Goal: Task Accomplishment & Management: Use online tool/utility

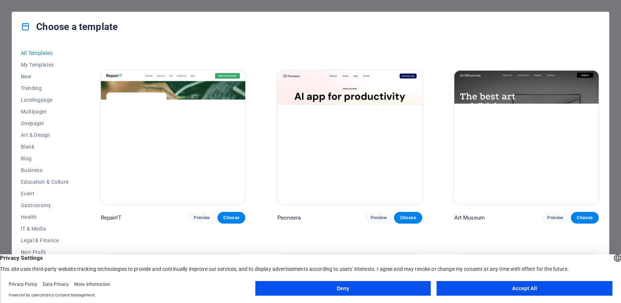
scroll to position [183, 0]
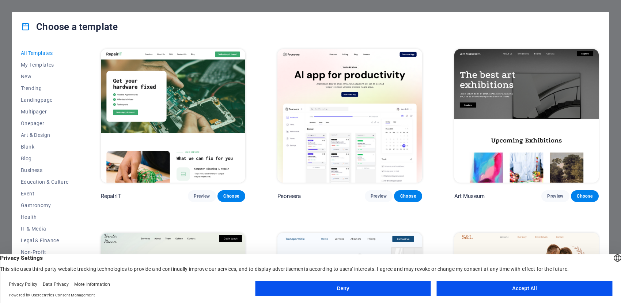
click at [528, 291] on button "Accept All" at bounding box center [525, 288] width 176 height 15
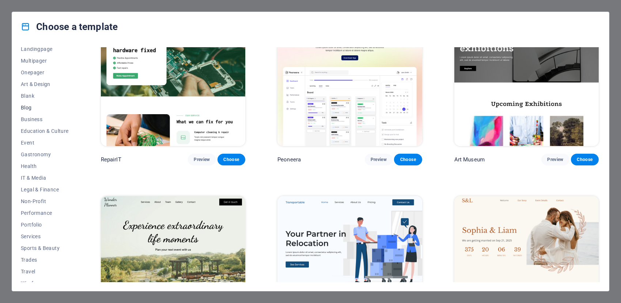
scroll to position [58, 0]
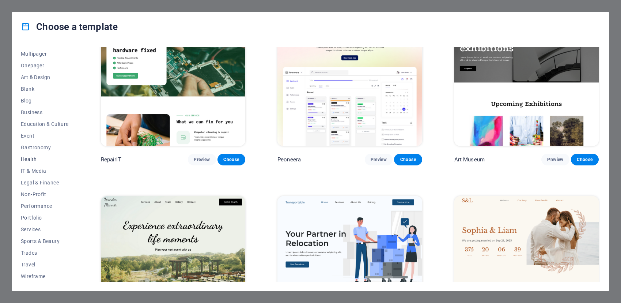
click at [29, 159] on span "Health" at bounding box center [45, 159] width 48 height 6
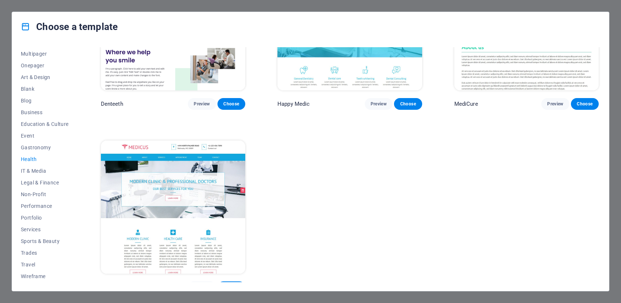
scroll to position [283, 0]
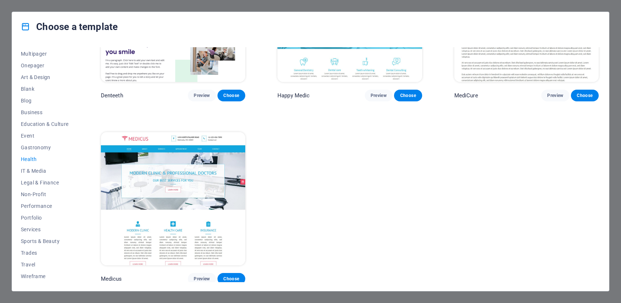
click at [201, 231] on img at bounding box center [173, 198] width 144 height 133
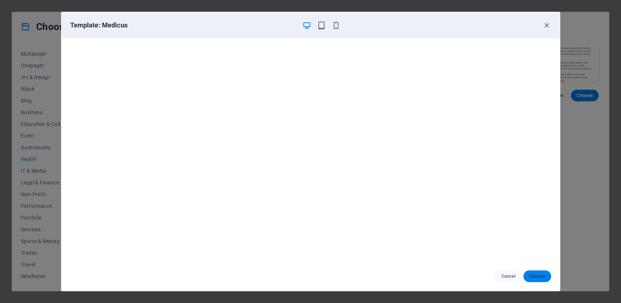
click at [535, 276] on span "Choose" at bounding box center [537, 276] width 16 height 6
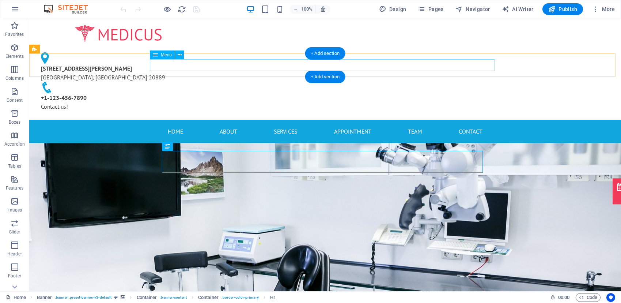
click at [175, 125] on nav "Home About Services Appointment Team Contact" at bounding box center [325, 131] width 345 height 12
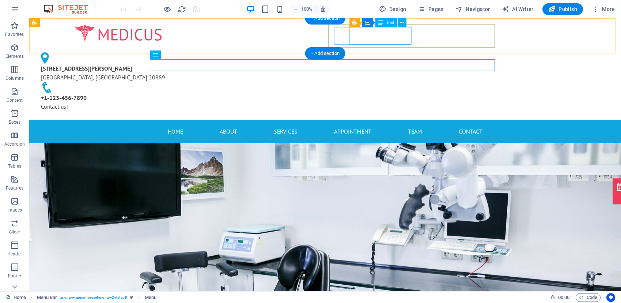
click at [190, 64] on div "[STREET_ADDRESS][PERSON_NAME]" at bounding box center [115, 73] width 149 height 18
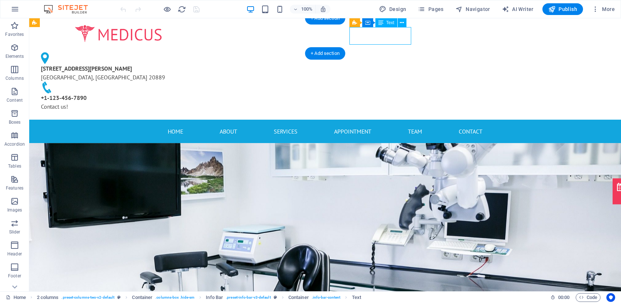
click at [190, 64] on div "[STREET_ADDRESS][PERSON_NAME]" at bounding box center [115, 73] width 149 height 18
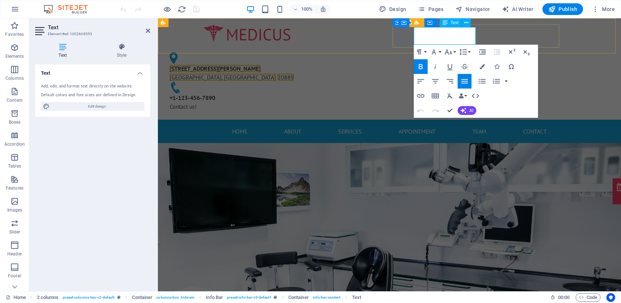
click at [294, 73] on span "20889" at bounding box center [286, 76] width 16 height 7
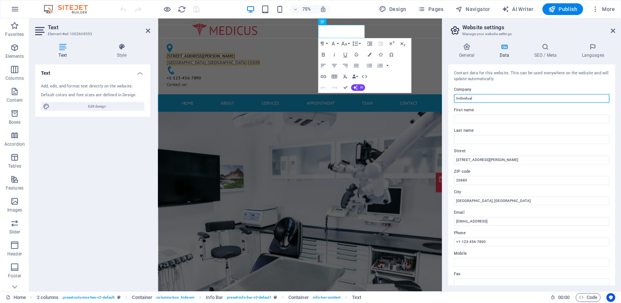
drag, startPoint x: 479, startPoint y: 98, endPoint x: 449, endPoint y: 97, distance: 30.4
click at [449, 97] on div "Contact data for this website. This can be used everywhere on the website and w…" at bounding box center [531, 174] width 167 height 221
type input "D"
type input "Б"
type input "Boditusult LLC"
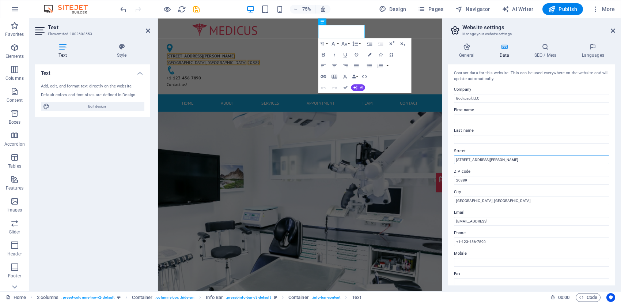
drag, startPoint x: 501, startPoint y: 161, endPoint x: 456, endPoint y: 158, distance: 45.4
click at [456, 158] on input "[STREET_ADDRESS][PERSON_NAME]" at bounding box center [531, 159] width 155 height 9
type input "Bayangol District 1st khoroo, Jonbees Office 305"
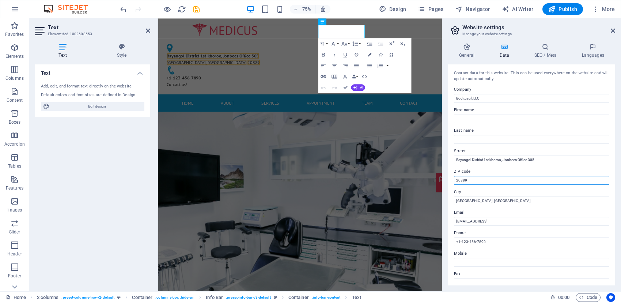
drag, startPoint x: 487, startPoint y: 182, endPoint x: 444, endPoint y: 175, distance: 43.3
click at [444, 175] on div "General Data SEO / Meta Languages Website name Individual Logo Drag files here,…" at bounding box center [531, 164] width 179 height 254
paste input "16050"
type input "16050"
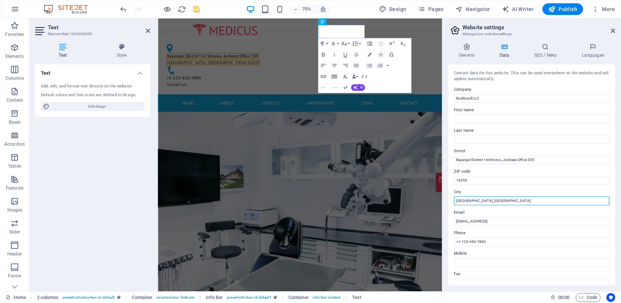
drag, startPoint x: 467, startPoint y: 197, endPoint x: 448, endPoint y: 195, distance: 19.1
click at [448, 195] on div "Contact data for this website. This can be used everywhere on the website and w…" at bounding box center [531, 174] width 167 height 221
type input "Г"
type input "Ulaanbaatar"
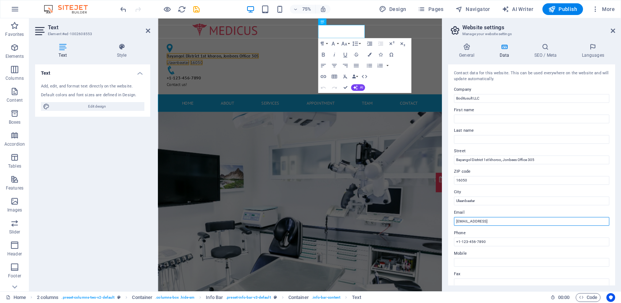
drag, startPoint x: 552, startPoint y: 221, endPoint x: 455, endPoint y: 220, distance: 97.3
click at [455, 220] on input "50c2a34b5987498a4ad5186cc5a074@cpanel.local" at bounding box center [531, 221] width 155 height 9
type input "[EMAIL_ADDRESS][DOMAIN_NAME]"
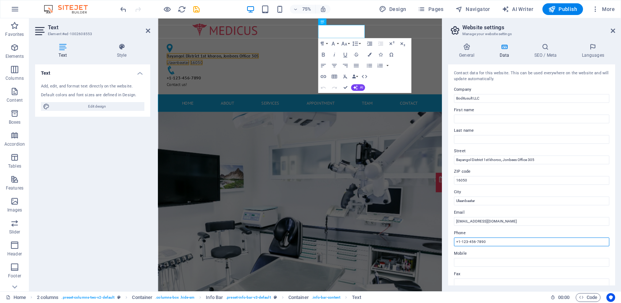
drag, startPoint x: 502, startPoint y: 241, endPoint x: 442, endPoint y: 239, distance: 59.6
click at [442, 239] on aside "Website settings Manage your website settings General Data SEO / Meta Languages…" at bounding box center [531, 154] width 179 height 273
type input "[PHONE_NUMBER]"
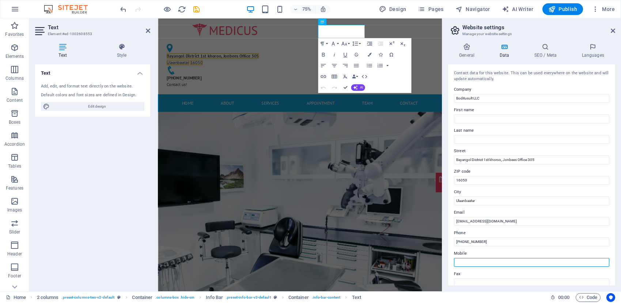
click at [479, 263] on input "Mobile" at bounding box center [531, 262] width 155 height 9
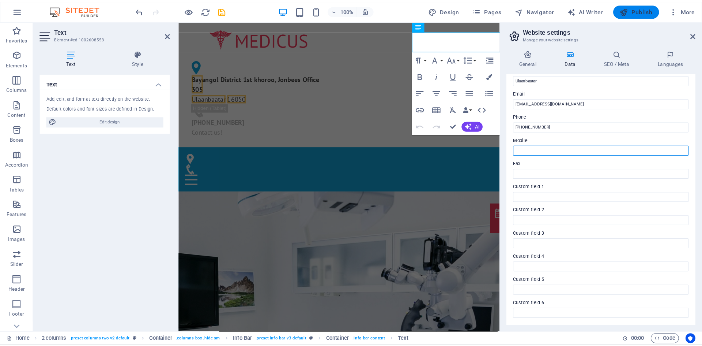
scroll to position [88, 0]
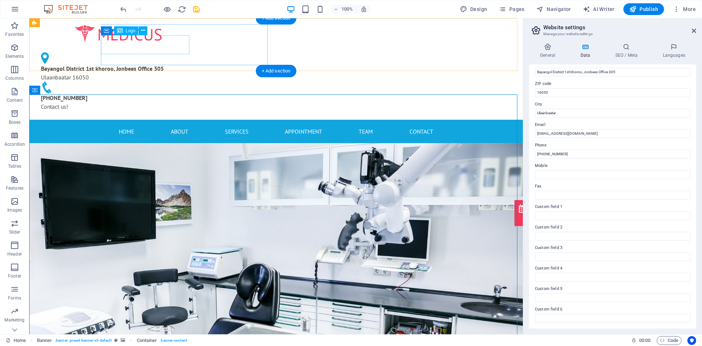
click at [145, 44] on div at bounding box center [118, 33] width 167 height 19
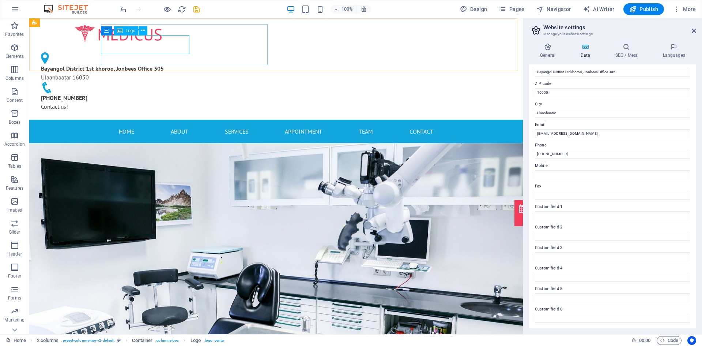
click at [128, 34] on div "Logo" at bounding box center [126, 30] width 24 height 9
click at [128, 32] on span "Logo" at bounding box center [131, 31] width 10 height 4
click at [141, 31] on icon at bounding box center [143, 31] width 4 height 8
click at [163, 44] on div at bounding box center [118, 33] width 167 height 19
click at [271, 69] on div "+ Add section" at bounding box center [276, 71] width 41 height 12
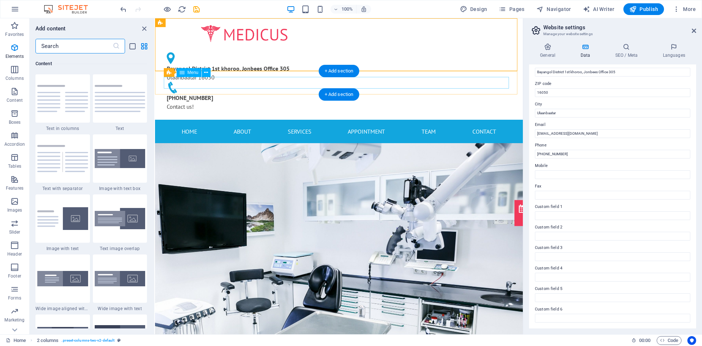
scroll to position [1279, 0]
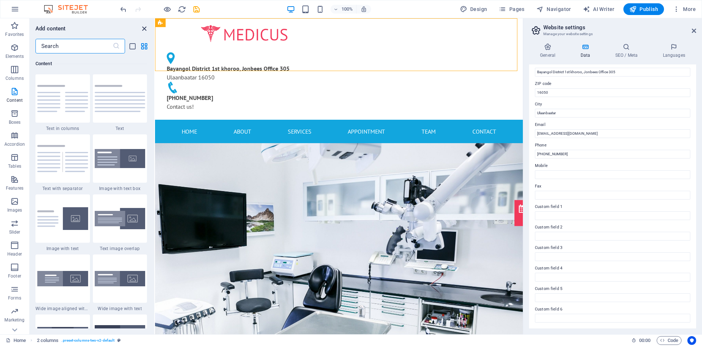
click at [143, 30] on icon "close panel" at bounding box center [144, 28] width 8 height 8
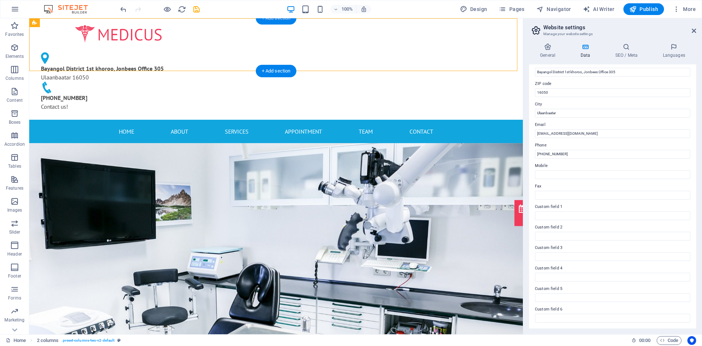
click at [272, 19] on div "+ Add section" at bounding box center [276, 18] width 41 height 12
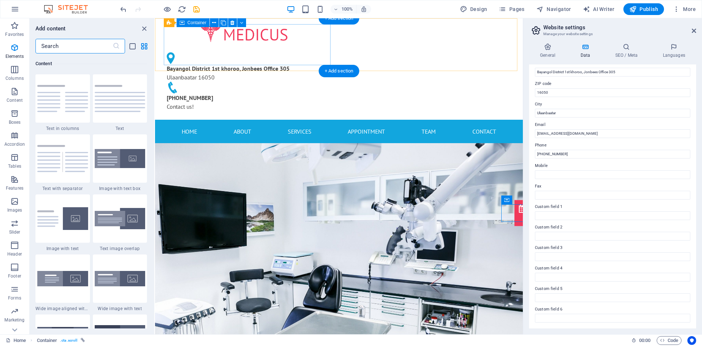
click at [248, 44] on div at bounding box center [244, 33] width 167 height 19
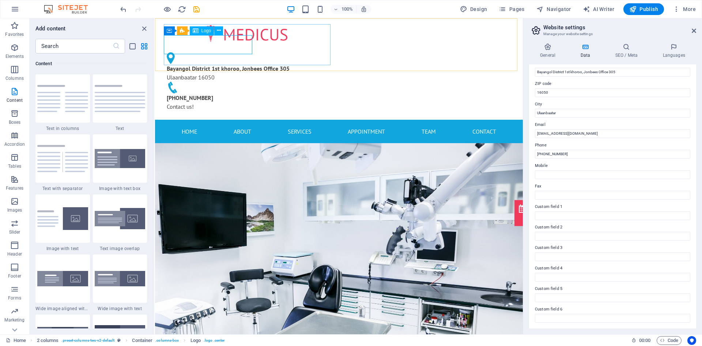
click at [204, 31] on span "Logo" at bounding box center [206, 31] width 10 height 4
click at [217, 31] on icon at bounding box center [219, 31] width 4 height 8
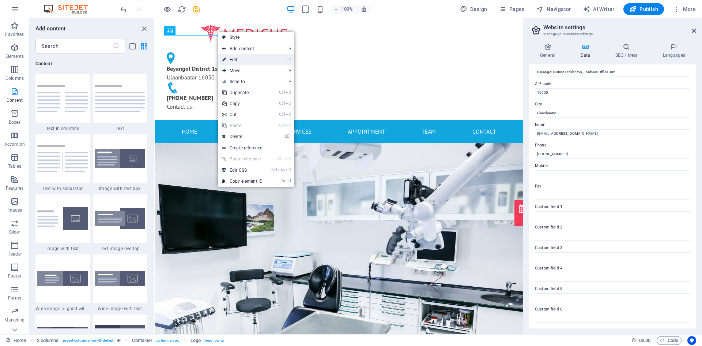
click at [247, 61] on link "⏎ Edit" at bounding box center [242, 59] width 49 height 11
select select "px"
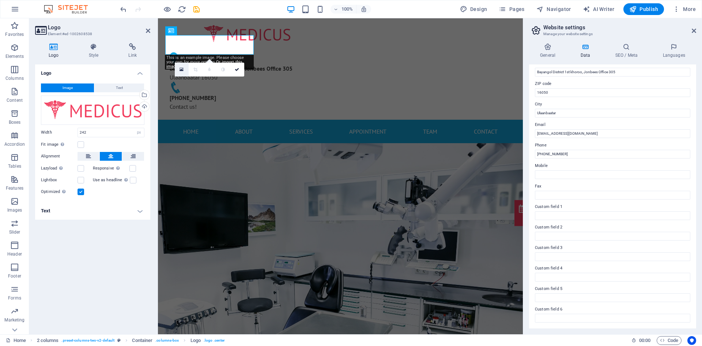
click at [180, 71] on icon at bounding box center [182, 69] width 4 height 5
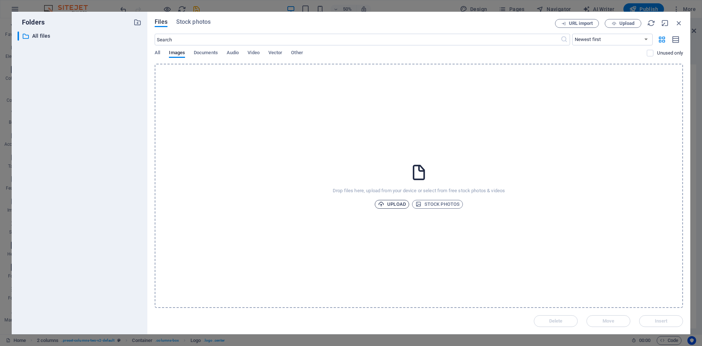
click at [402, 204] on span "Upload" at bounding box center [392, 204] width 28 height 9
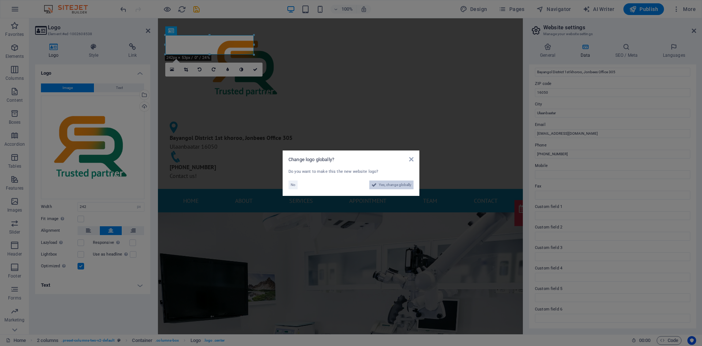
click at [393, 184] on span "Yes, change globally" at bounding box center [395, 184] width 33 height 9
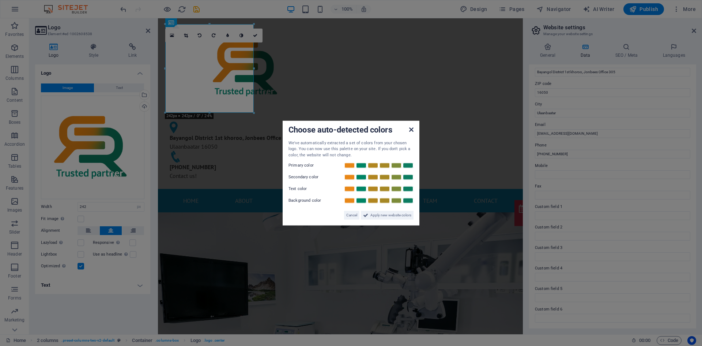
click at [410, 128] on icon at bounding box center [411, 129] width 4 height 6
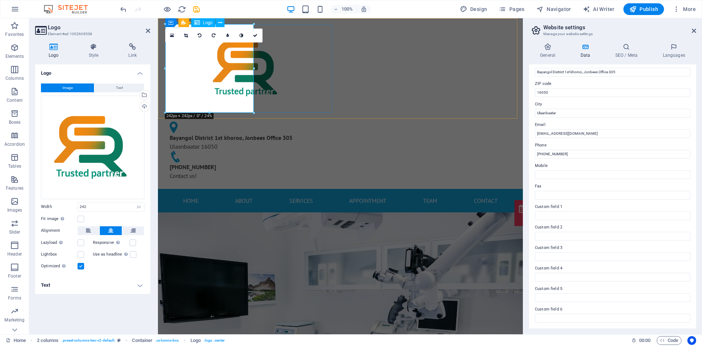
click at [237, 98] on div at bounding box center [247, 68] width 167 height 88
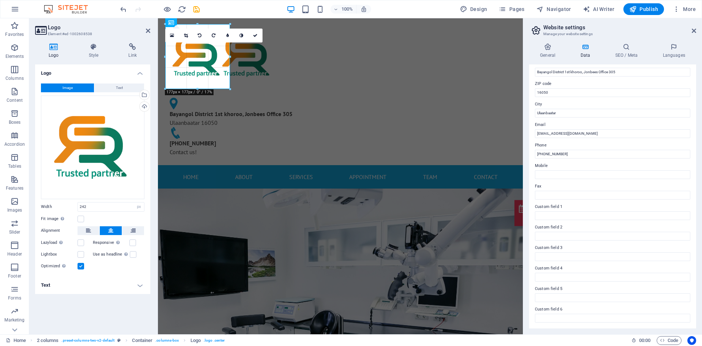
drag, startPoint x: 164, startPoint y: 112, endPoint x: 189, endPoint y: 54, distance: 62.2
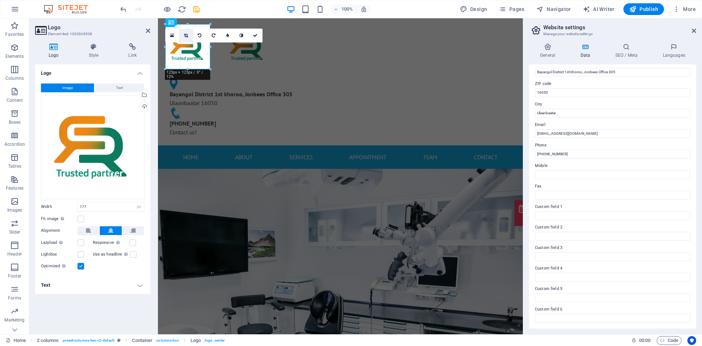
drag, startPoint x: 165, startPoint y: 88, endPoint x: 186, endPoint y: 39, distance: 53.1
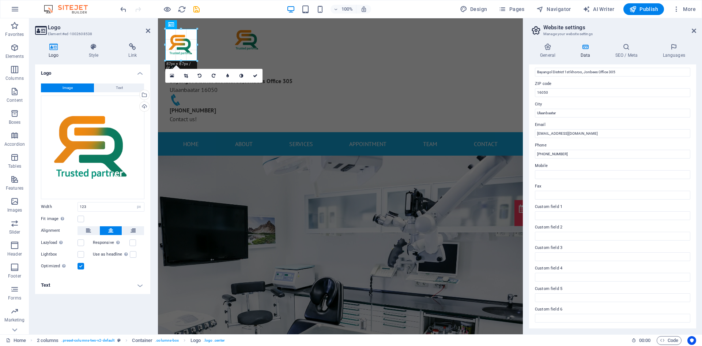
drag, startPoint x: 164, startPoint y: 68, endPoint x: 37, endPoint y: 27, distance: 133.8
type input "87"
click at [244, 46] on div at bounding box center [247, 40] width 167 height 32
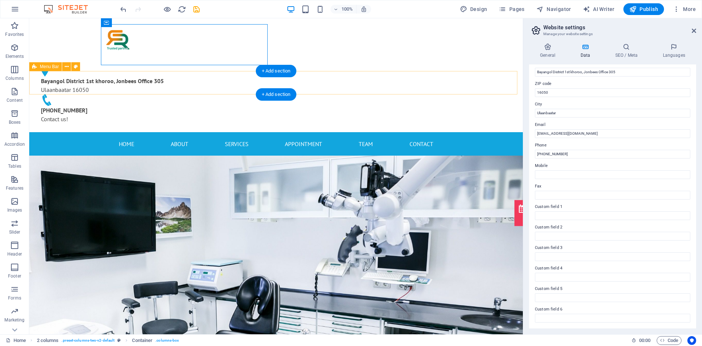
click at [254, 132] on div "Home About Services Appointment Team Contact Menu" at bounding box center [276, 143] width 494 height 23
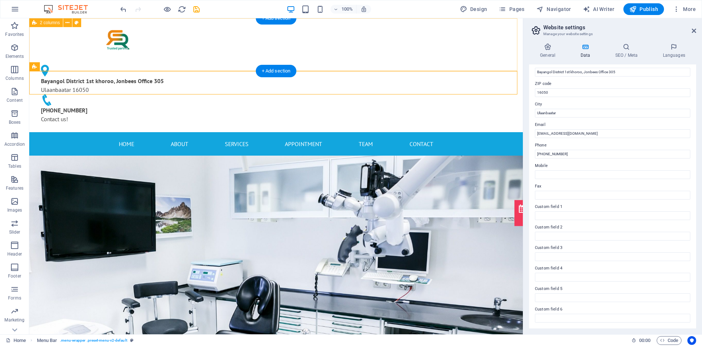
click at [276, 47] on div "Bayangol District 1st khoroo, Jonbees Office 305 Ulaanbaatar 16050 +976 9500698…" at bounding box center [276, 75] width 494 height 114
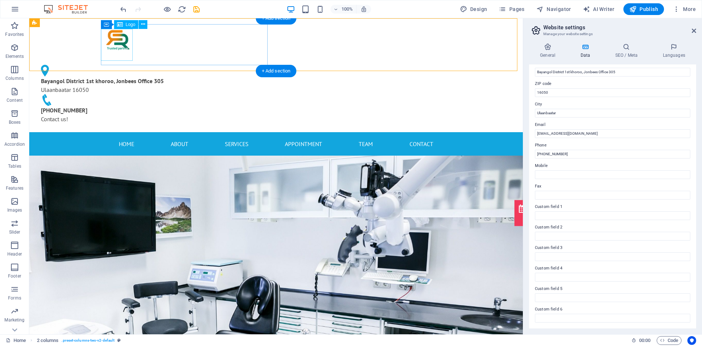
click at [108, 50] on div at bounding box center [118, 40] width 167 height 32
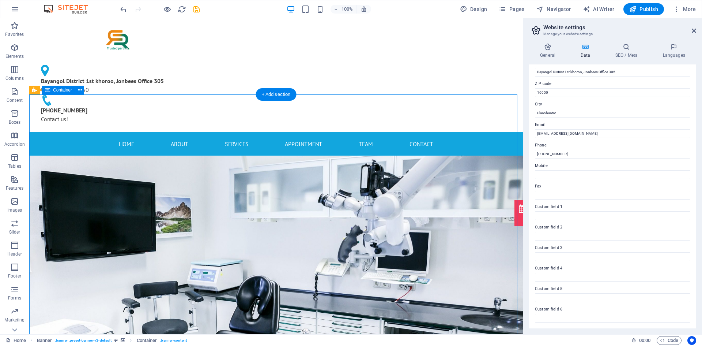
scroll to position [37, 0]
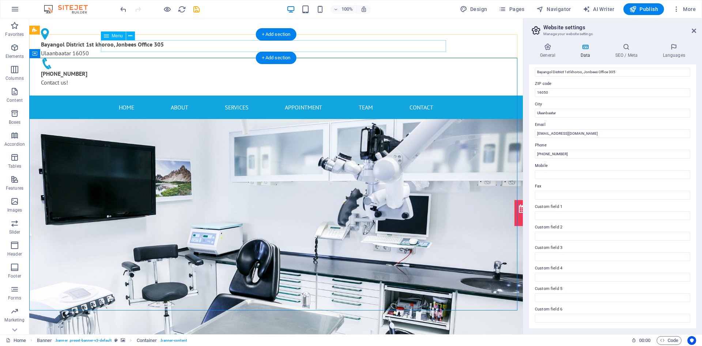
click at [125, 101] on nav "Home About Services Appointment Team Contact" at bounding box center [275, 107] width 345 height 12
click at [174, 101] on nav "Home About Services Appointment Team Contact" at bounding box center [275, 107] width 345 height 12
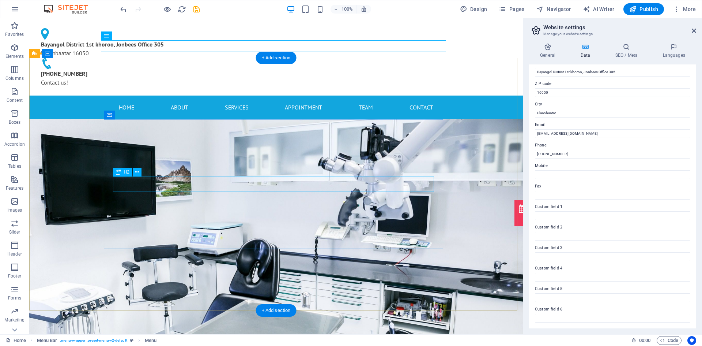
drag, startPoint x: 270, startPoint y: 176, endPoint x: 276, endPoint y: 177, distance: 6.2
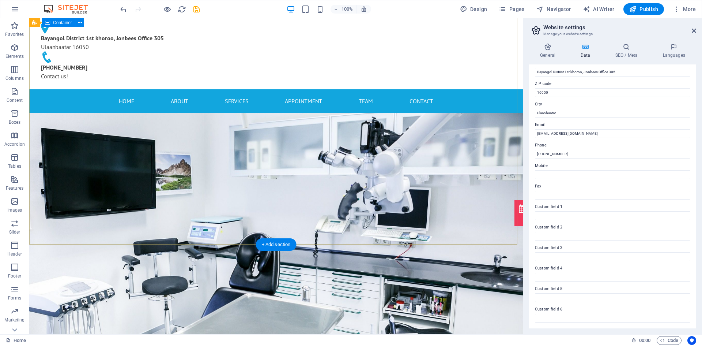
scroll to position [0, 0]
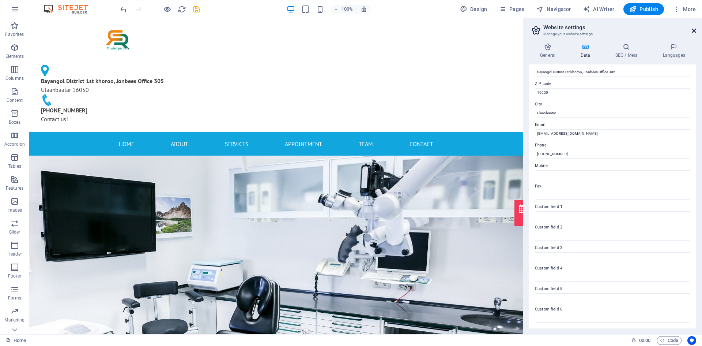
click at [621, 28] on icon at bounding box center [694, 31] width 4 height 6
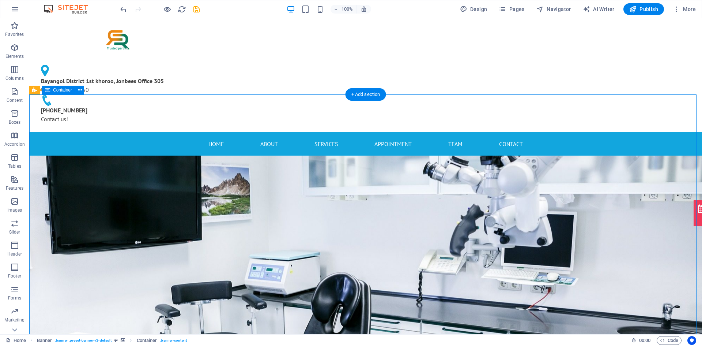
click at [359, 95] on div "+ Add section" at bounding box center [366, 94] width 41 height 12
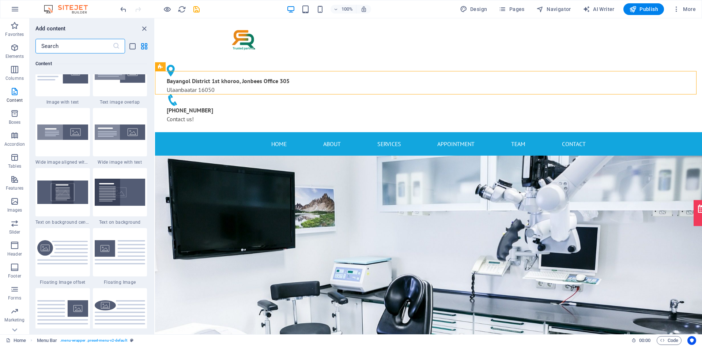
scroll to position [1572, 0]
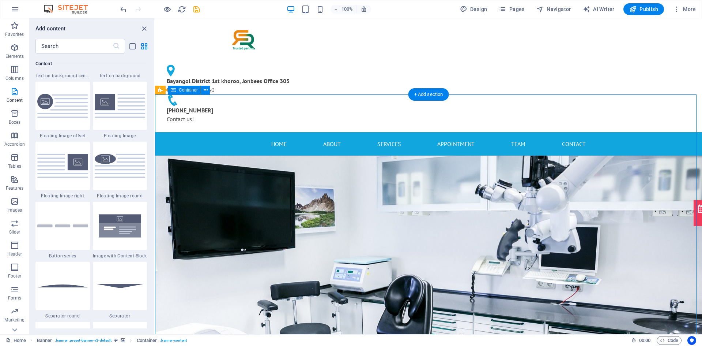
click at [434, 95] on div "+ Add section" at bounding box center [428, 94] width 41 height 12
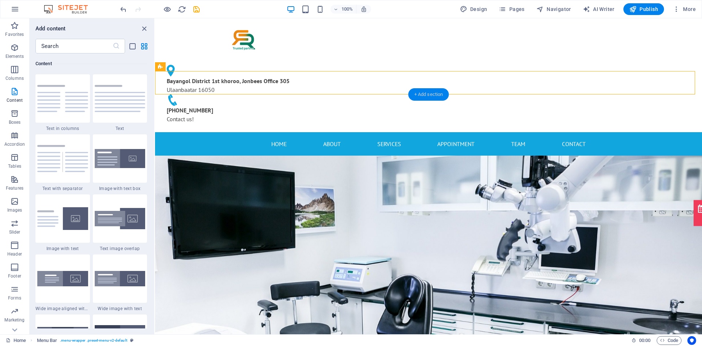
scroll to position [1279, 0]
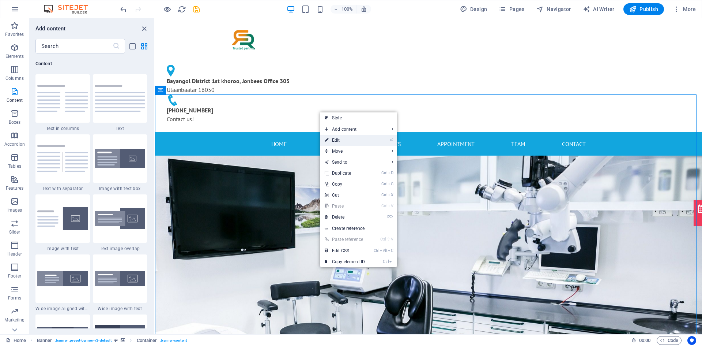
click at [355, 138] on link "⏎ Edit" at bounding box center [344, 140] width 49 height 11
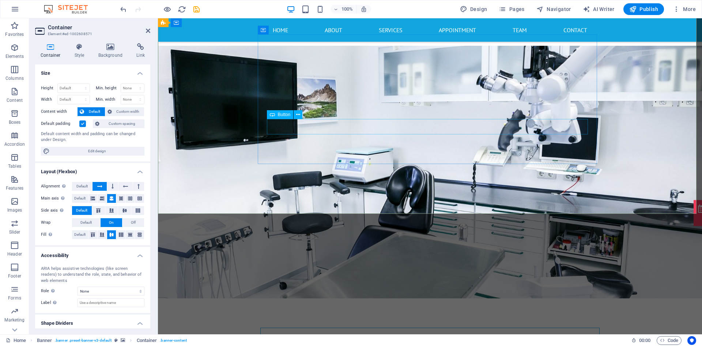
scroll to position [37, 0]
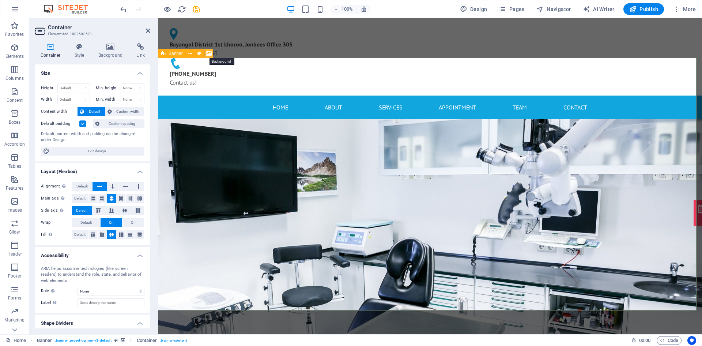
click at [209, 53] on icon at bounding box center [208, 54] width 5 height 8
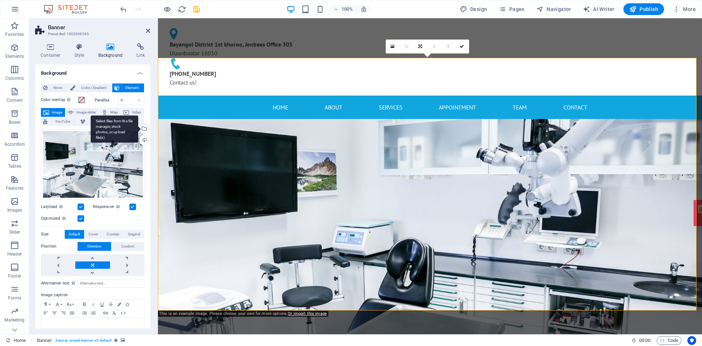
click at [145, 129] on div "Select files from the file manager, stock photos, or upload file(s)" at bounding box center [143, 129] width 11 height 11
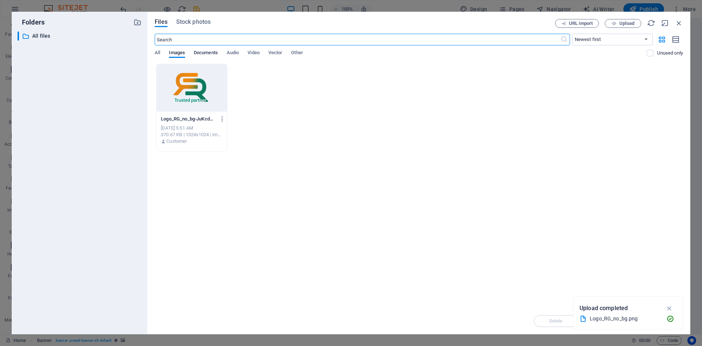
click at [209, 52] on span "Documents" at bounding box center [206, 53] width 24 height 10
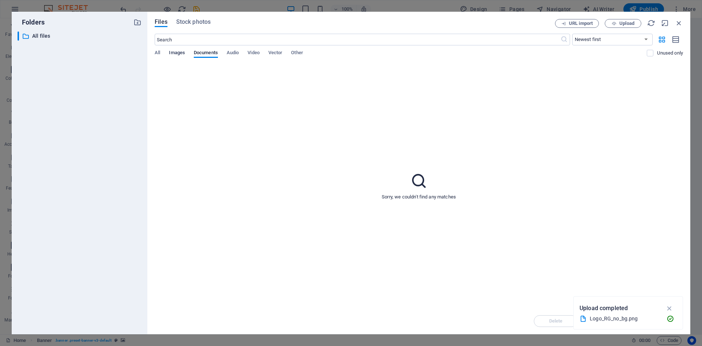
click at [175, 52] on span "Images" at bounding box center [177, 53] width 16 height 10
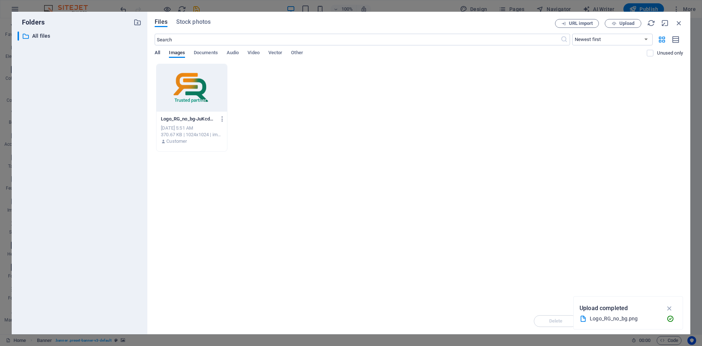
click at [159, 52] on span "All" at bounding box center [157, 53] width 5 height 10
click at [179, 53] on span "Images" at bounding box center [177, 53] width 16 height 10
click at [616, 22] on icon "button" at bounding box center [614, 23] width 5 height 5
click at [621, 23] on icon "button" at bounding box center [679, 23] width 8 height 8
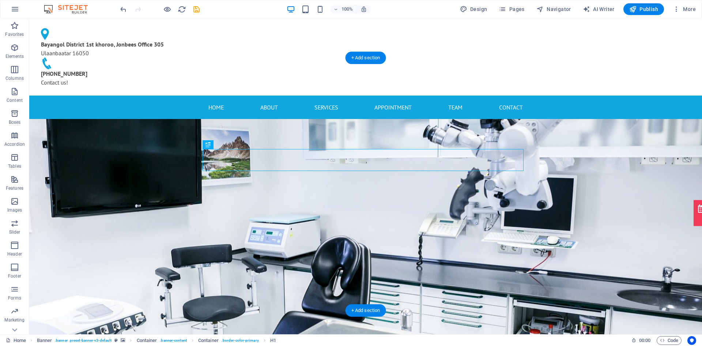
drag, startPoint x: 442, startPoint y: 158, endPoint x: 353, endPoint y: 158, distance: 88.9
click at [212, 143] on div "H1" at bounding box center [212, 144] width 19 height 9
click at [227, 145] on icon at bounding box center [227, 145] width 4 height 8
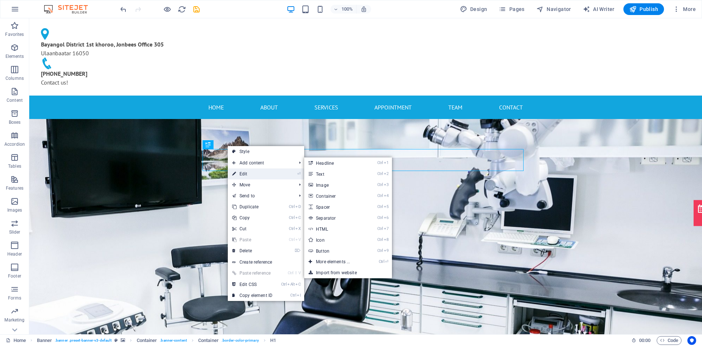
click at [247, 170] on link "⏎ Edit" at bounding box center [252, 173] width 49 height 11
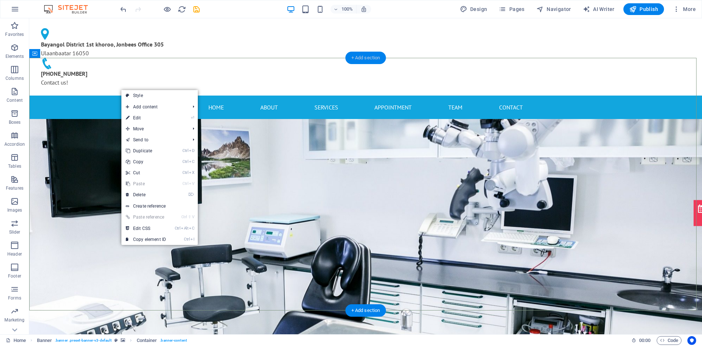
click at [363, 56] on div "+ Add section" at bounding box center [366, 58] width 41 height 12
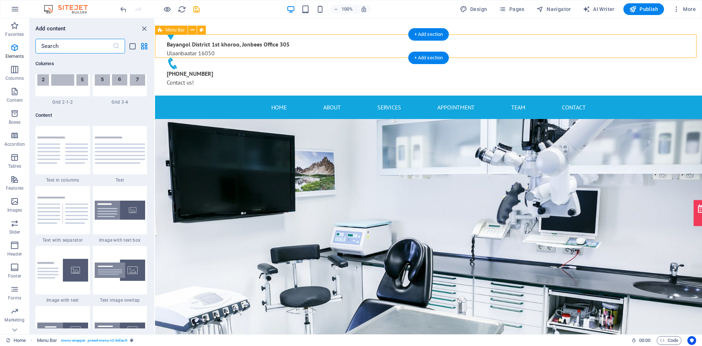
scroll to position [1279, 0]
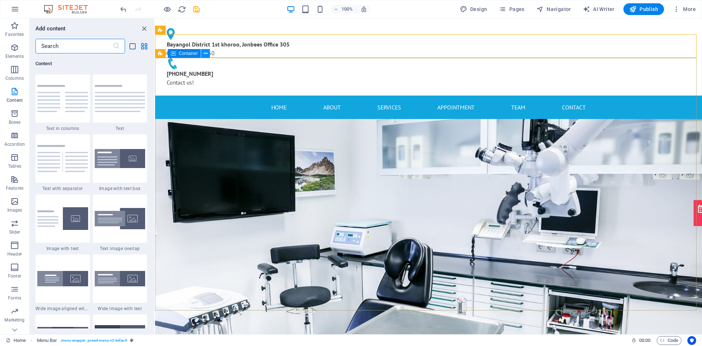
click at [204, 54] on icon at bounding box center [206, 54] width 4 height 8
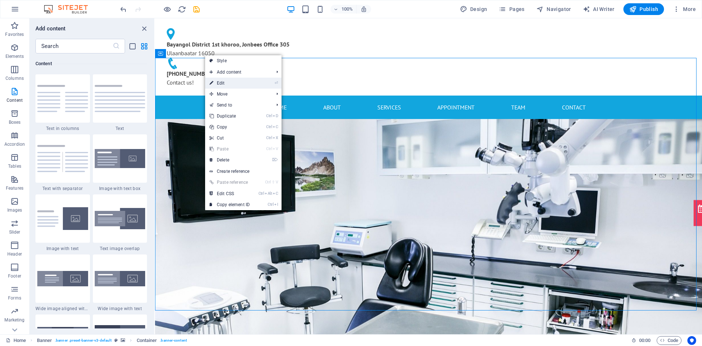
click at [223, 80] on link "⏎ Edit" at bounding box center [229, 83] width 49 height 11
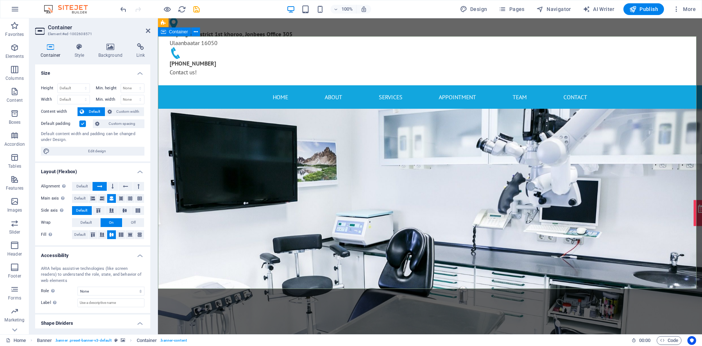
scroll to position [37, 0]
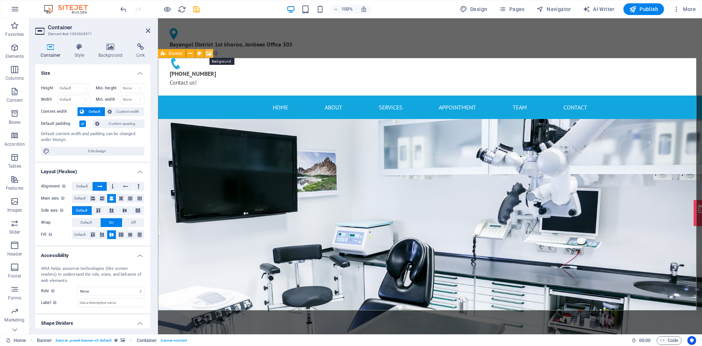
click at [207, 54] on icon at bounding box center [208, 54] width 5 height 8
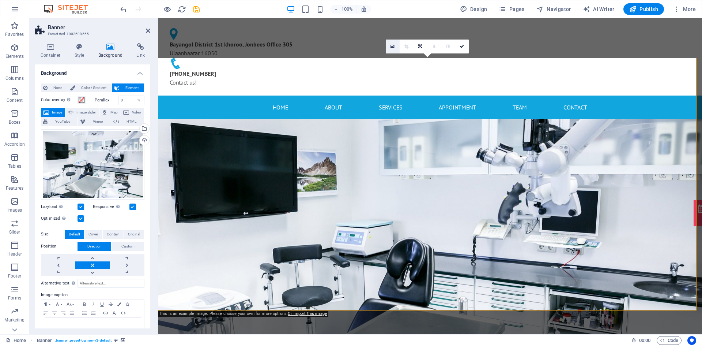
click at [394, 45] on link at bounding box center [393, 46] width 14 height 14
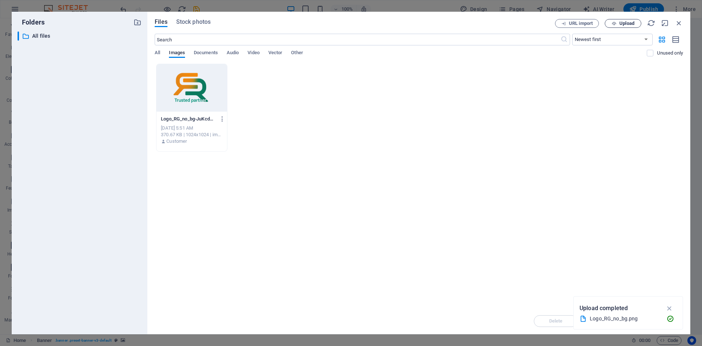
click at [618, 25] on span "Upload" at bounding box center [623, 23] width 30 height 5
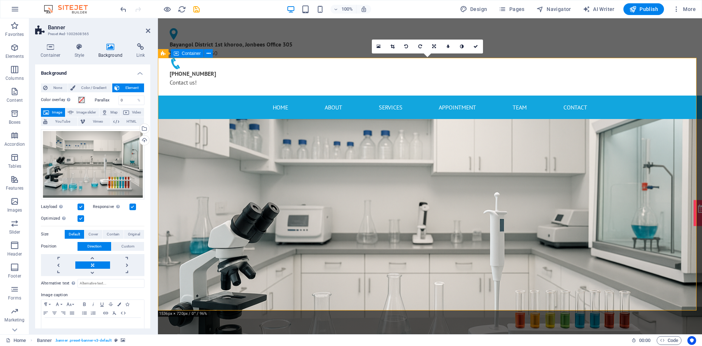
click at [113, 155] on div "Drag files here, click to choose files or select files from Files or our free s…" at bounding box center [92, 164] width 103 height 70
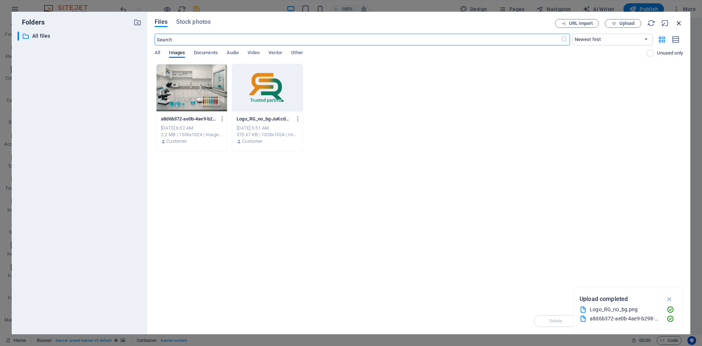
drag, startPoint x: 678, startPoint y: 21, endPoint x: 471, endPoint y: 33, distance: 207.3
click at [621, 21] on icon "button" at bounding box center [679, 23] width 8 height 8
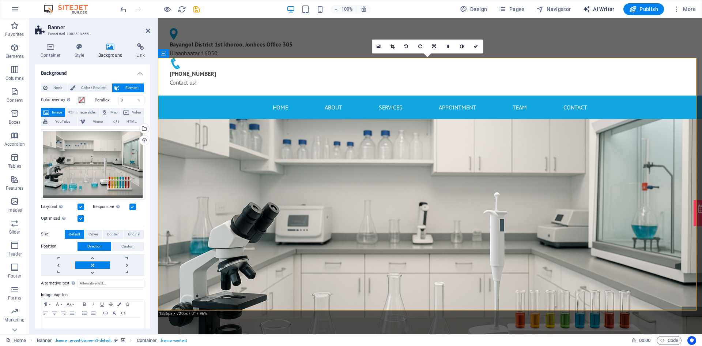
click at [605, 9] on span "AI Writer" at bounding box center [599, 8] width 32 height 7
select select "English"
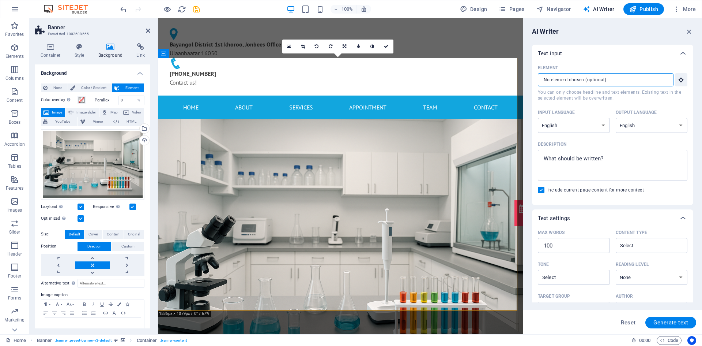
click at [621, 81] on input "Element ​ You can only choose headline and text elements. Existing text in the …" at bounding box center [603, 79] width 131 height 13
click at [621, 81] on icon "button" at bounding box center [681, 79] width 7 height 7
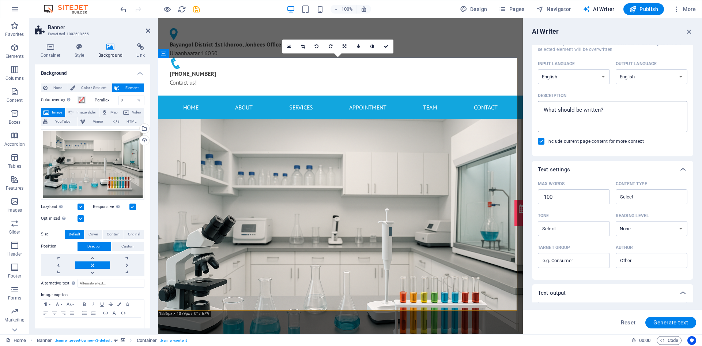
scroll to position [0, 0]
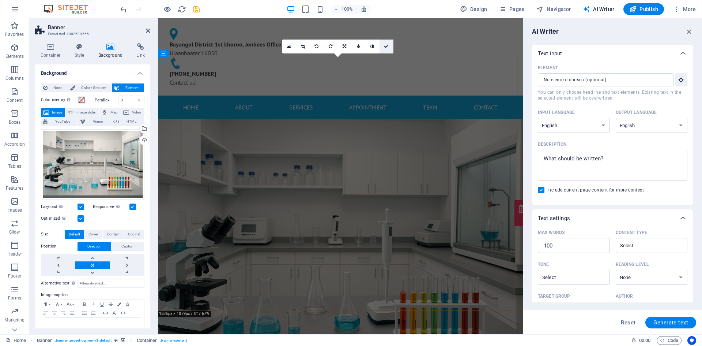
click at [387, 46] on icon at bounding box center [386, 46] width 4 height 4
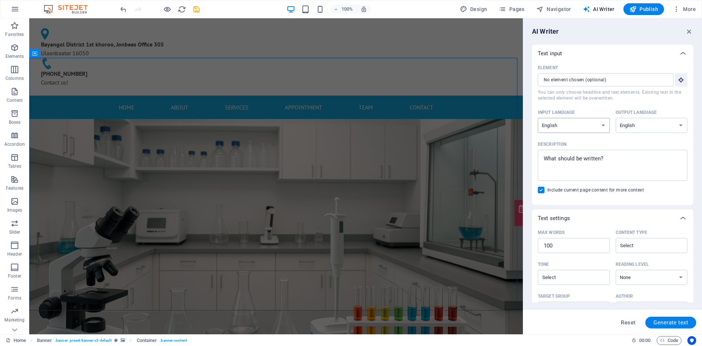
click at [569, 127] on select "Albanian Arabic Armenian Awadhi Azerbaijani Bashkir Basque Belarusian Bengali B…" at bounding box center [574, 125] width 72 height 15
click at [570, 126] on select "Albanian Arabic Armenian Awadhi Azerbaijani Bashkir Basque Belarusian Bengali B…" at bounding box center [574, 125] width 72 height 15
select select "Mongolian"
click at [538, 118] on select "Albanian Arabic Armenian Awadhi Azerbaijani Bashkir Basque Belarusian Bengali B…" at bounding box center [574, 125] width 72 height 15
type textarea "x"
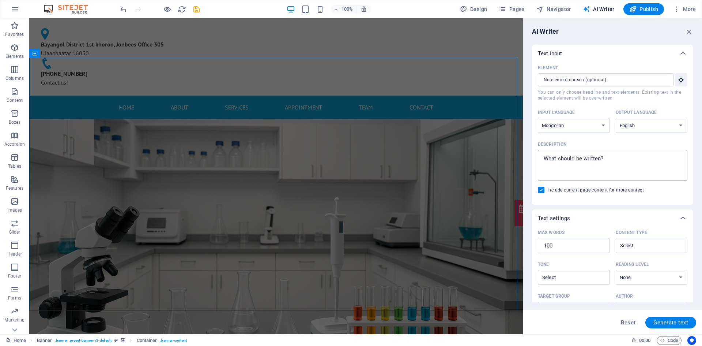
click at [579, 160] on textarea "Description x ​" at bounding box center [613, 165] width 142 height 24
type textarea "Л"
type textarea "x"
type textarea "Ла"
type textarea "x"
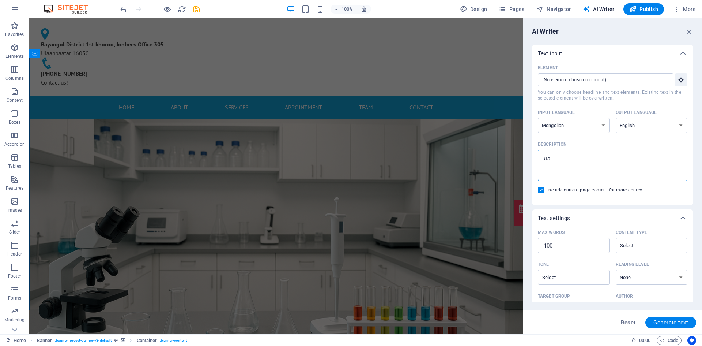
type textarea "Лаб"
type textarea "x"
type textarea "Лабо"
type textarea "x"
type textarea "Лабор"
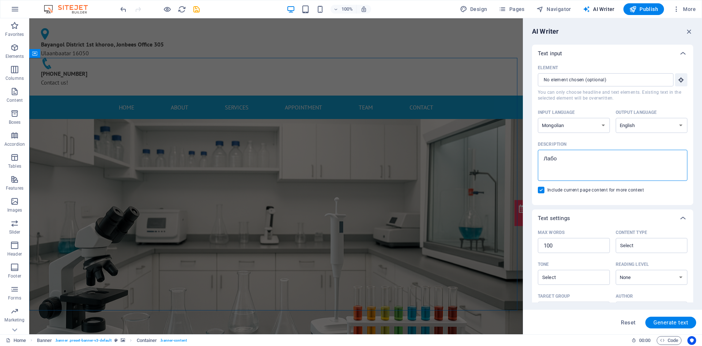
type textarea "x"
type textarea "Лабора"
type textarea "x"
type textarea "Лаборат"
type textarea "x"
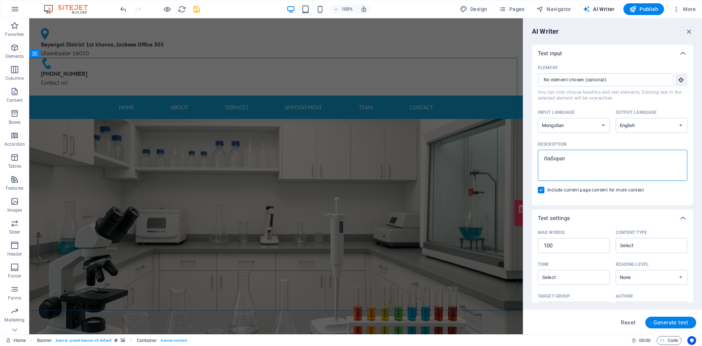
type textarea "Лаборато"
type textarea "x"
type textarea "Лаборатор"
type textarea "x"
type textarea "Лаборатори"
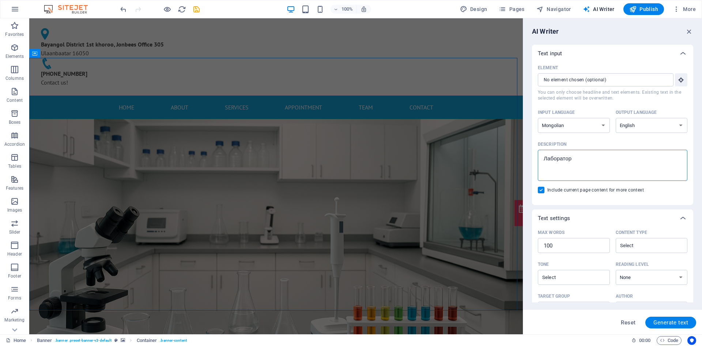
type textarea "x"
type textarea "Лабораторий"
type textarea "x"
type textarea "Лабораторийн"
type textarea "x"
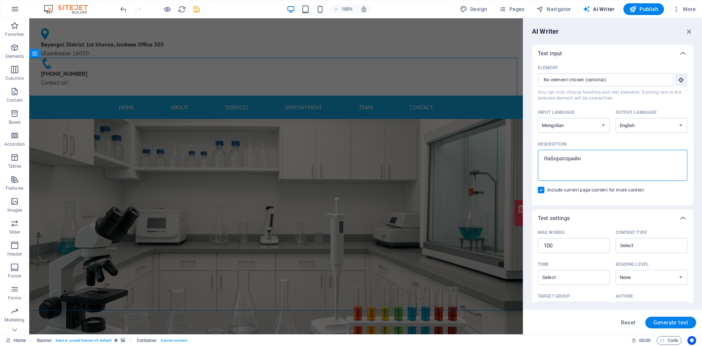
type textarea "Лабораторийн"
type textarea "x"
type textarea "Лабораторийн ө"
type textarea "x"
type textarea "Лабораторийн өх"
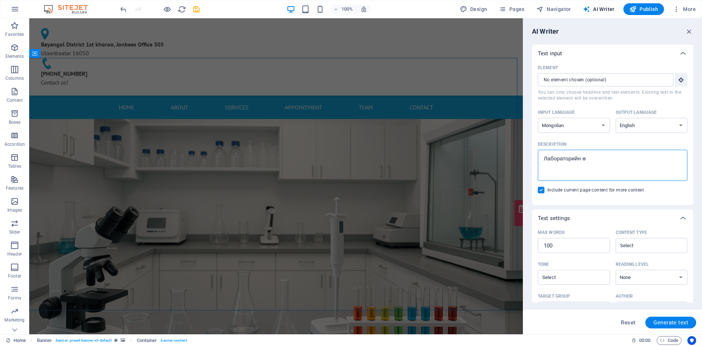
type textarea "x"
type textarea "Лабораторийн ө"
type textarea "x"
type textarea "Лабораторийн"
type textarea "x"
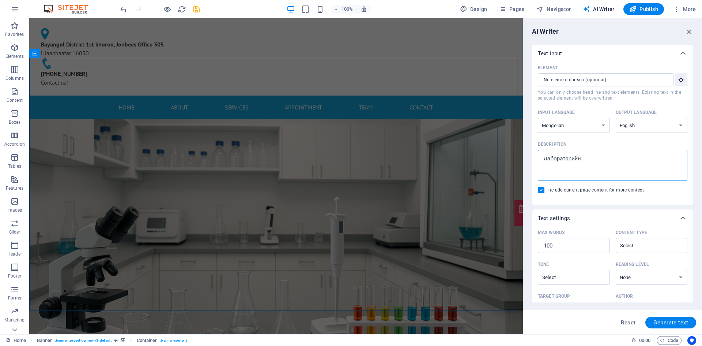
type textarea "Лабораторийн х"
type textarea "x"
type textarea "Лабораторийн хө"
type textarea "x"
type textarea "Лабораторийн хөн"
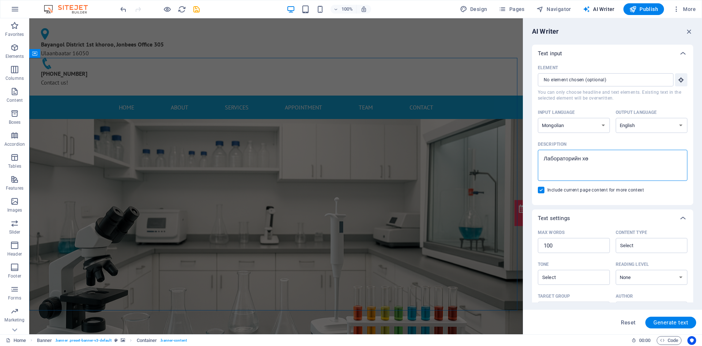
type textarea "x"
type textarea "Лабораторийн хө"
type textarea "x"
type textarea "Лабораторийн хөг"
type textarea "x"
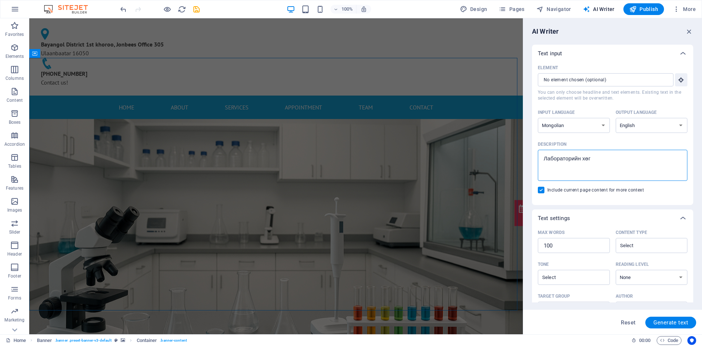
type textarea "Лабораторийн хөгч"
type textarea "x"
type textarea "Лабораторийн хөг"
type textarea "x"
type textarea "Лабораторийн хөгж"
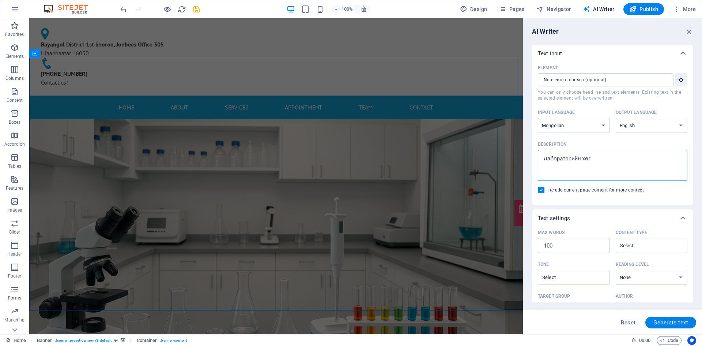
type textarea "x"
type textarea "Лабораторийн хөгжи"
type textarea "x"
type textarea "Лабораторийн хөгжил"
type textarea "x"
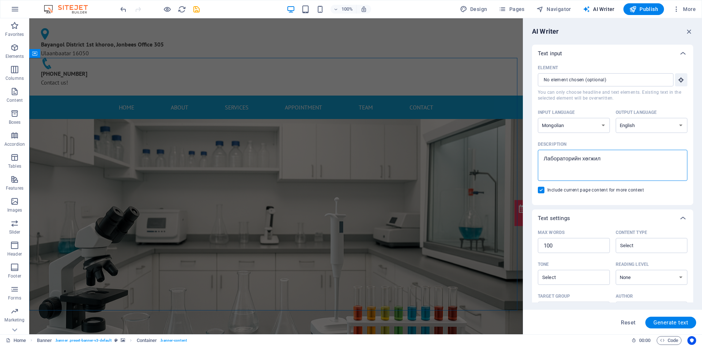
type textarea "Лабораторийн хөгжили"
type textarea "x"
type textarea "Лабораторийн хөгжилий"
type textarea "x"
type textarea "Лабораторийн хөгжилийг"
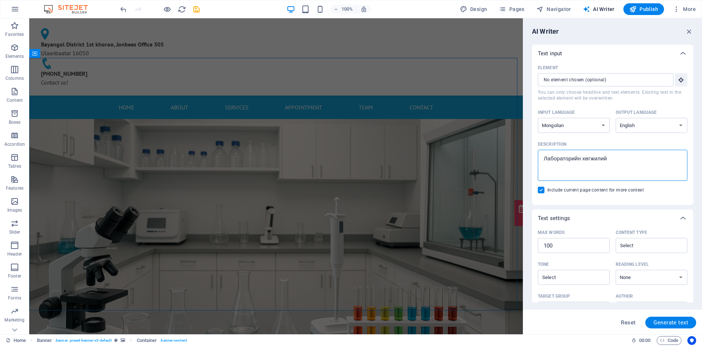
type textarea "x"
type textarea "Лабораторийн хөгжилийг"
type textarea "x"
type textarea "Лабораторийн хөгжилийг м"
type textarea "x"
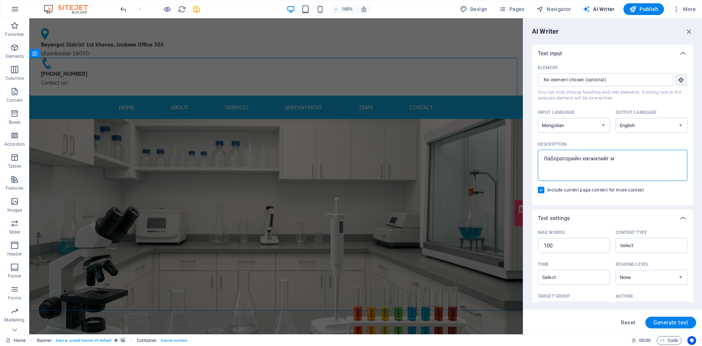
type textarea "Лабораторийн хөгжилийг мо"
type textarea "x"
type textarea "Лабораторийн хөгжилийг мон"
type textarea "x"
type textarea "Лабораторийн хөгжилийг монг"
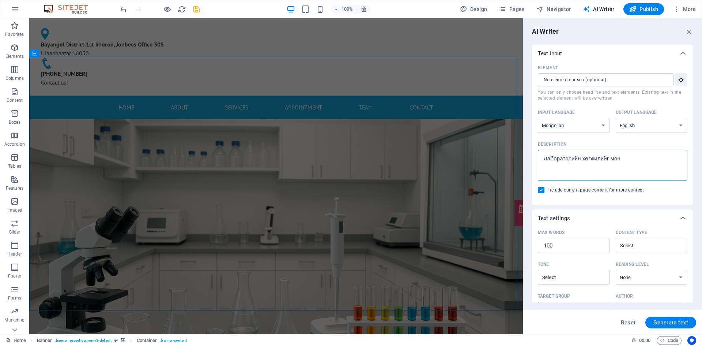
type textarea "x"
type textarea "Лабораторийн хөгжилийг монго"
type textarea "x"
type textarea "Лабораторийн хөгжилийг монгол"
type textarea "x"
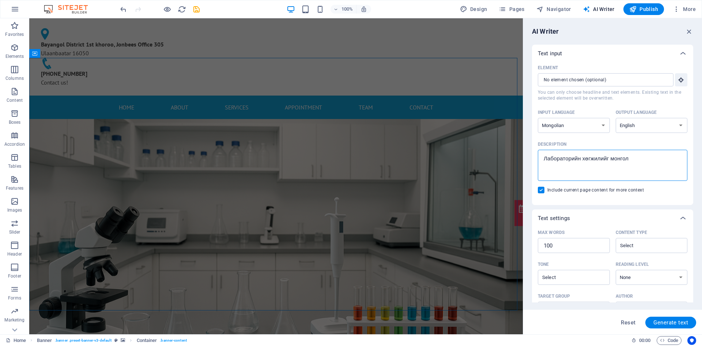
type textarea "Лабораторийн хөгжилийг монголд"
type textarea "x"
type textarea "Лабораторийн хөгжилийг монгол"
type textarea "x"
type textarea "Лабораторийн хөгжилийг монго"
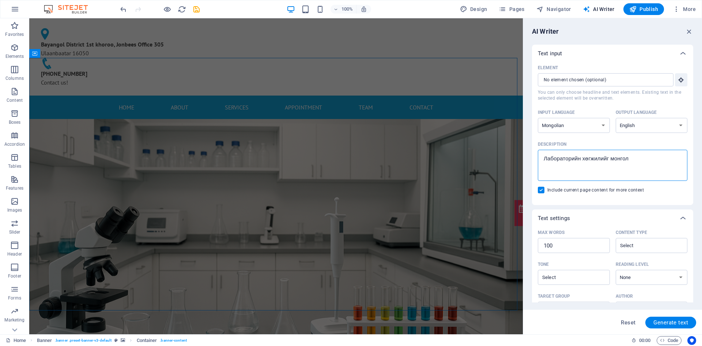
type textarea "x"
type textarea "Лабораторийн хөгжилийг монг"
type textarea "x"
type textarea "Лабораторийн хөгжилийг мон"
type textarea "x"
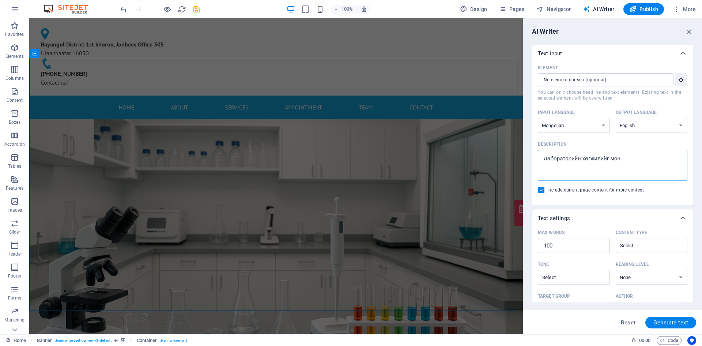
type textarea "Лабораторийн хөгжилийг мо"
type textarea "x"
type textarea "Лабораторийн хөгжилийг м"
type textarea "x"
type textarea "Лабораторийн хөгжилийг"
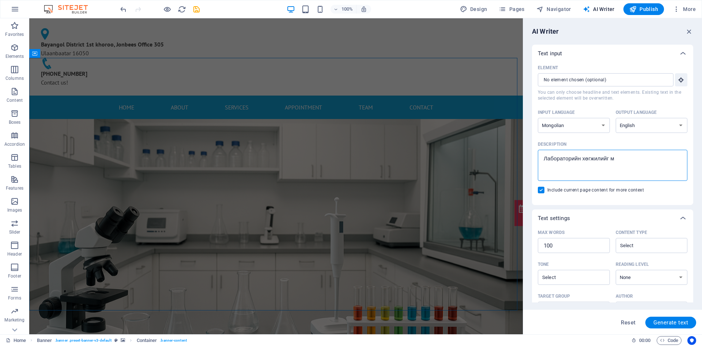
type textarea "x"
type textarea "Лабораторийн хөгжилийг т"
type textarea "x"
type textarea "Лабораторийн хөгжилийг тэ"
type textarea "x"
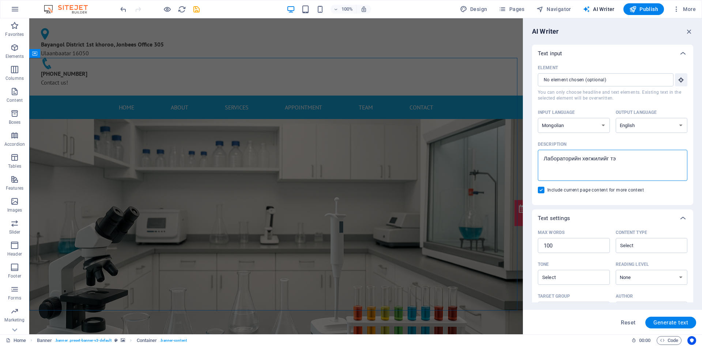
type textarea "Лабораторийн хөгжилийг тэр"
type textarea "x"
type textarea "Лабораторийн хөгжилийг тэрг"
type textarea "x"
type textarea "Лабораторийн хөгжилийг тэргү"
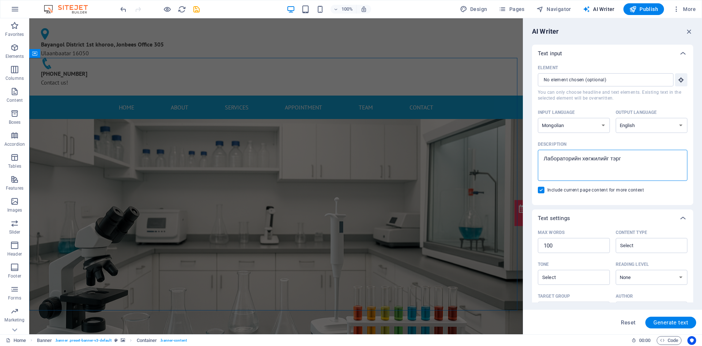
type textarea "x"
type textarea "Лабораторийн хөгжилийг тэргүү"
type textarea "x"
type textarea "Лабораторийн хөгжилийг тэргүүл"
type textarea "x"
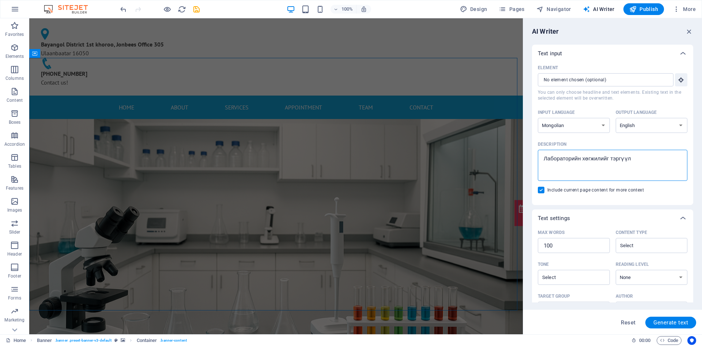
type textarea "Лабораторийн хөгжилийг тэргүүлн"
type textarea "x"
type textarea "Лабораторийн хөгжилийг тэргүүлнэ"
type textarea "x"
type textarea "Лабораторийн хөгжилийг тэргүүлнэ"
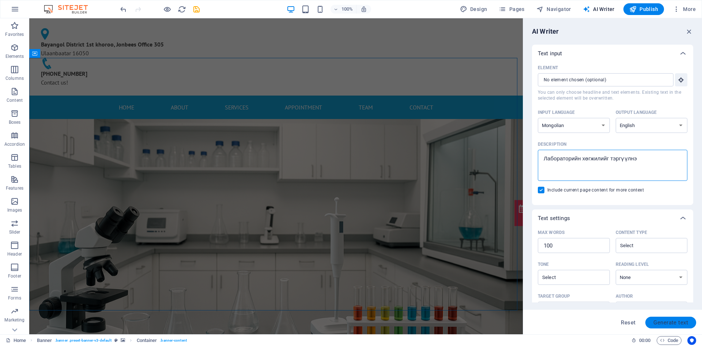
click at [621, 302] on span "Generate text" at bounding box center [670, 322] width 35 height 6
type textarea "x"
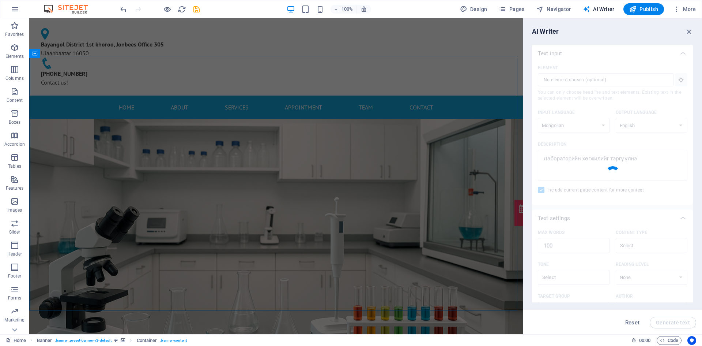
type textarea "x"
type textarea "Leading laboratory development is essential for advancing healthcare. Our moder…"
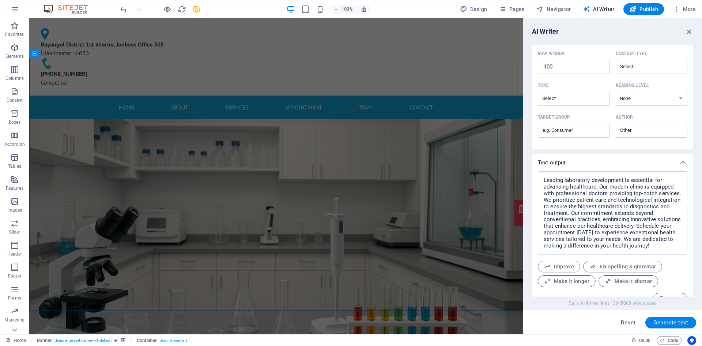
scroll to position [193, 0]
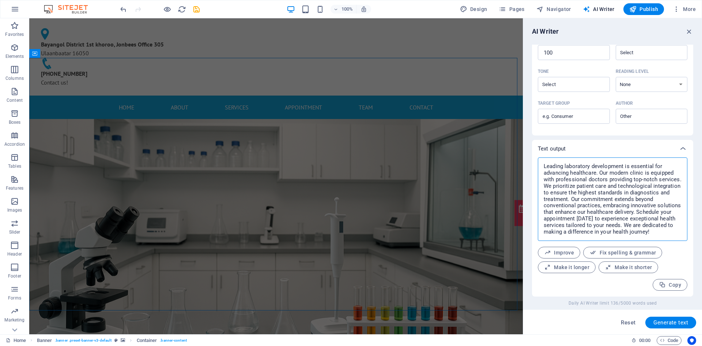
drag, startPoint x: 649, startPoint y: 231, endPoint x: 536, endPoint y: 167, distance: 130.0
click at [536, 167] on div "Leading laboratory development is essential for advancing healthcare. Our moder…" at bounding box center [612, 226] width 161 height 139
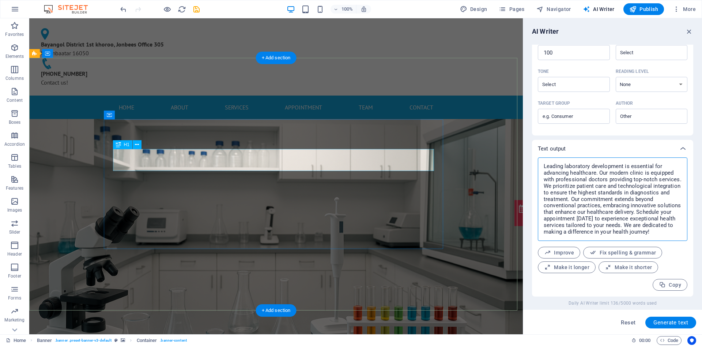
type textarea "x"
type input "#ed-1002608577"
type textarea "x"
type input "10"
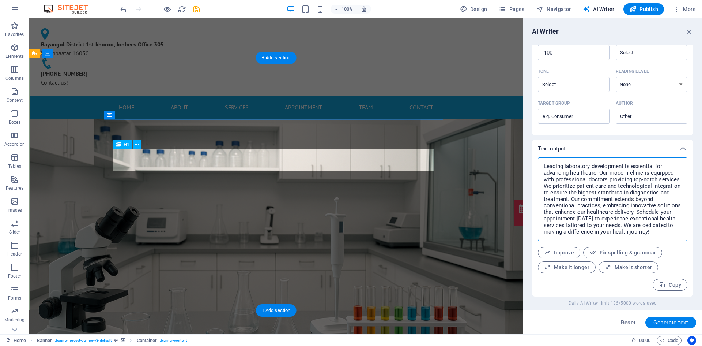
type textarea "x"
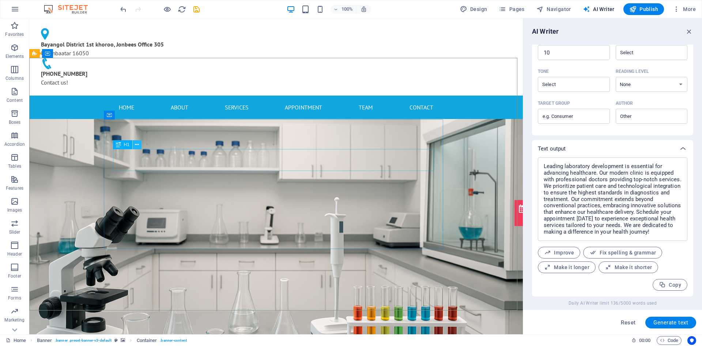
click at [140, 145] on button at bounding box center [137, 144] width 9 height 9
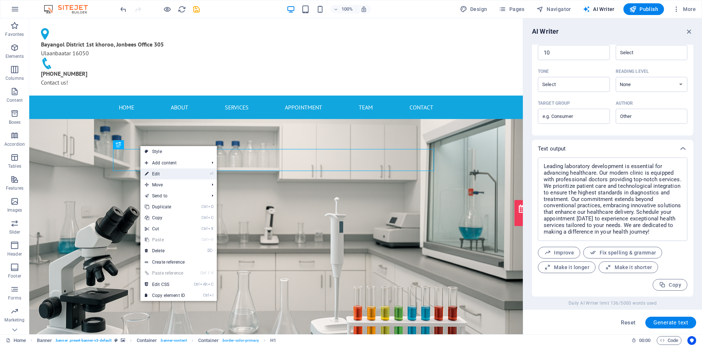
click at [158, 173] on link "⏎ Edit" at bounding box center [164, 173] width 49 height 11
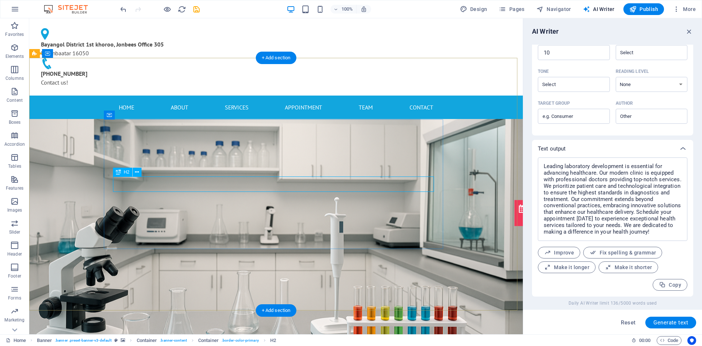
click at [144, 168] on icon at bounding box center [145, 167] width 4 height 8
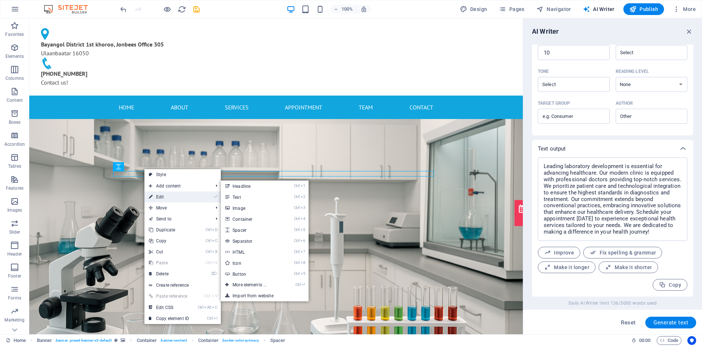
click at [167, 195] on link "⏎ Edit" at bounding box center [168, 196] width 49 height 11
select select "px"
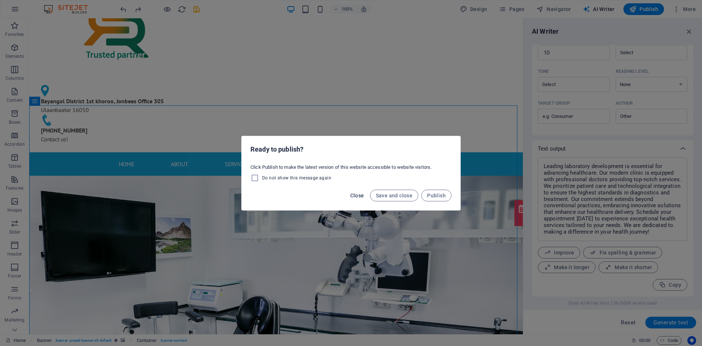
click at [358, 196] on span "Close" at bounding box center [357, 195] width 14 height 6
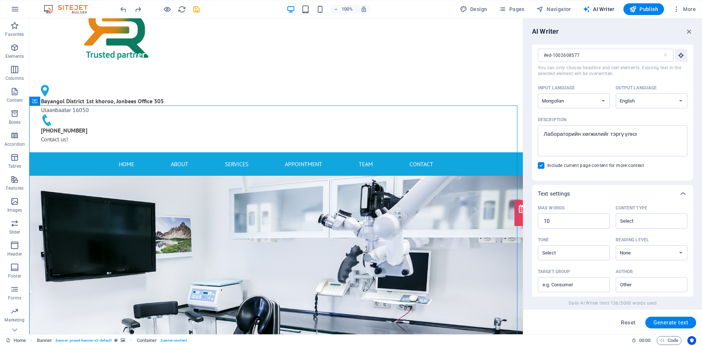
scroll to position [10, 0]
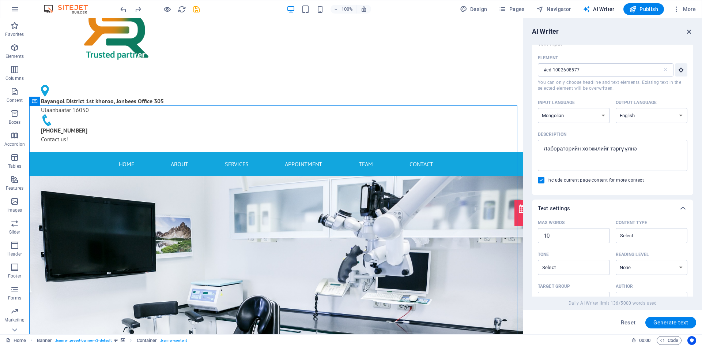
click at [621, 30] on icon "button" at bounding box center [689, 31] width 8 height 8
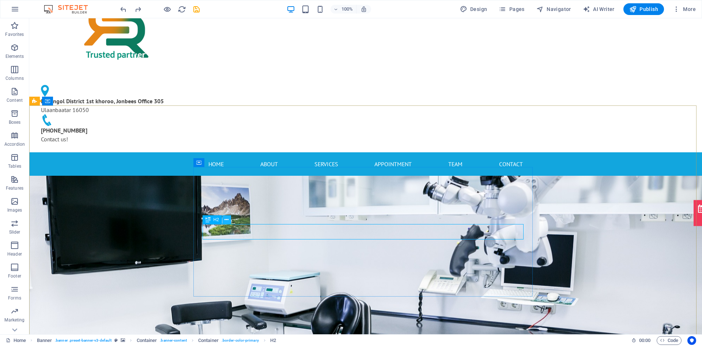
click at [225, 221] on icon at bounding box center [227, 220] width 4 height 8
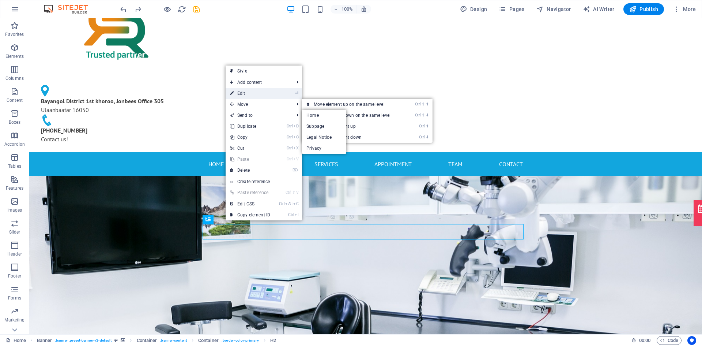
click at [258, 94] on link "⏎ Edit" at bounding box center [250, 93] width 49 height 11
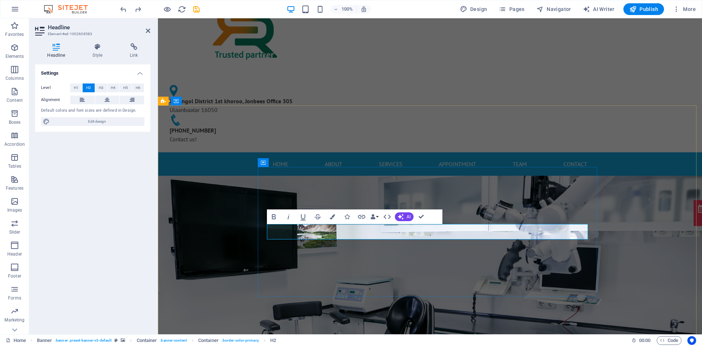
scroll to position [0, 3]
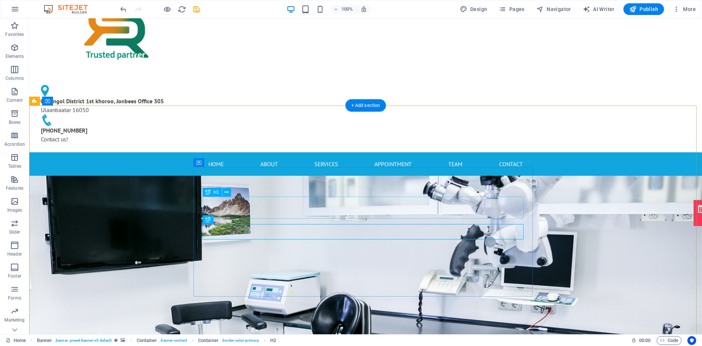
click at [226, 219] on icon at bounding box center [227, 220] width 4 height 8
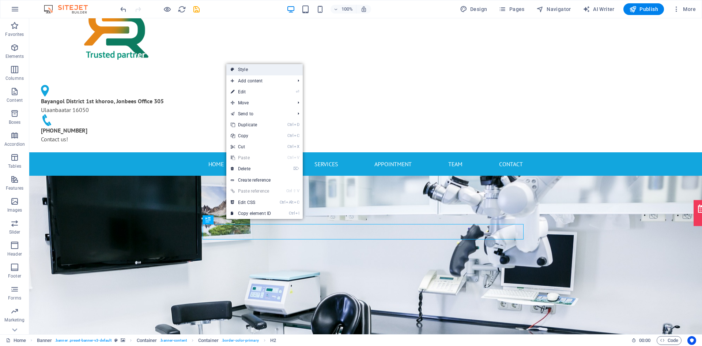
click at [265, 65] on link "Style" at bounding box center [264, 69] width 76 height 11
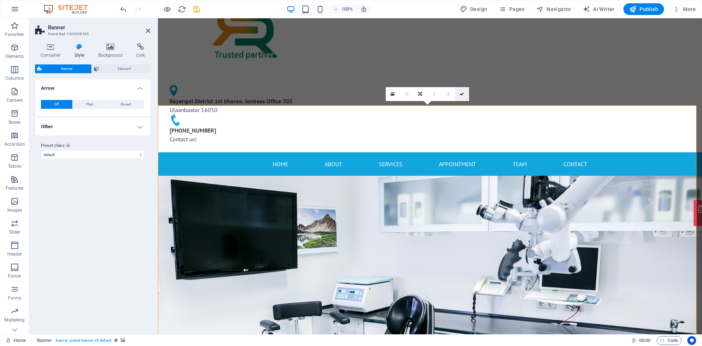
click at [461, 93] on icon at bounding box center [462, 94] width 4 height 4
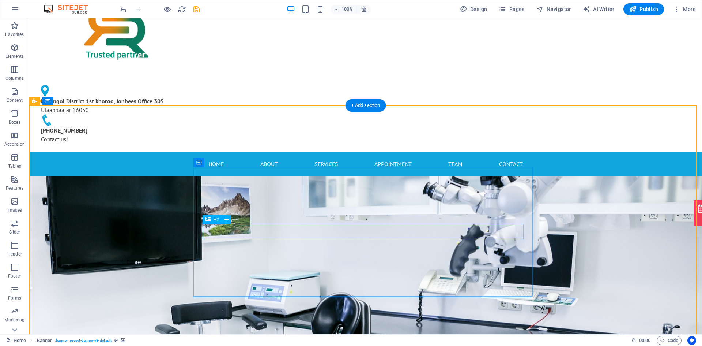
click at [225, 220] on icon at bounding box center [227, 220] width 4 height 8
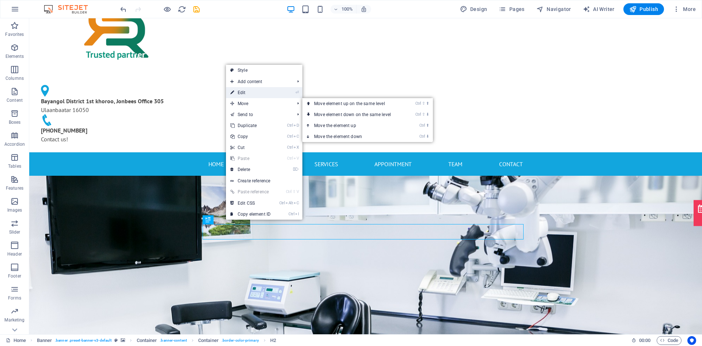
click at [273, 94] on link "⏎ Edit" at bounding box center [250, 92] width 49 height 11
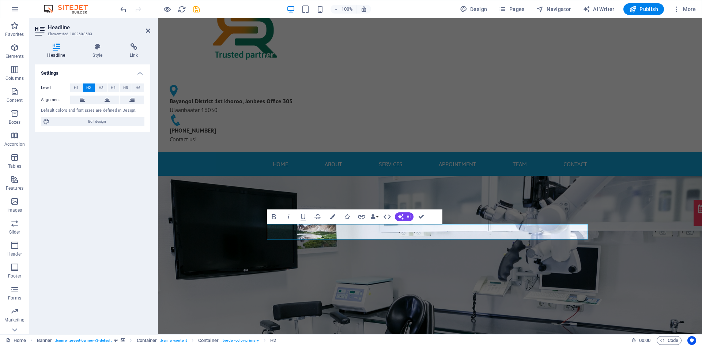
click at [380, 218] on div "Bold Italic Underline Strikethrough Colors Icons Link Data Bindings Company Fir…" at bounding box center [347, 216] width 161 height 15
click at [377, 218] on button "Data Bindings" at bounding box center [374, 216] width 10 height 15
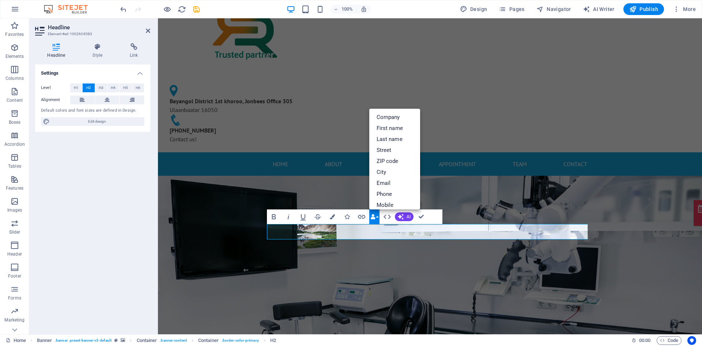
click at [377, 218] on button "Data Bindings" at bounding box center [374, 216] width 10 height 15
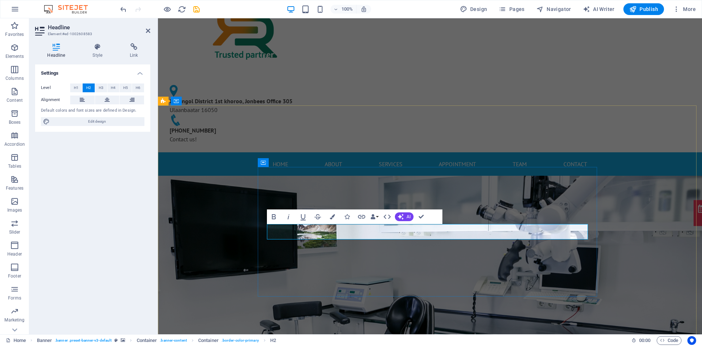
click at [100, 123] on span "Edit design" at bounding box center [97, 121] width 90 height 9
select select "px"
select select "400"
select select "px"
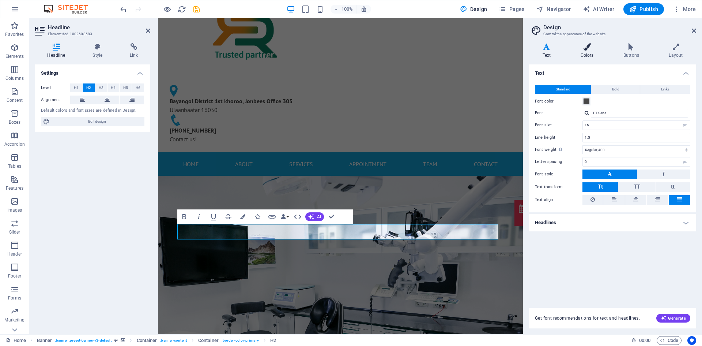
click at [587, 49] on icon at bounding box center [587, 46] width 40 height 7
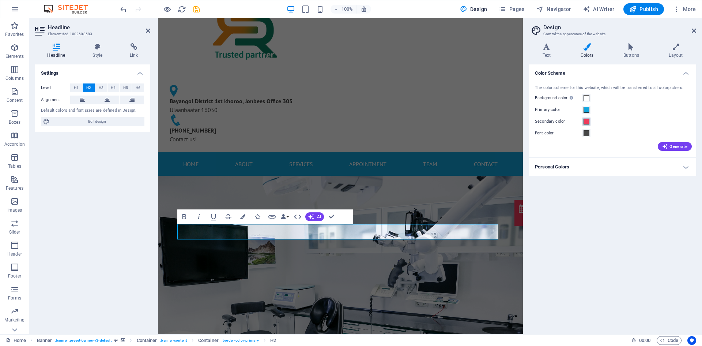
click at [588, 121] on span at bounding box center [587, 121] width 6 height 6
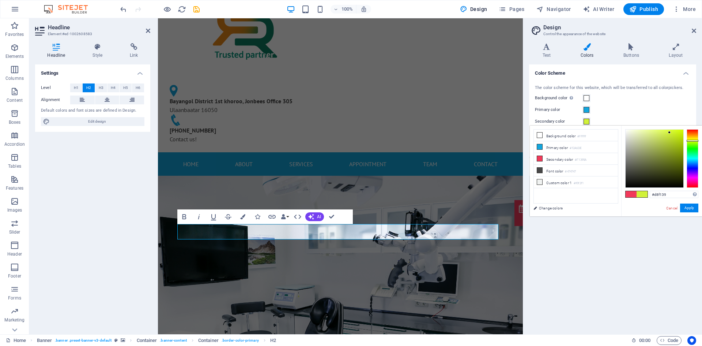
click at [621, 140] on div at bounding box center [693, 158] width 12 height 59
type input "#f1e039"
click at [621, 138] on div at bounding box center [693, 158] width 12 height 59
click at [621, 207] on button "Apply" at bounding box center [689, 207] width 18 height 9
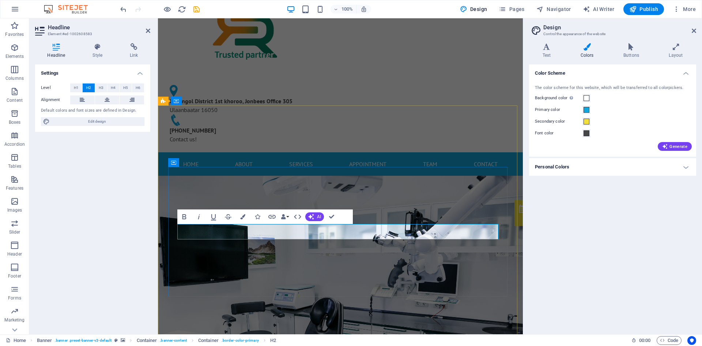
drag, startPoint x: 411, startPoint y: 230, endPoint x: 255, endPoint y: 229, distance: 156.1
click at [586, 122] on span at bounding box center [587, 121] width 6 height 6
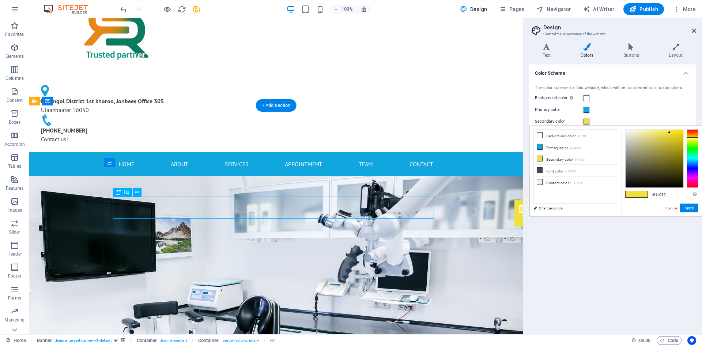
drag, startPoint x: 414, startPoint y: 208, endPoint x: 241, endPoint y: 204, distance: 173.0
click at [139, 192] on icon at bounding box center [137, 192] width 4 height 8
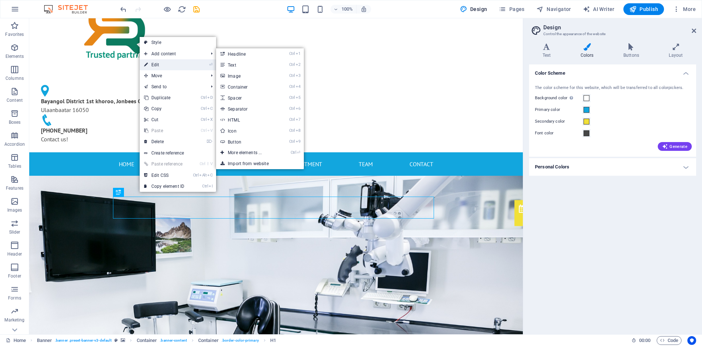
click at [167, 63] on link "⏎ Edit" at bounding box center [164, 64] width 49 height 11
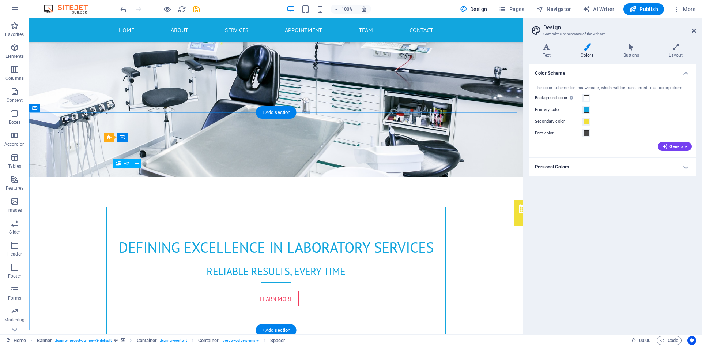
scroll to position [329, 0]
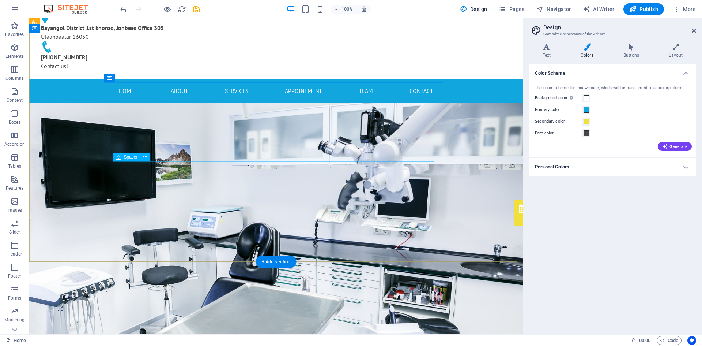
scroll to position [0, 0]
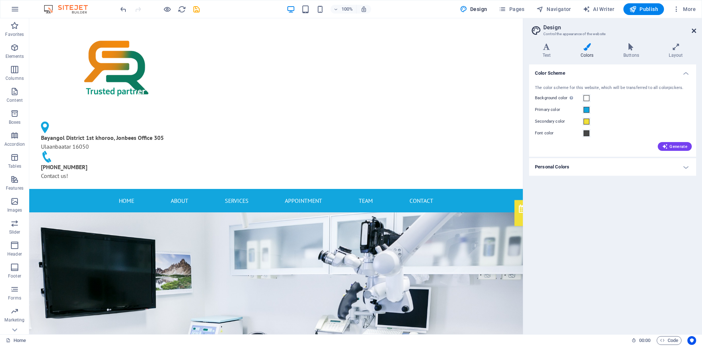
click at [621, 30] on icon at bounding box center [694, 31] width 4 height 6
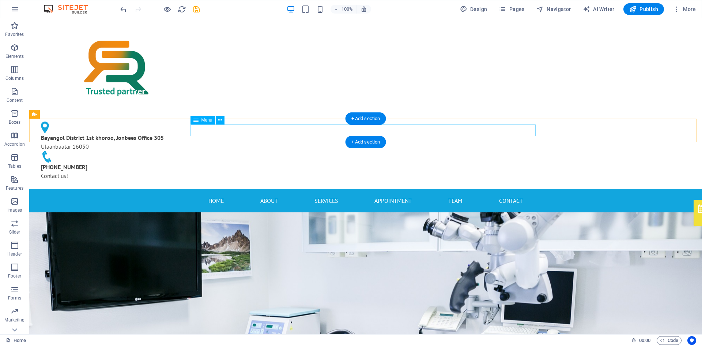
click at [508, 195] on nav "Home About Services Appointment Team Contact" at bounding box center [365, 201] width 345 height 12
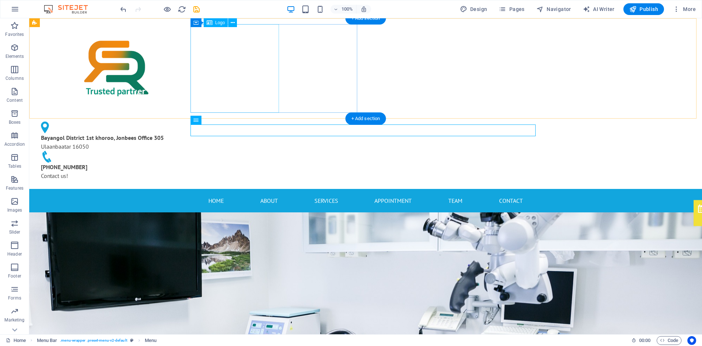
click at [202, 84] on div at bounding box center [118, 68] width 167 height 88
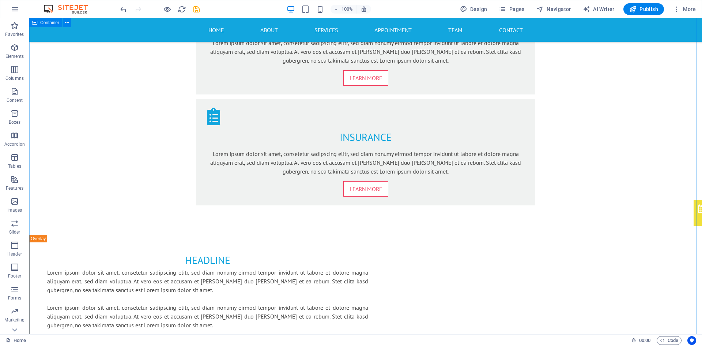
scroll to position [1060, 0]
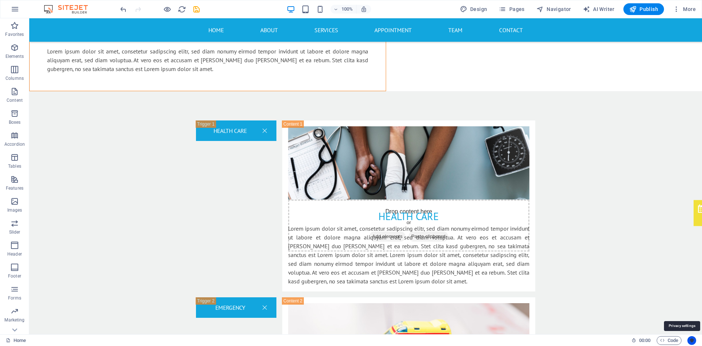
click at [621, 302] on icon "Usercentrics" at bounding box center [691, 339] width 5 height 5
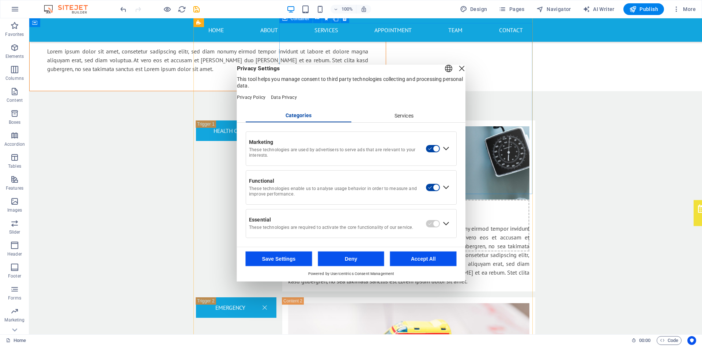
click at [457, 73] on div "Close Layer" at bounding box center [462, 68] width 10 height 10
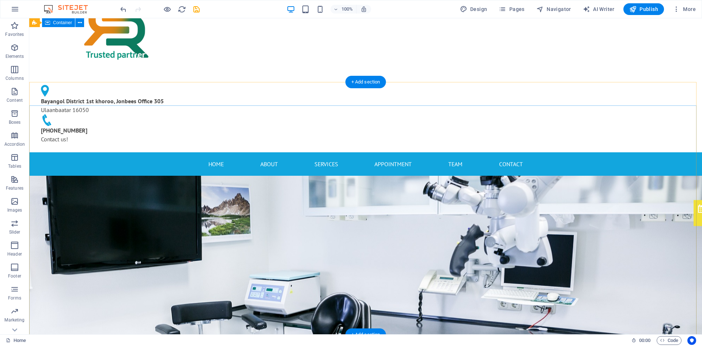
scroll to position [0, 0]
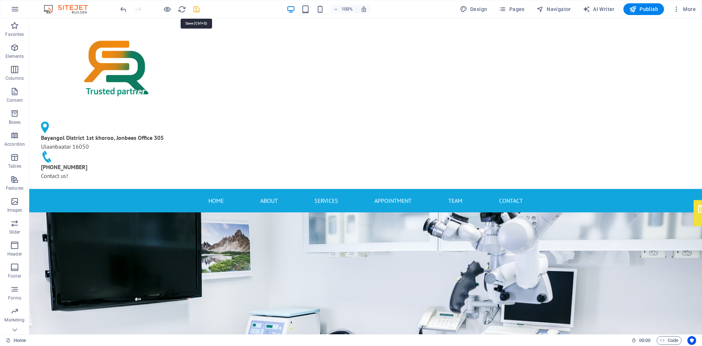
click at [197, 11] on icon "save" at bounding box center [196, 9] width 8 height 8
checkbox input "false"
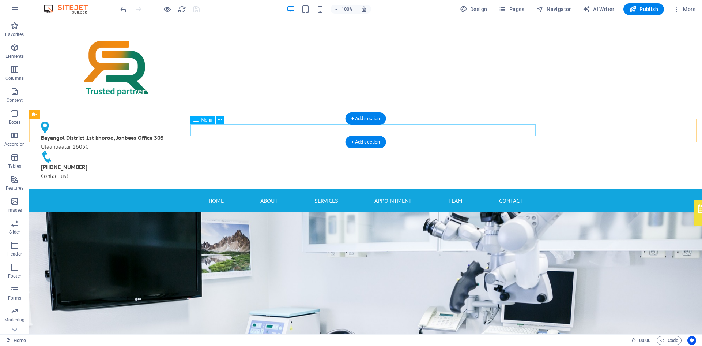
click at [259, 195] on nav "Home About Services Appointment Team Contact" at bounding box center [365, 201] width 345 height 12
click at [262, 195] on nav "Home About Services Appointment Team Contact" at bounding box center [365, 201] width 345 height 12
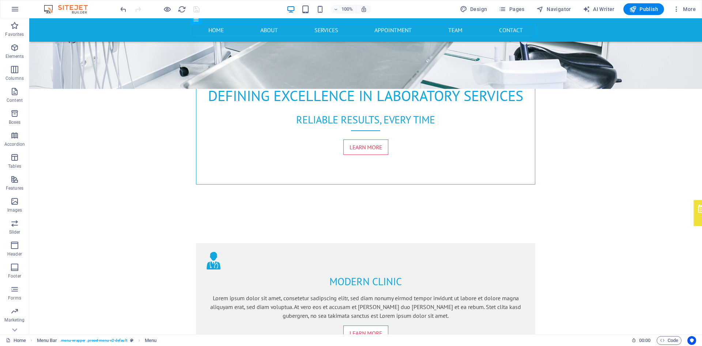
scroll to position [329, 0]
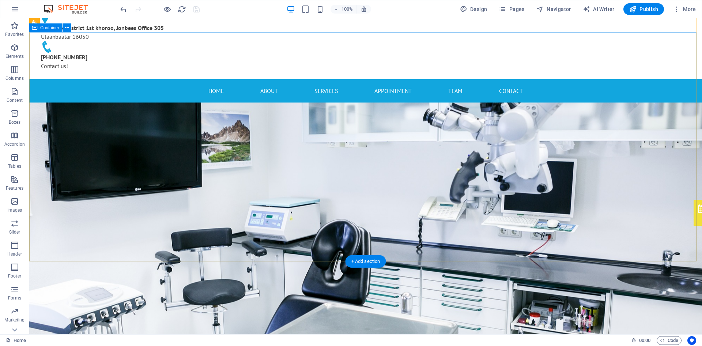
scroll to position [0, 0]
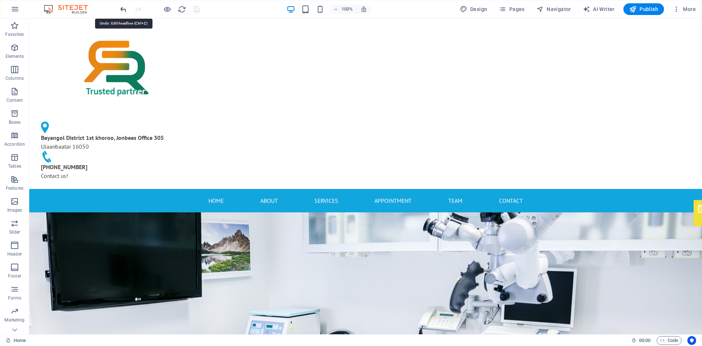
click at [124, 10] on icon "undo" at bounding box center [123, 9] width 8 height 8
click at [18, 9] on icon "button" at bounding box center [15, 9] width 9 height 9
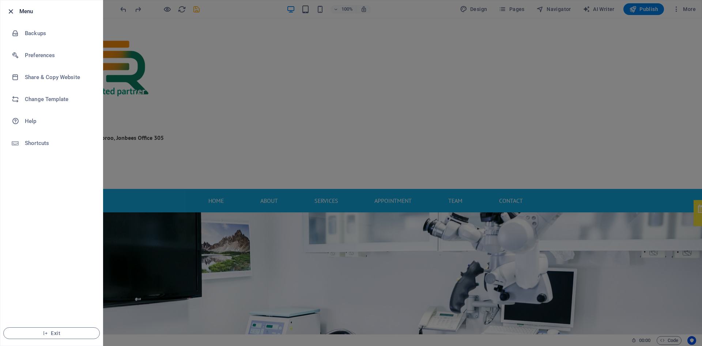
click at [9, 11] on icon "button" at bounding box center [11, 11] width 8 height 8
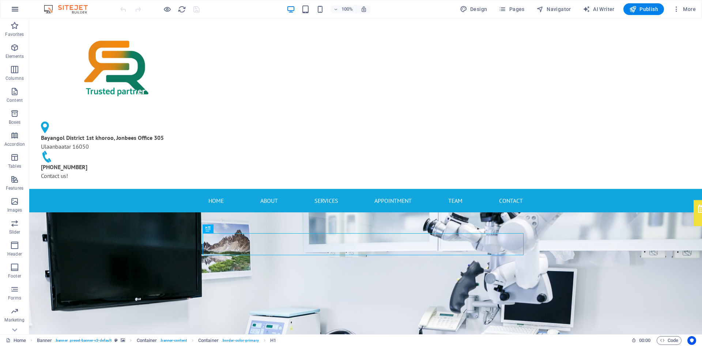
click at [16, 5] on icon "button" at bounding box center [15, 9] width 9 height 9
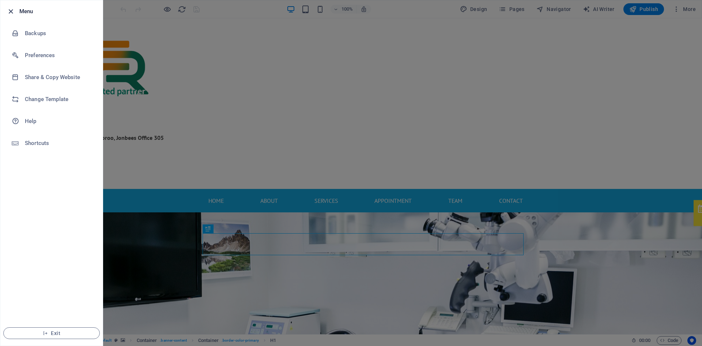
click at [13, 11] on icon "button" at bounding box center [11, 11] width 8 height 8
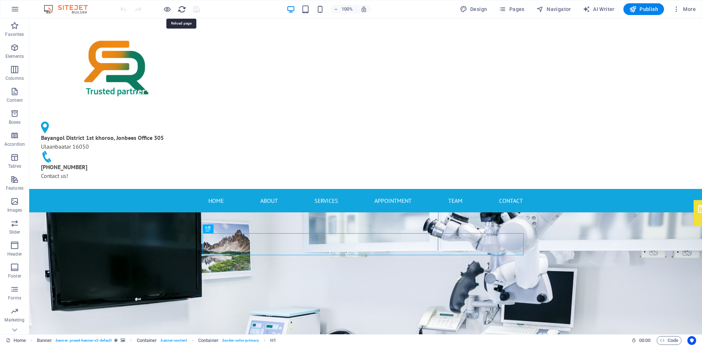
click at [184, 8] on icon "reload" at bounding box center [182, 9] width 8 height 8
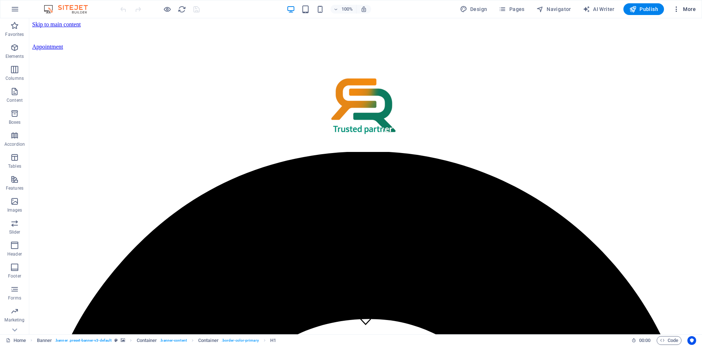
click at [689, 8] on span "More" at bounding box center [684, 8] width 23 height 7
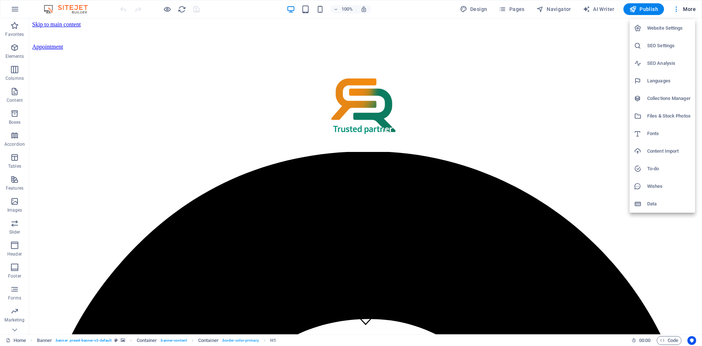
click at [510, 8] on div at bounding box center [351, 173] width 702 height 346
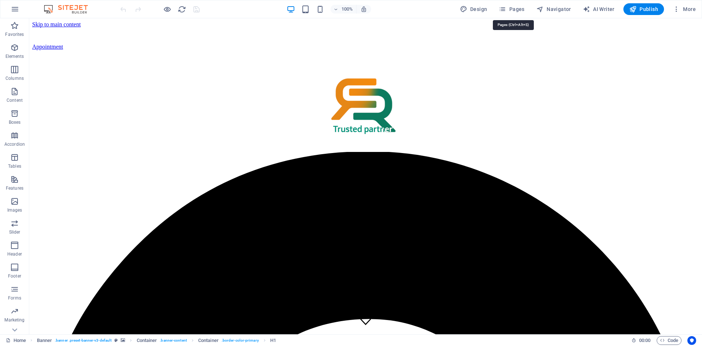
click at [504, 8] on icon "button" at bounding box center [502, 8] width 7 height 7
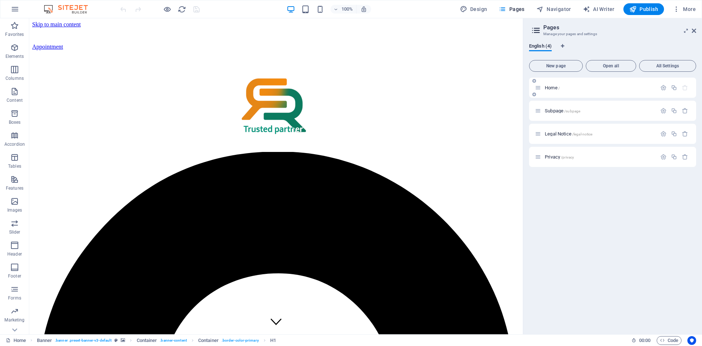
click at [563, 91] on div "Home /" at bounding box center [596, 87] width 122 height 8
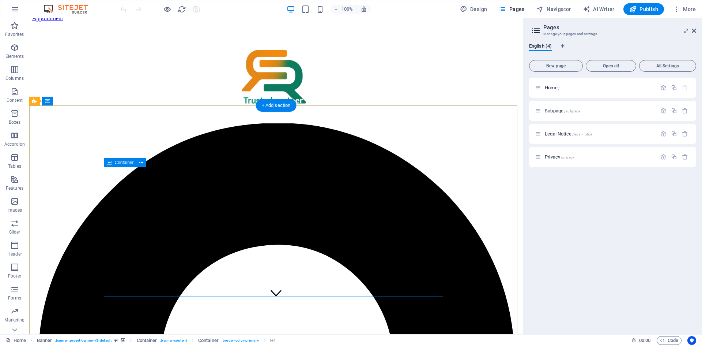
scroll to position [37, 0]
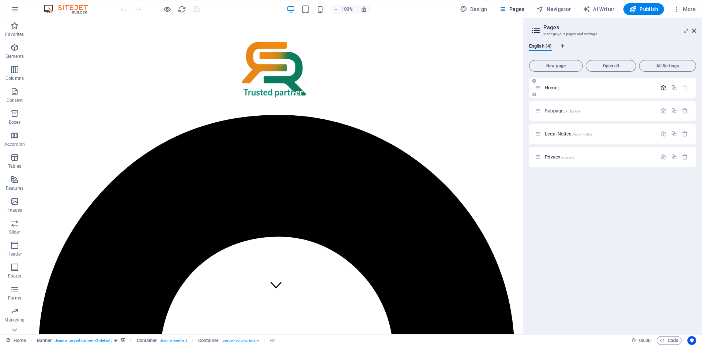
click at [665, 87] on icon "button" at bounding box center [663, 87] width 6 height 6
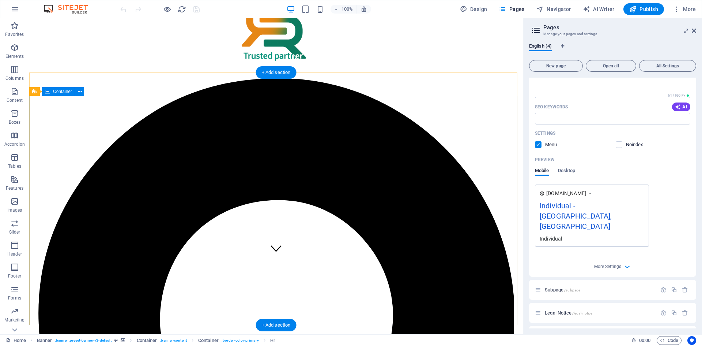
scroll to position [0, 0]
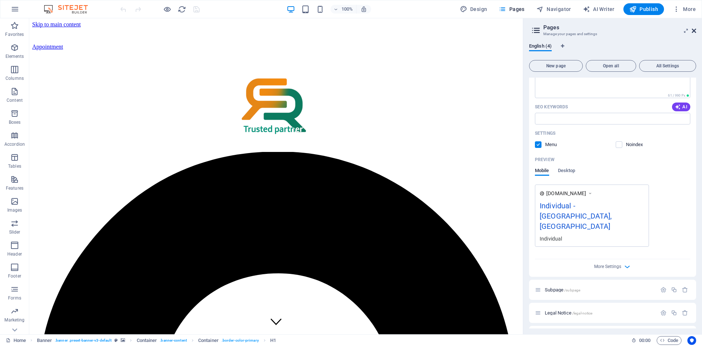
click at [695, 29] on icon at bounding box center [694, 31] width 4 height 6
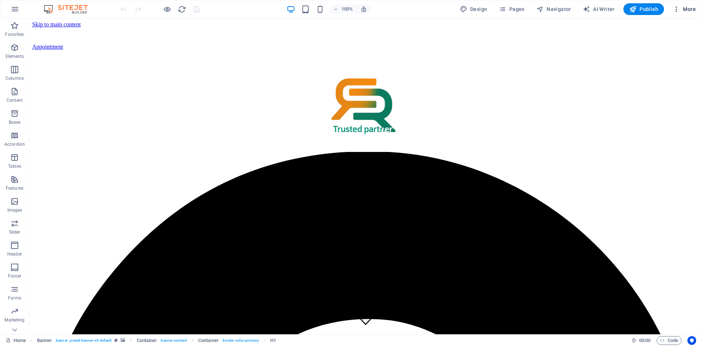
click at [687, 11] on span "More" at bounding box center [684, 8] width 23 height 7
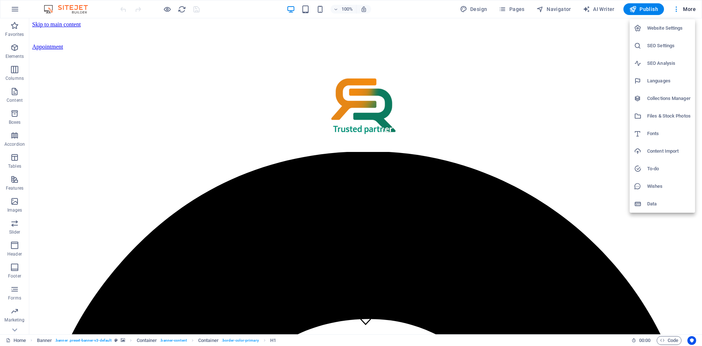
click at [676, 23] on li "Website Settings" at bounding box center [662, 28] width 65 height 18
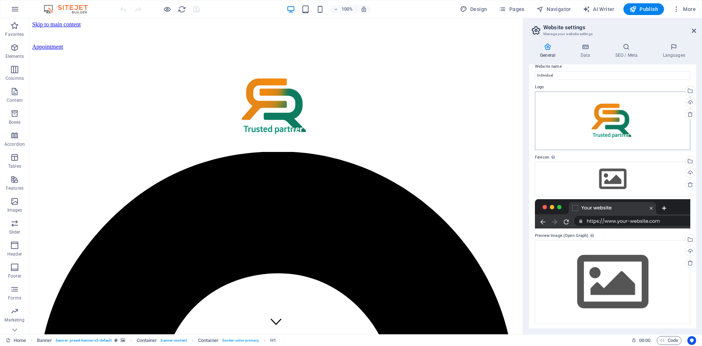
scroll to position [10, 0]
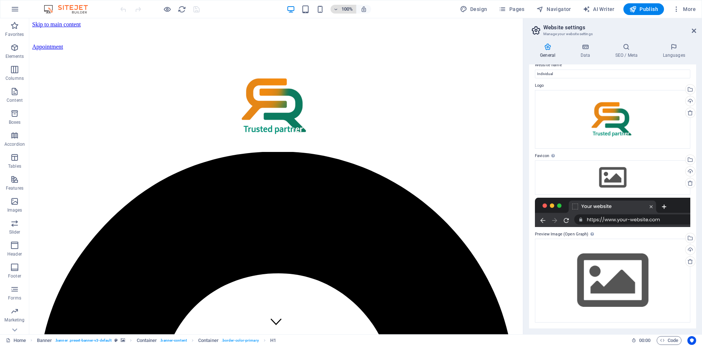
click at [335, 11] on icon "button" at bounding box center [335, 9] width 5 height 5
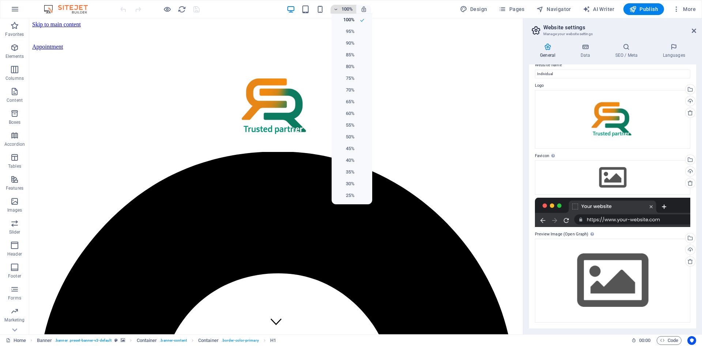
click at [335, 11] on div at bounding box center [351, 173] width 702 height 346
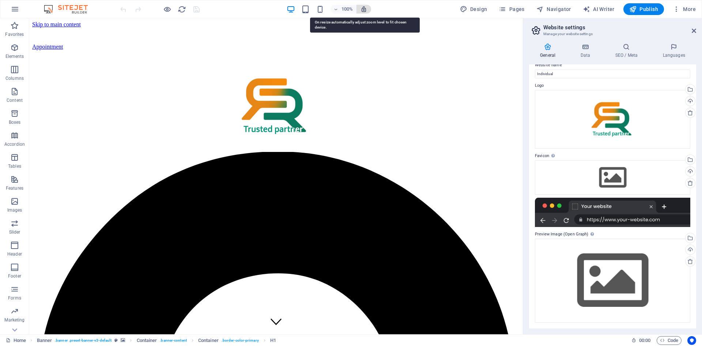
click at [367, 10] on icon "button" at bounding box center [364, 9] width 7 height 7
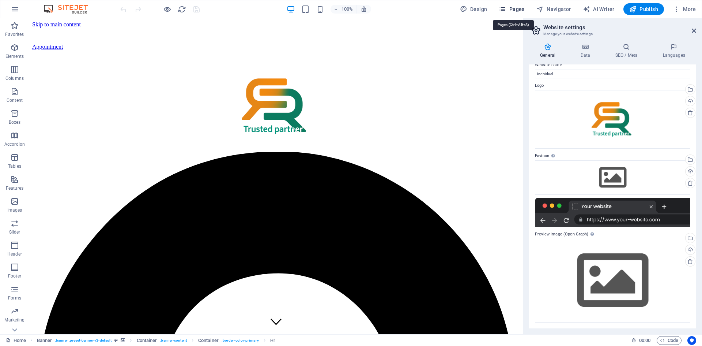
click at [502, 7] on icon "button" at bounding box center [502, 8] width 7 height 7
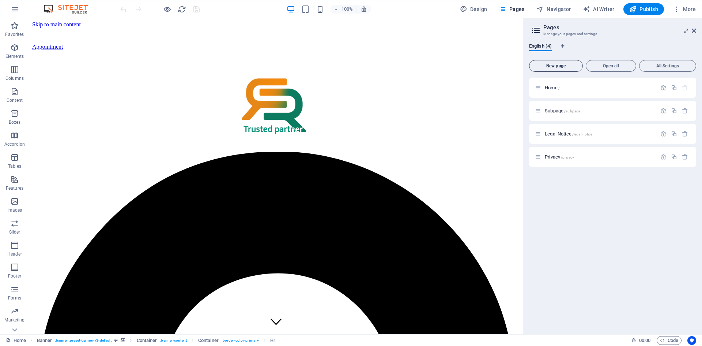
click at [549, 67] on span "New page" at bounding box center [555, 66] width 47 height 4
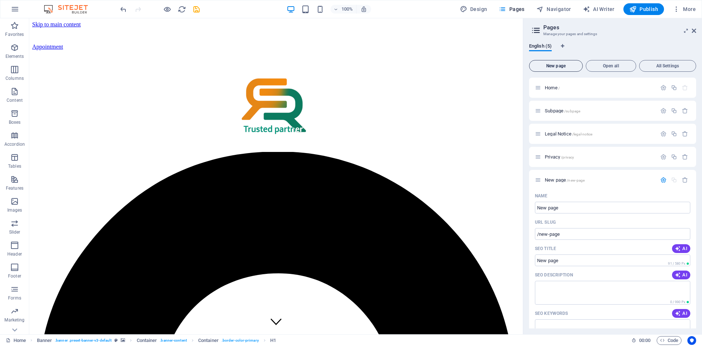
click at [549, 67] on span "New page" at bounding box center [555, 66] width 47 height 4
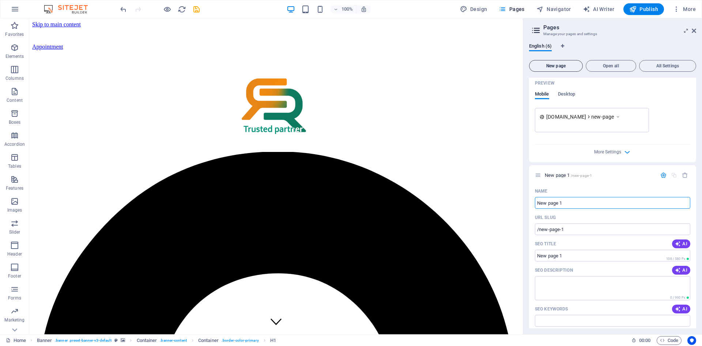
click at [549, 67] on span "New page" at bounding box center [555, 66] width 47 height 4
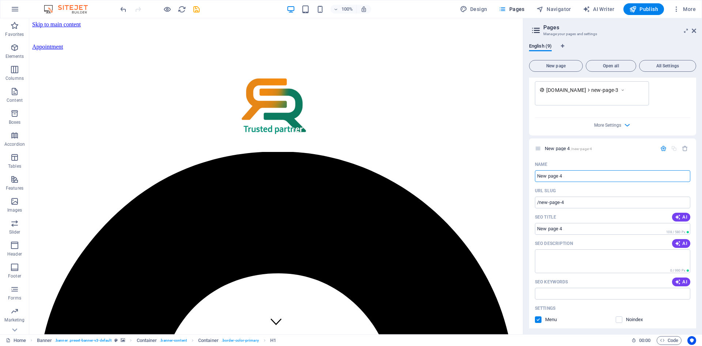
scroll to position [1153, 0]
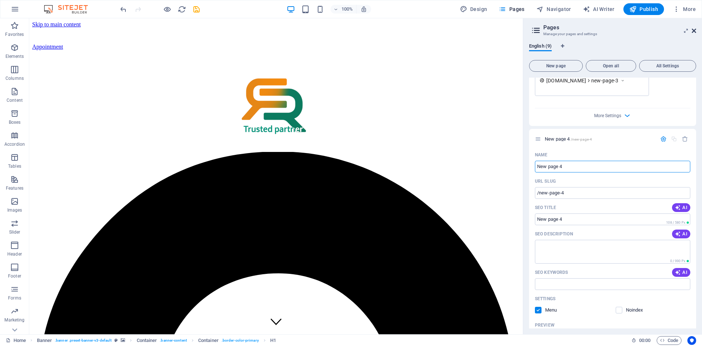
click at [694, 30] on icon at bounding box center [694, 31] width 4 height 6
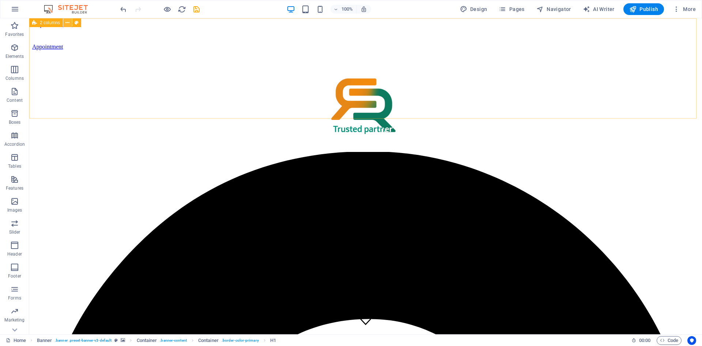
click at [67, 23] on icon at bounding box center [67, 23] width 4 height 8
click at [14, 11] on icon "button" at bounding box center [15, 9] width 9 height 9
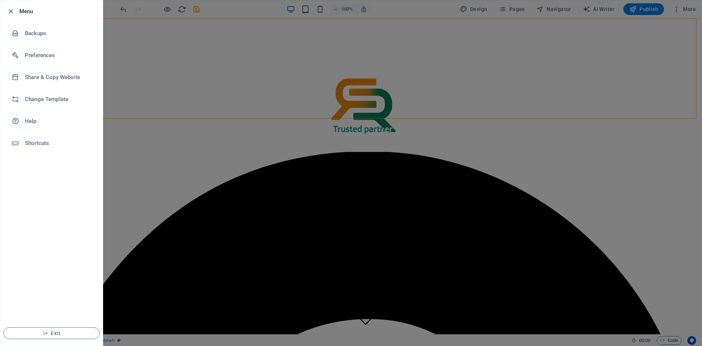
click at [33, 14] on h6 "Menu" at bounding box center [58, 11] width 78 height 9
click at [37, 30] on h6 "Backups" at bounding box center [59, 33] width 68 height 9
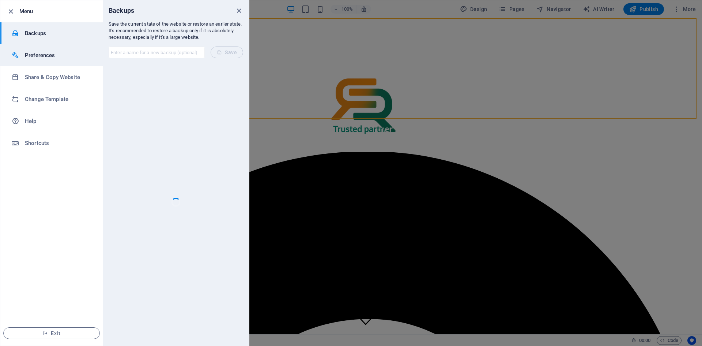
click at [45, 52] on h6 "Preferences" at bounding box center [59, 55] width 68 height 9
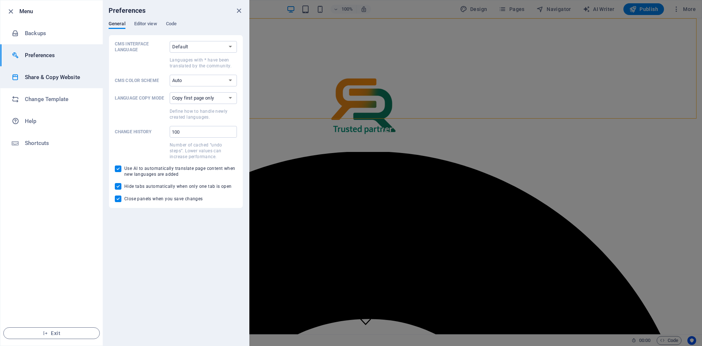
click at [62, 69] on li "Share & Copy Website" at bounding box center [51, 77] width 102 height 22
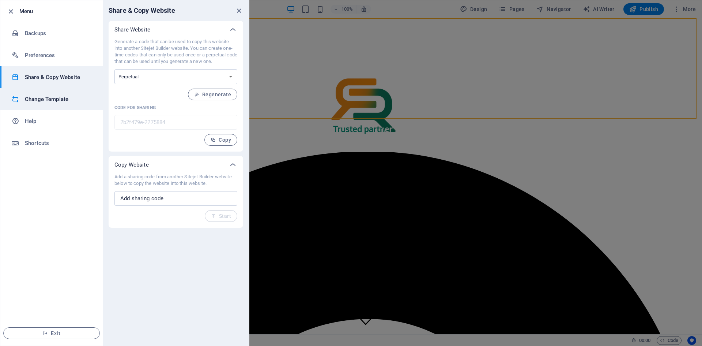
click at [70, 105] on li "Change Template" at bounding box center [51, 99] width 102 height 22
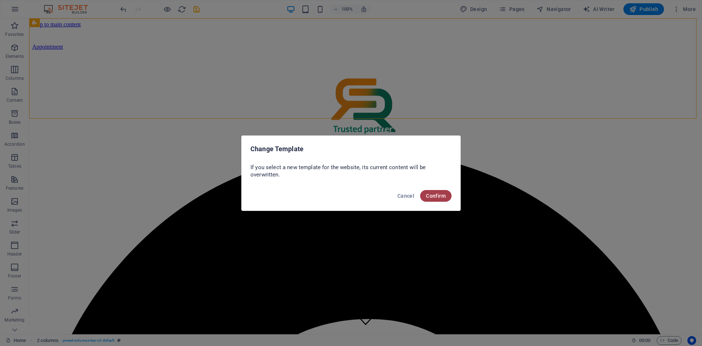
click at [438, 195] on span "Confirm" at bounding box center [436, 196] width 20 height 6
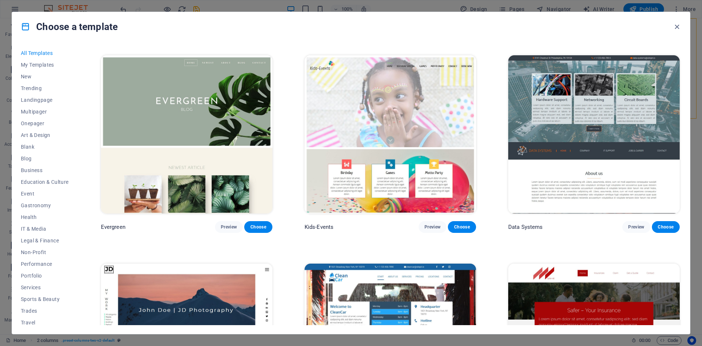
scroll to position [1207, 0]
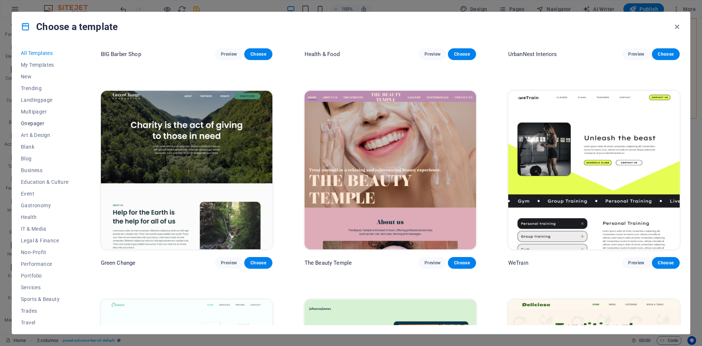
click at [33, 124] on span "Onepager" at bounding box center [45, 123] width 48 height 6
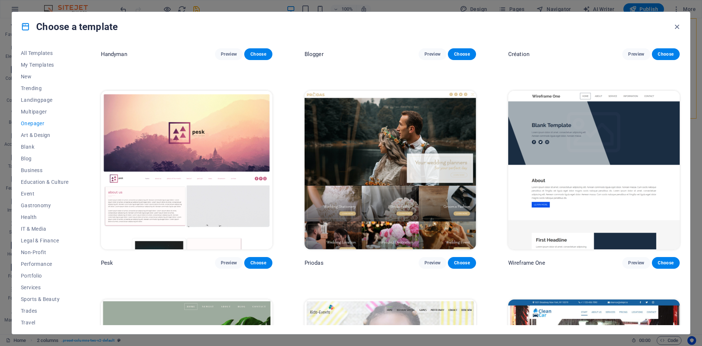
scroll to position [585, 0]
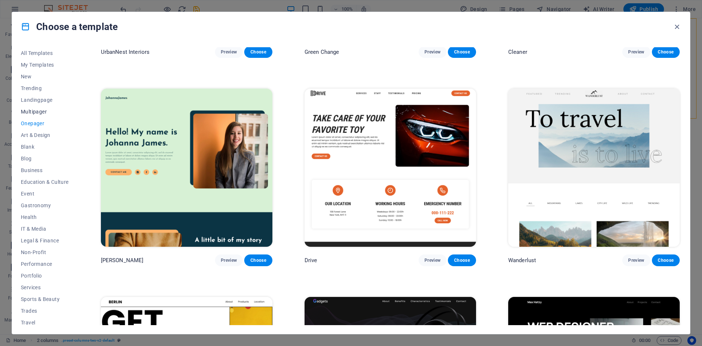
click at [35, 108] on button "Multipager" at bounding box center [45, 112] width 48 height 12
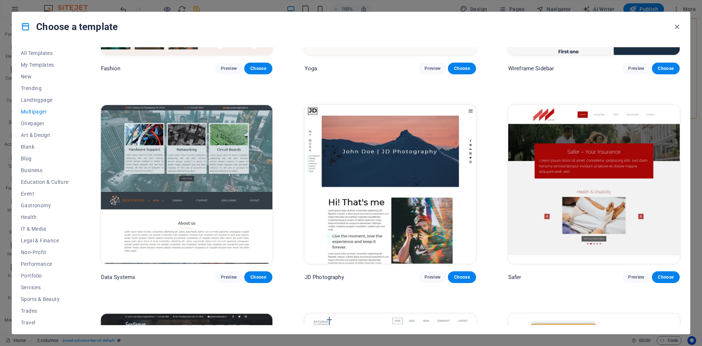
scroll to position [2230, 0]
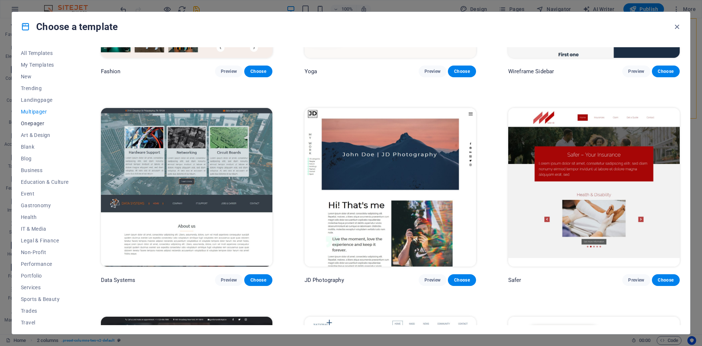
click at [28, 120] on span "Onepager" at bounding box center [45, 123] width 48 height 6
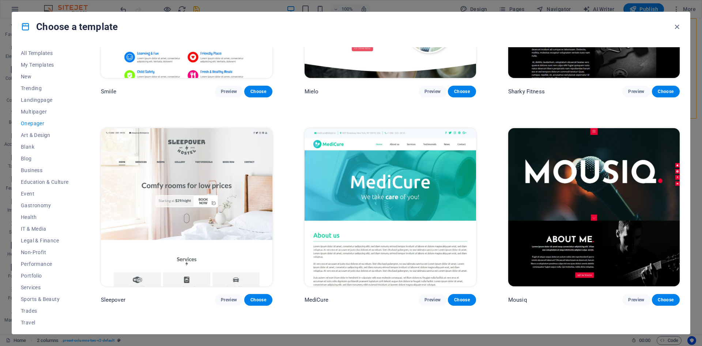
scroll to position [2852, 0]
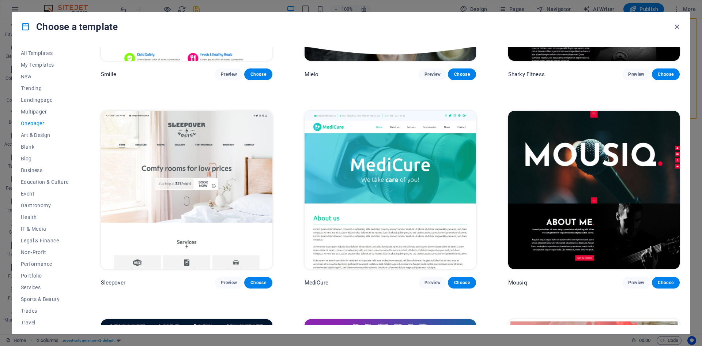
click at [378, 198] on img at bounding box center [390, 190] width 171 height 158
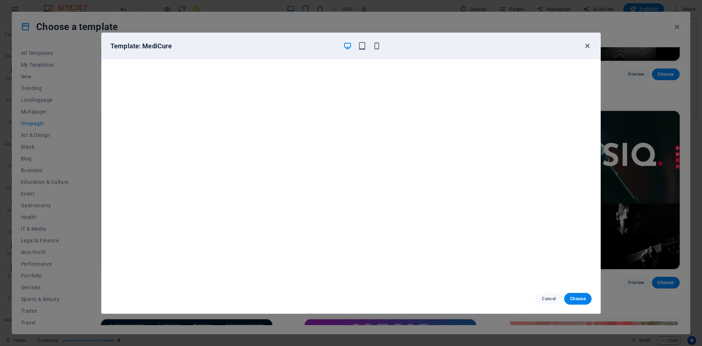
click at [589, 45] on icon "button" at bounding box center [587, 46] width 8 height 8
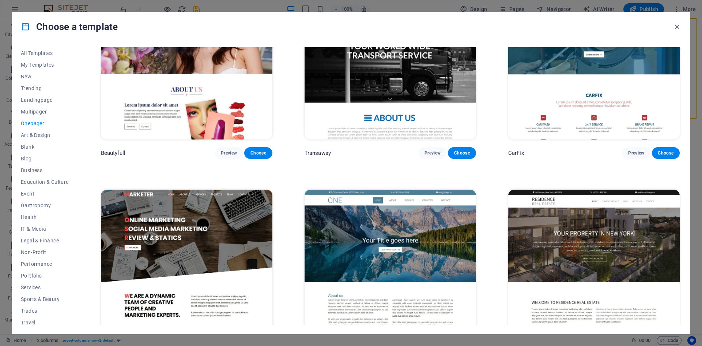
scroll to position [4095, 0]
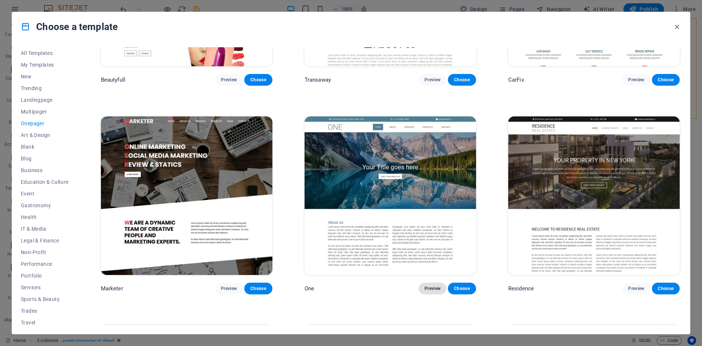
click at [433, 285] on span "Preview" at bounding box center [433, 288] width 16 height 6
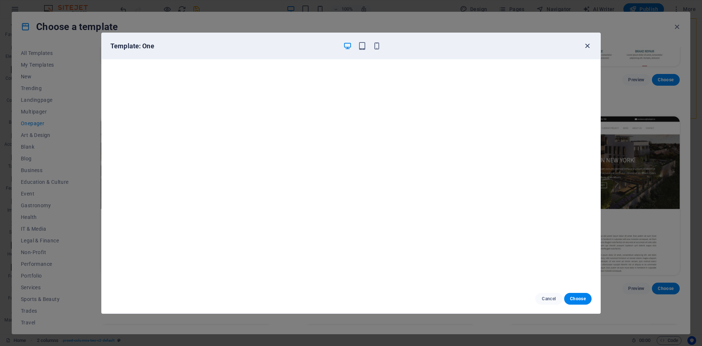
click at [589, 45] on icon "button" at bounding box center [587, 46] width 8 height 8
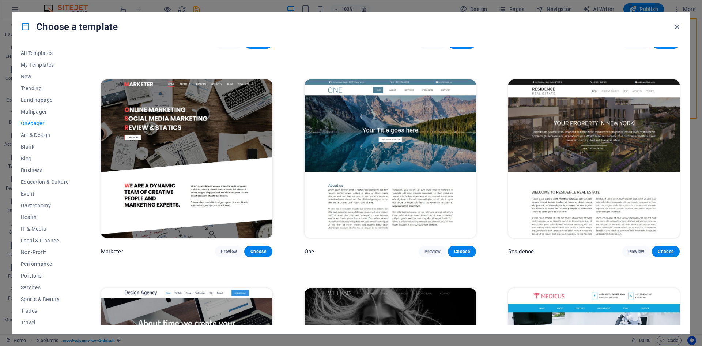
scroll to position [4132, 0]
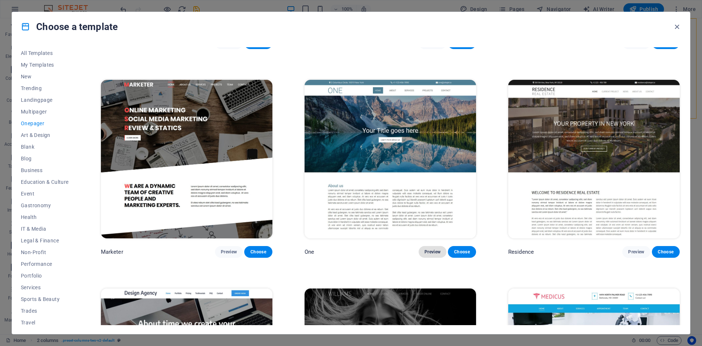
click at [430, 246] on button "Preview" at bounding box center [433, 252] width 28 height 12
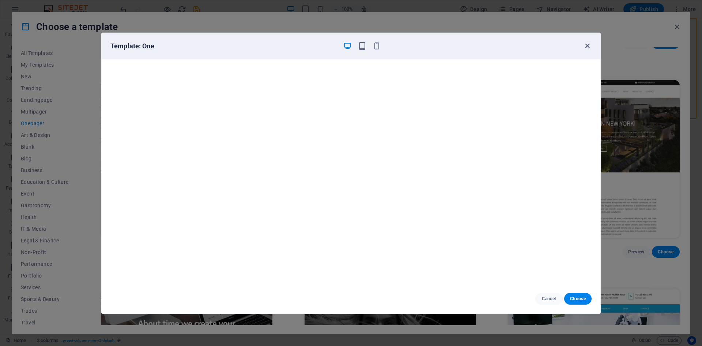
click at [587, 45] on icon "button" at bounding box center [587, 46] width 8 height 8
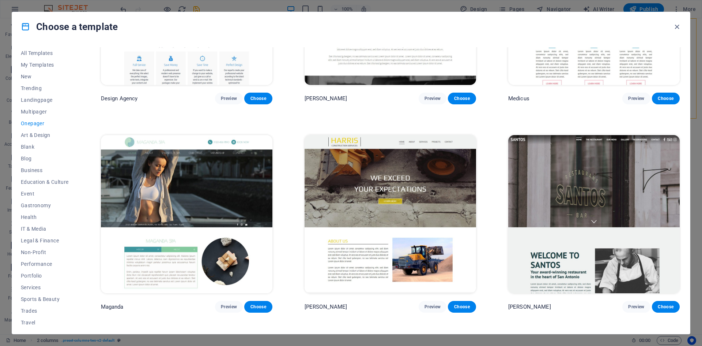
scroll to position [4559, 0]
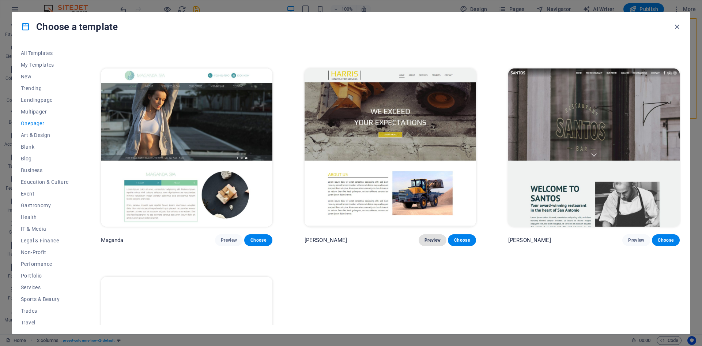
click at [437, 237] on span "Preview" at bounding box center [433, 240] width 16 height 6
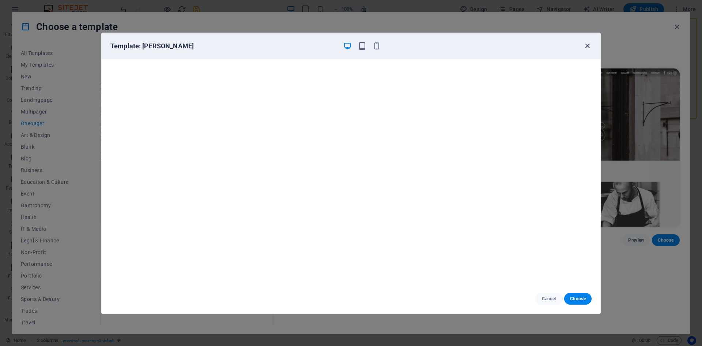
click at [586, 44] on icon "button" at bounding box center [587, 46] width 8 height 8
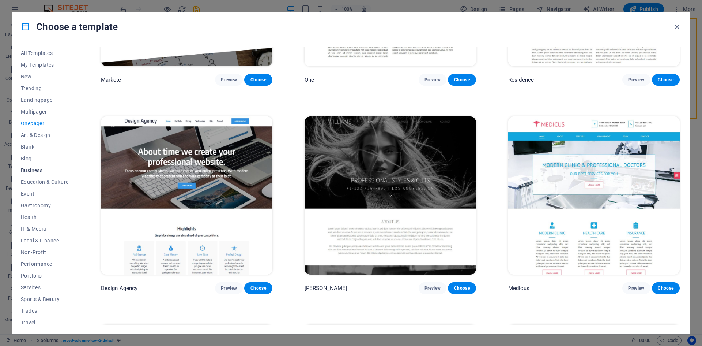
scroll to position [15, 0]
click at [25, 201] on span "Health" at bounding box center [45, 202] width 48 height 6
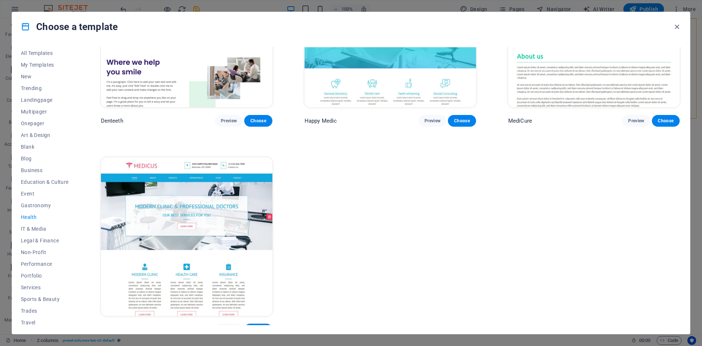
scroll to position [315, 0]
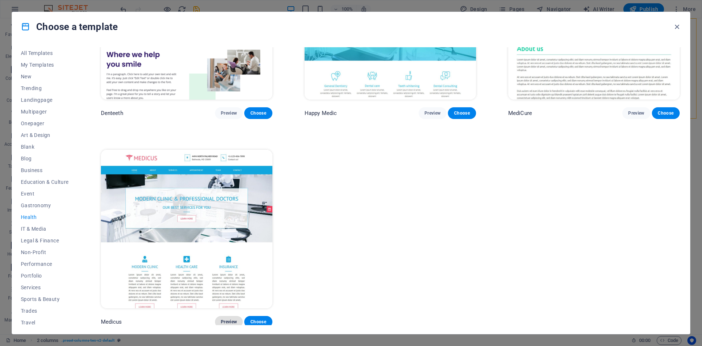
click at [231, 320] on span "Preview" at bounding box center [229, 321] width 16 height 6
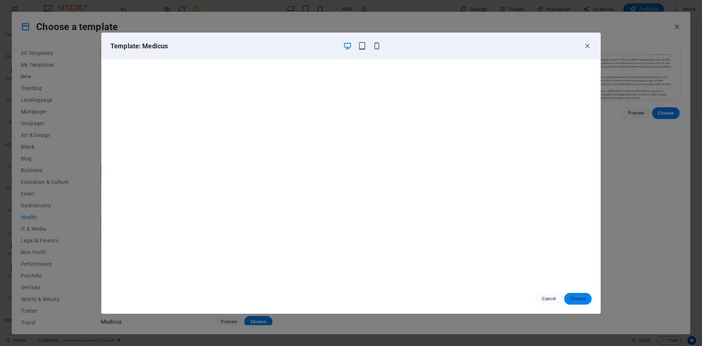
click at [581, 297] on span "Choose" at bounding box center [578, 298] width 16 height 6
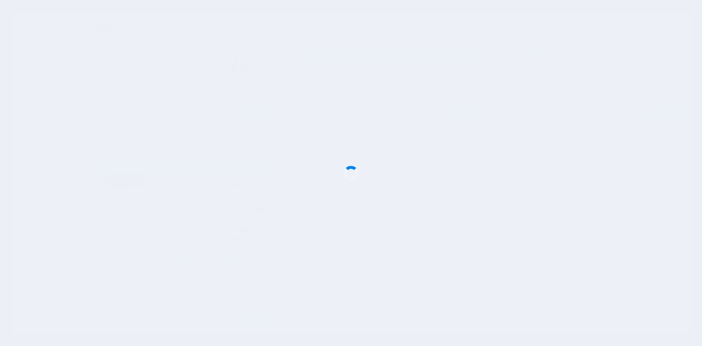
checkbox input "false"
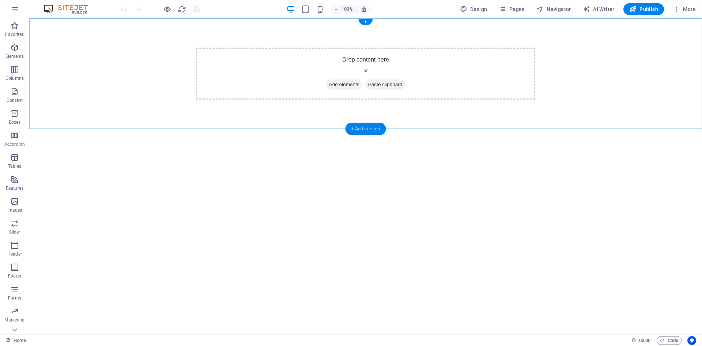
click at [363, 127] on div "+ Add section" at bounding box center [366, 128] width 41 height 12
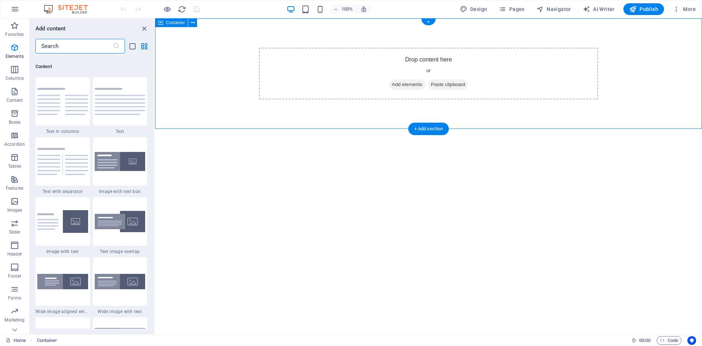
scroll to position [1279, 0]
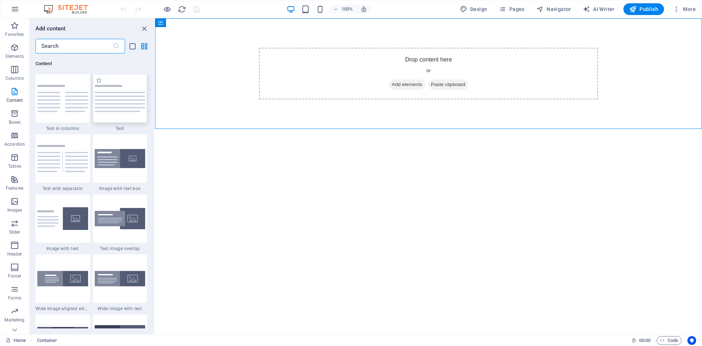
drag, startPoint x: 113, startPoint y: 103, endPoint x: 80, endPoint y: 83, distance: 39.6
click at [113, 103] on div at bounding box center [120, 98] width 54 height 48
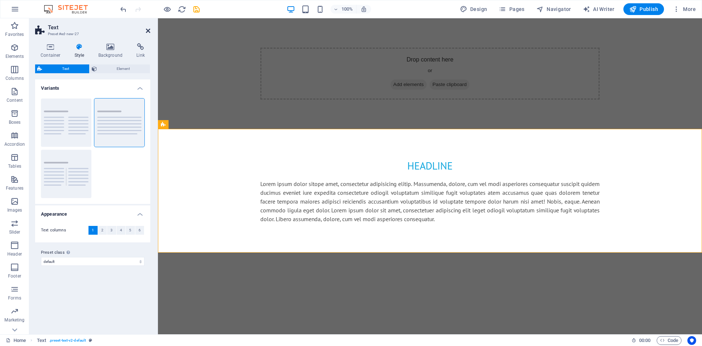
click at [147, 31] on icon at bounding box center [148, 31] width 4 height 6
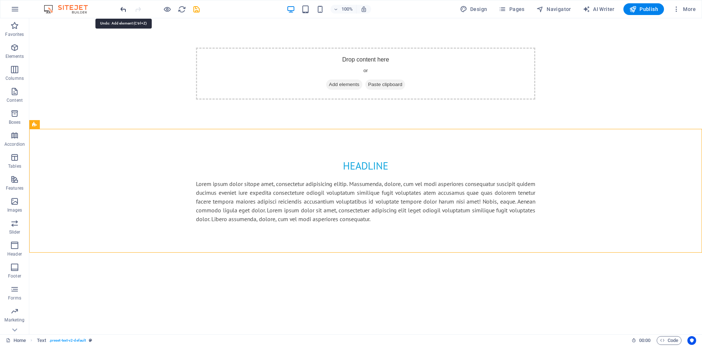
click at [126, 10] on icon "undo" at bounding box center [123, 9] width 8 height 8
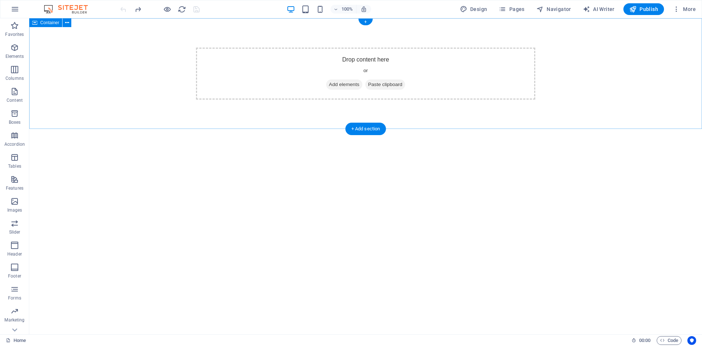
click at [337, 84] on span "Add elements" at bounding box center [344, 84] width 36 height 10
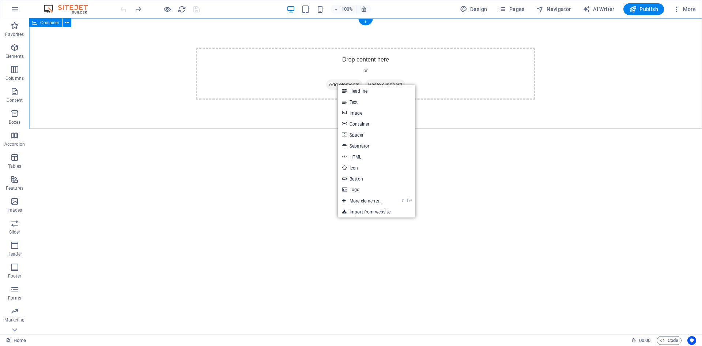
click at [475, 62] on div "Drop content here or Add elements Paste clipboard" at bounding box center [365, 74] width 339 height 52
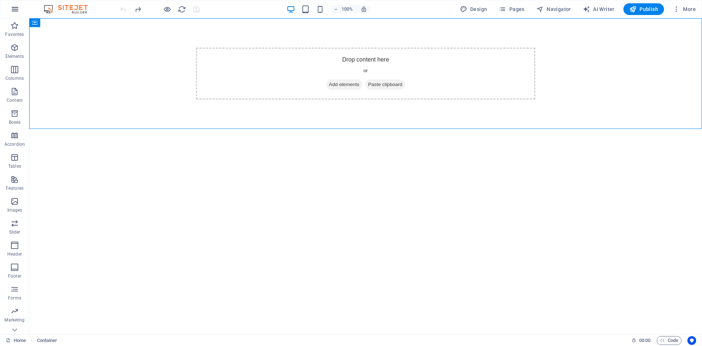
click at [11, 12] on icon "button" at bounding box center [15, 9] width 9 height 9
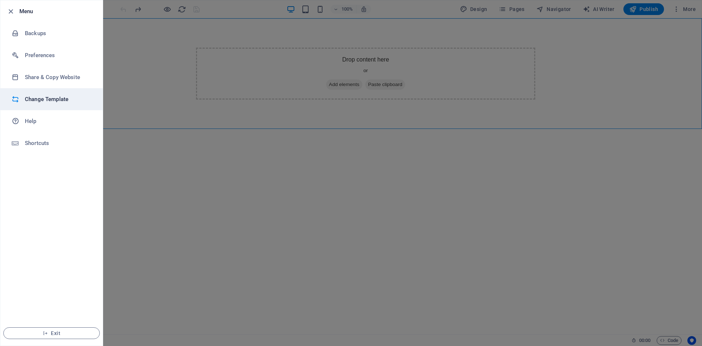
click at [60, 101] on h6 "Change Template" at bounding box center [59, 99] width 68 height 9
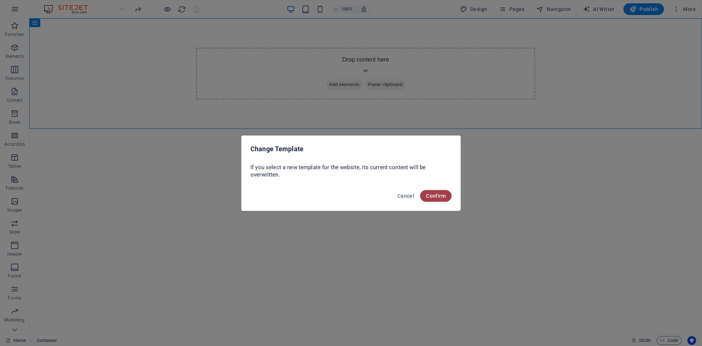
click at [437, 195] on span "Confirm" at bounding box center [436, 196] width 20 height 6
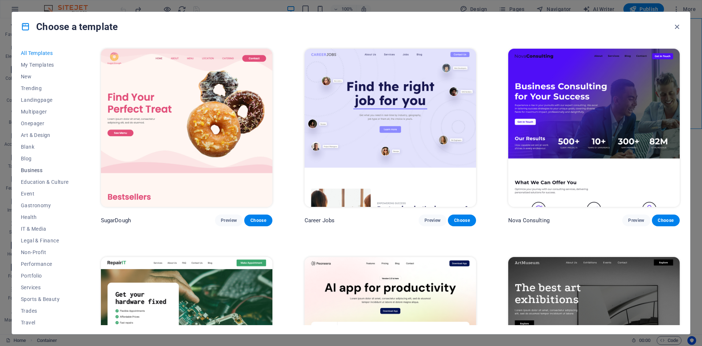
click at [36, 170] on span "Business" at bounding box center [45, 170] width 48 height 6
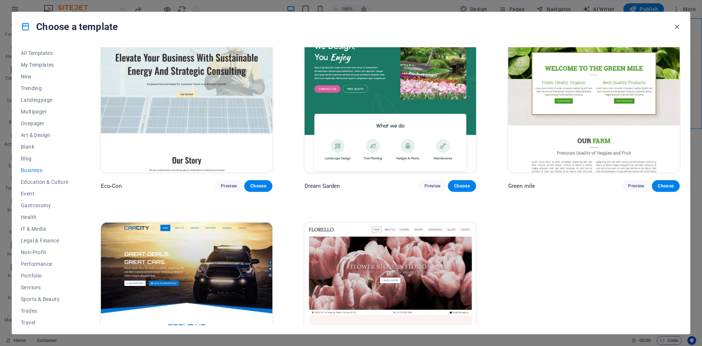
scroll to position [0, 0]
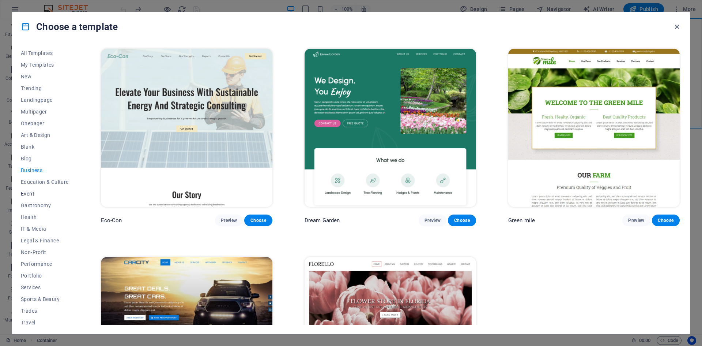
click at [33, 189] on button "Event" at bounding box center [45, 194] width 48 height 12
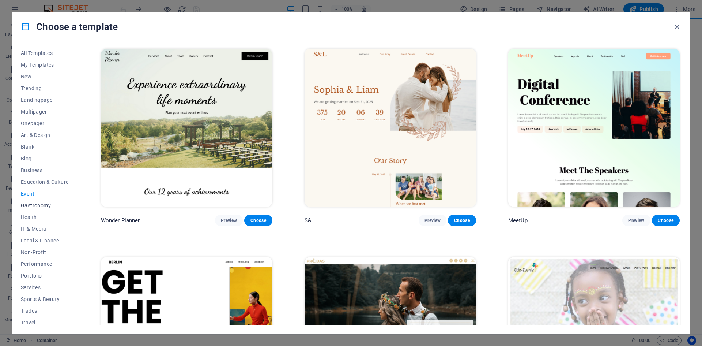
click at [43, 203] on span "Gastronomy" at bounding box center [45, 205] width 48 height 6
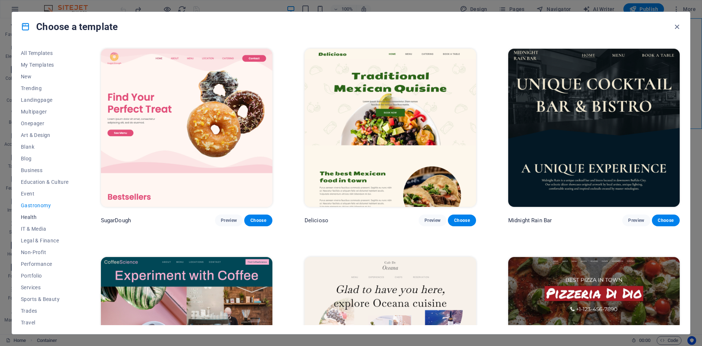
click at [36, 212] on button "Health" at bounding box center [45, 217] width 48 height 12
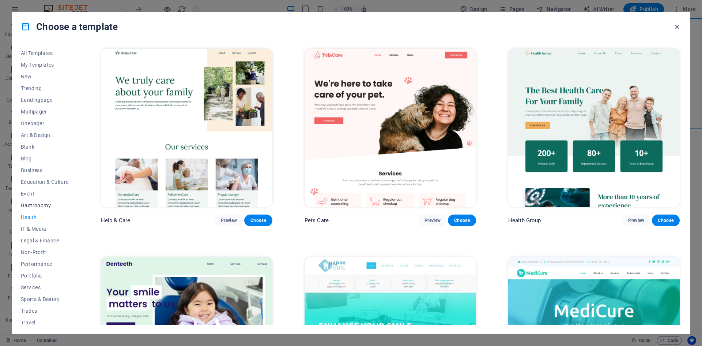
scroll to position [15, 0]
click at [39, 212] on span "IT & Media" at bounding box center [45, 214] width 48 height 6
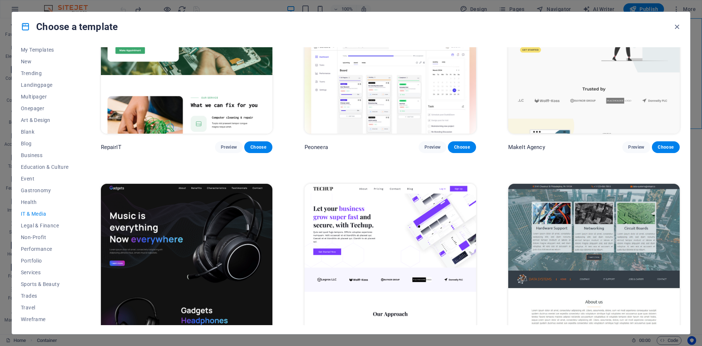
scroll to position [146, 0]
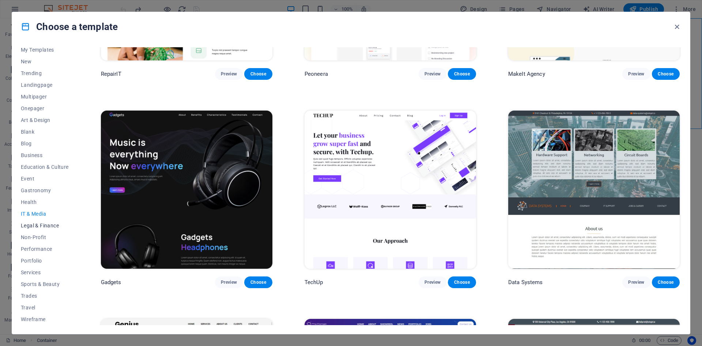
click at [49, 225] on span "Legal & Finance" at bounding box center [45, 225] width 48 height 6
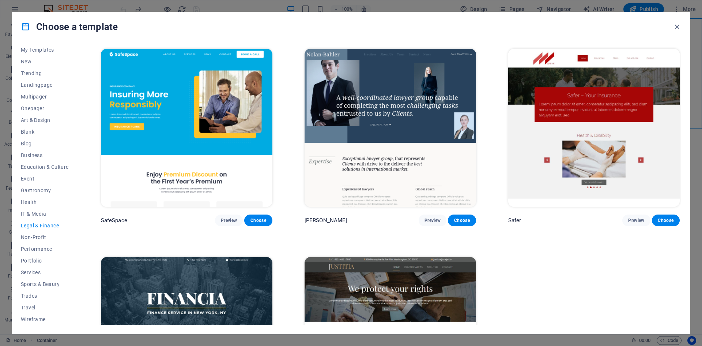
scroll to position [108, 0]
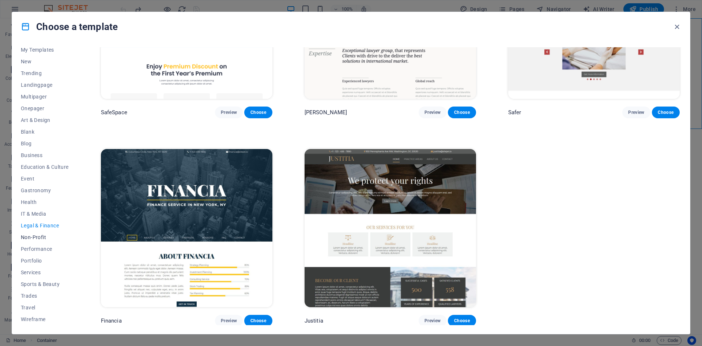
click at [36, 236] on span "Non-Profit" at bounding box center [45, 237] width 48 height 6
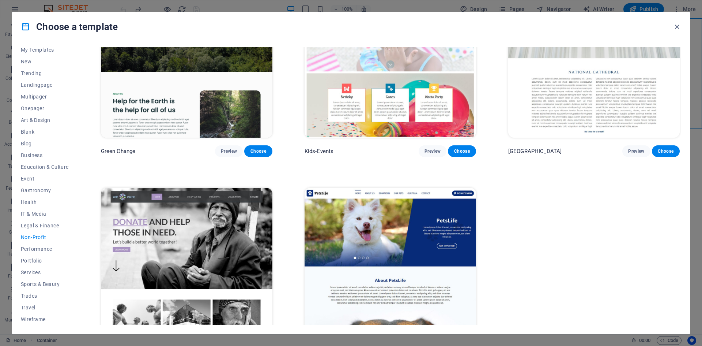
scroll to position [0, 0]
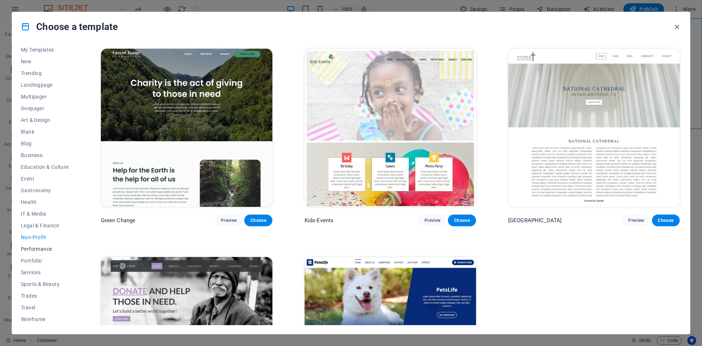
click at [42, 252] on button "Performance" at bounding box center [45, 249] width 48 height 12
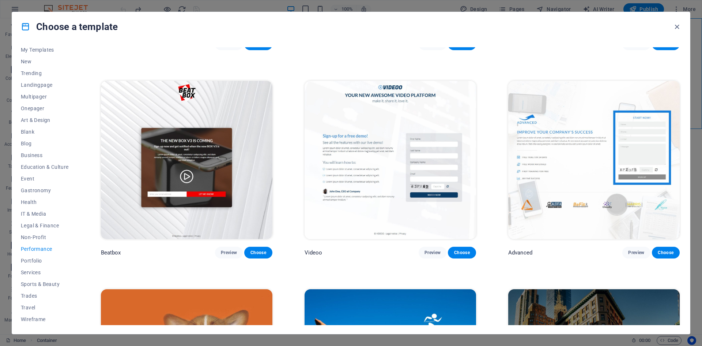
scroll to position [219, 0]
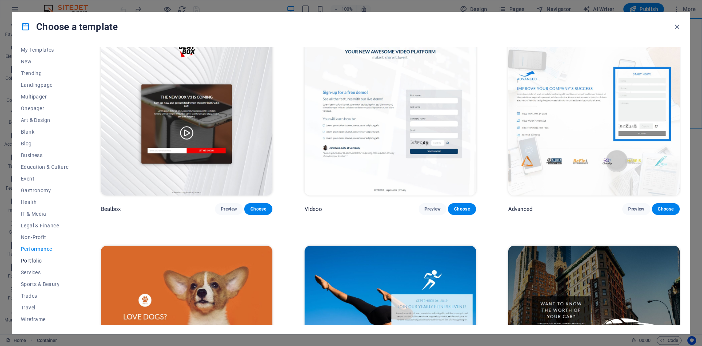
click at [34, 259] on span "Portfolio" at bounding box center [45, 260] width 48 height 6
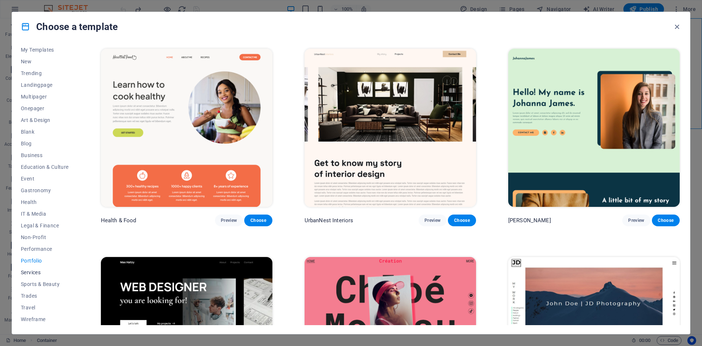
click at [33, 269] on span "Services" at bounding box center [45, 272] width 48 height 6
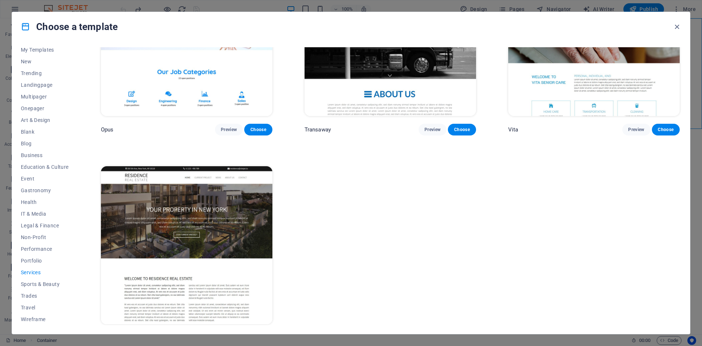
scroll to position [1352, 0]
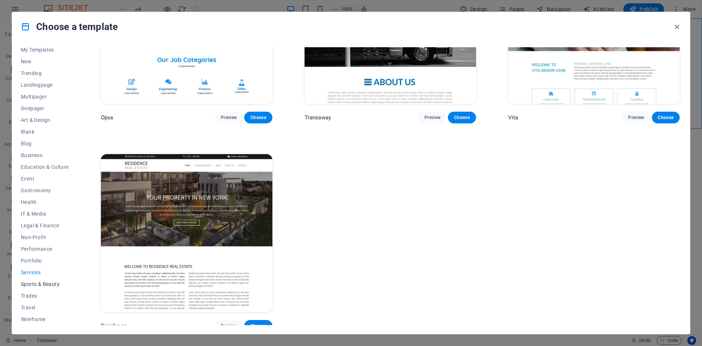
click at [29, 283] on span "Sports & Beauty" at bounding box center [45, 284] width 48 height 6
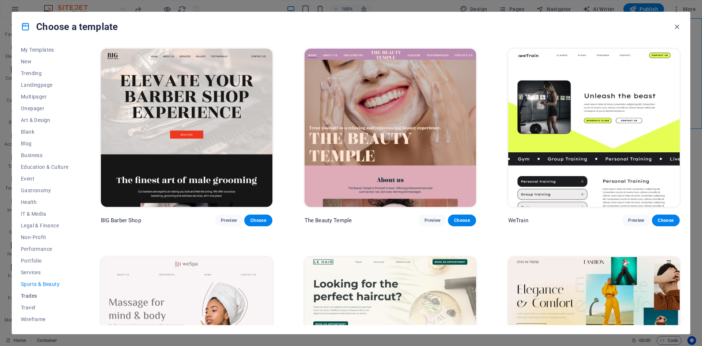
click at [36, 295] on span "Trades" at bounding box center [45, 296] width 48 height 6
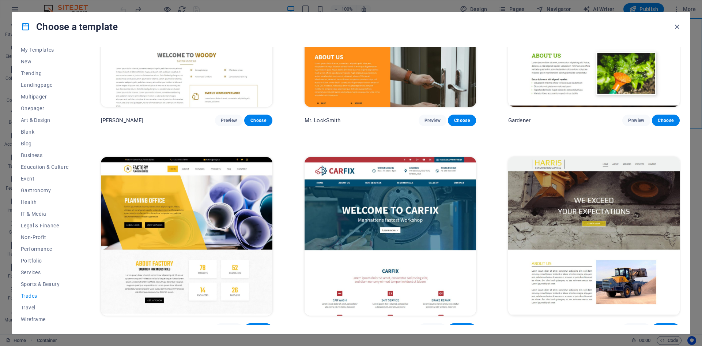
scroll to position [315, 0]
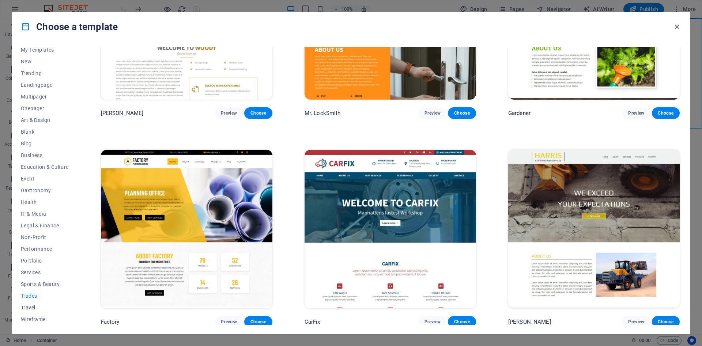
click at [27, 306] on span "Travel" at bounding box center [45, 307] width 48 height 6
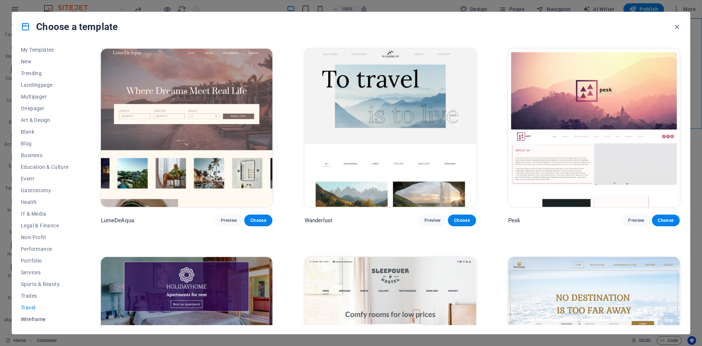
click at [31, 317] on span "Wireframe" at bounding box center [45, 319] width 48 height 6
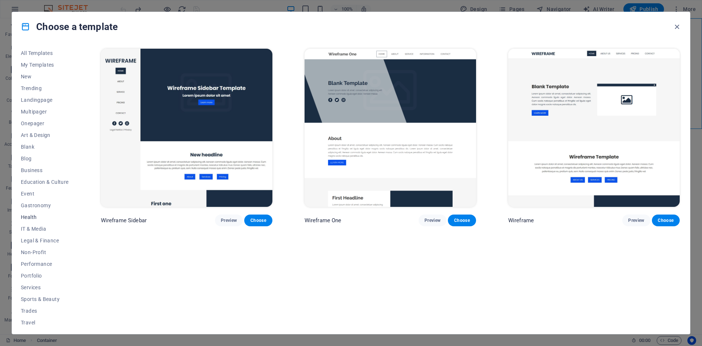
click at [33, 216] on span "Health" at bounding box center [45, 217] width 48 height 6
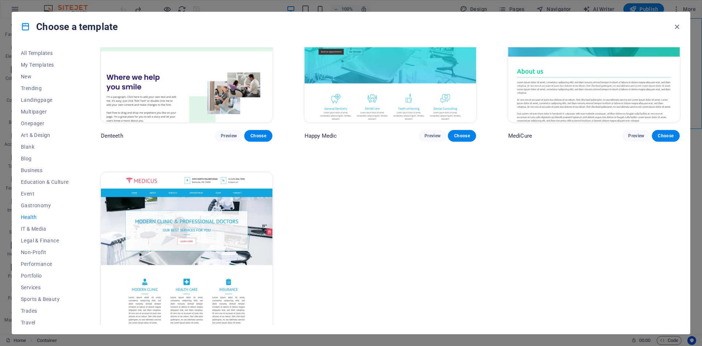
scroll to position [315, 0]
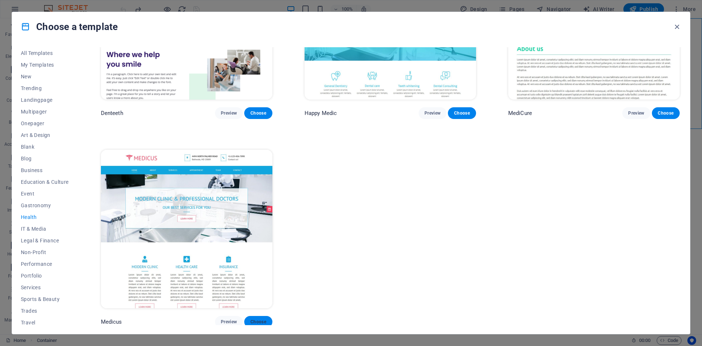
click at [251, 321] on span "Choose" at bounding box center [258, 321] width 16 height 6
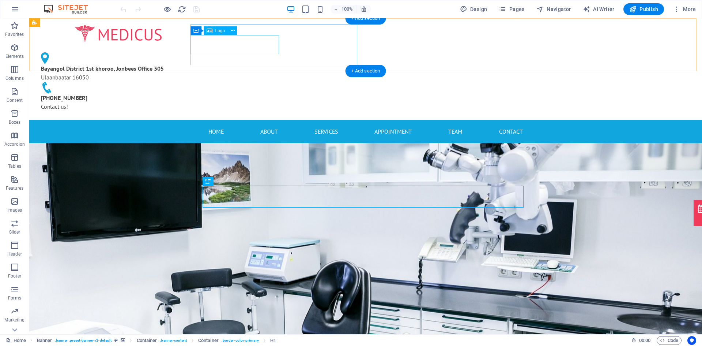
click at [202, 44] on div at bounding box center [118, 33] width 167 height 19
click at [223, 30] on span "Logo" at bounding box center [220, 31] width 10 height 4
click at [214, 31] on div "Logo" at bounding box center [216, 30] width 24 height 9
click at [234, 31] on icon at bounding box center [233, 31] width 4 height 8
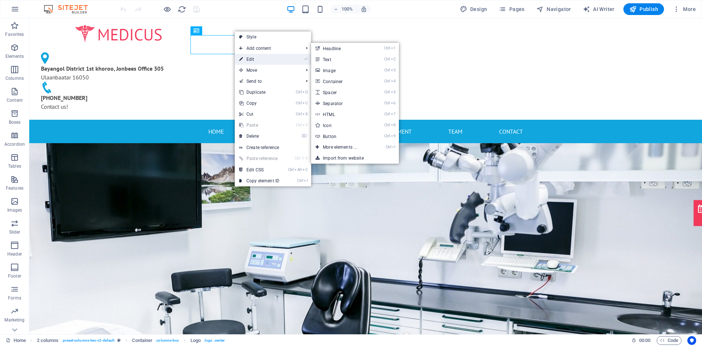
click at [251, 56] on link "⏎ Edit" at bounding box center [259, 59] width 49 height 11
select select "px"
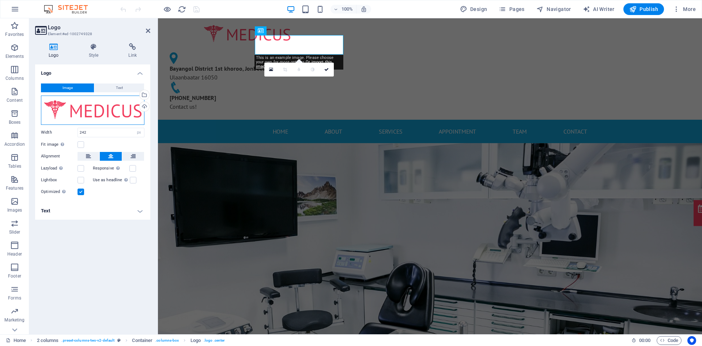
click at [94, 109] on div "Drag files here, click to choose files or select files from Files or our free s…" at bounding box center [92, 109] width 103 height 29
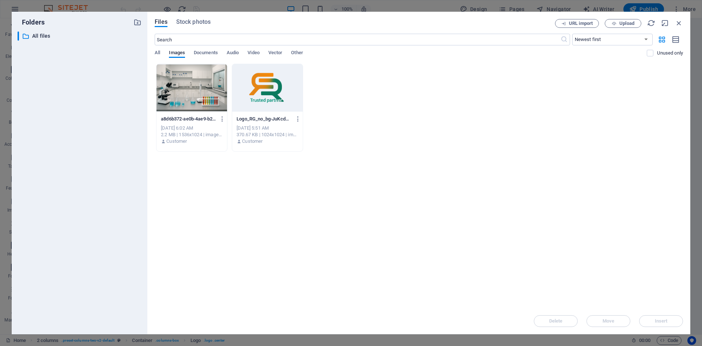
click at [264, 84] on div at bounding box center [267, 88] width 71 height 48
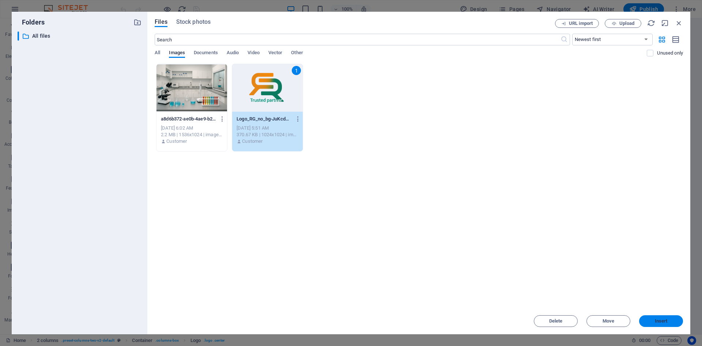
drag, startPoint x: 664, startPoint y: 323, endPoint x: 506, endPoint y: 304, distance: 159.1
click at [664, 323] on button "Insert" at bounding box center [661, 321] width 44 height 12
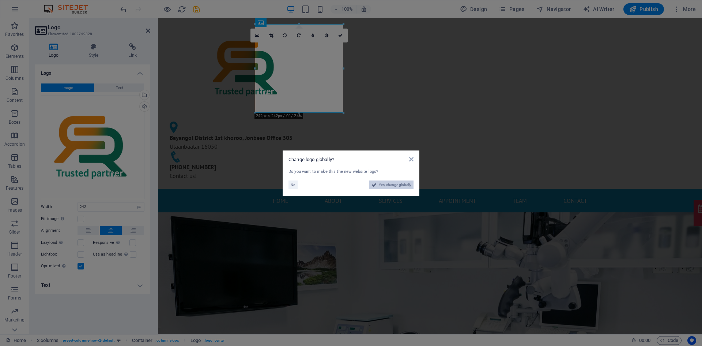
click at [376, 185] on icon at bounding box center [374, 184] width 5 height 9
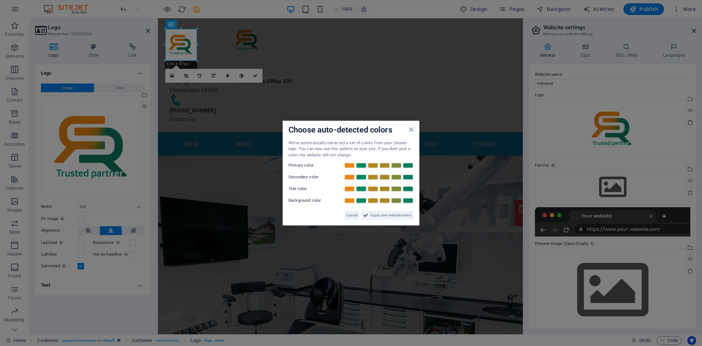
drag, startPoint x: 252, startPoint y: 111, endPoint x: 195, endPoint y: 50, distance: 83.5
type input "87"
click at [251, 71] on aside "Choose auto-detected colors We've automatically extracted a set of colors from …" at bounding box center [351, 173] width 702 height 346
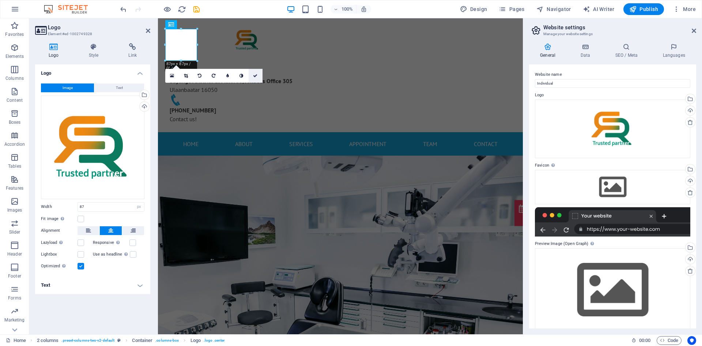
click at [256, 75] on icon at bounding box center [255, 75] width 4 height 4
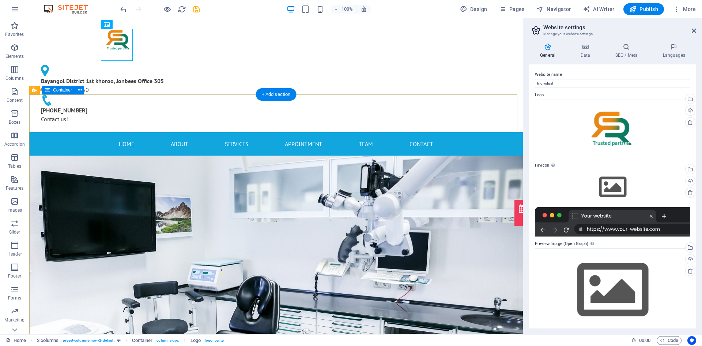
click at [276, 95] on div "+ Add section" at bounding box center [276, 94] width 41 height 12
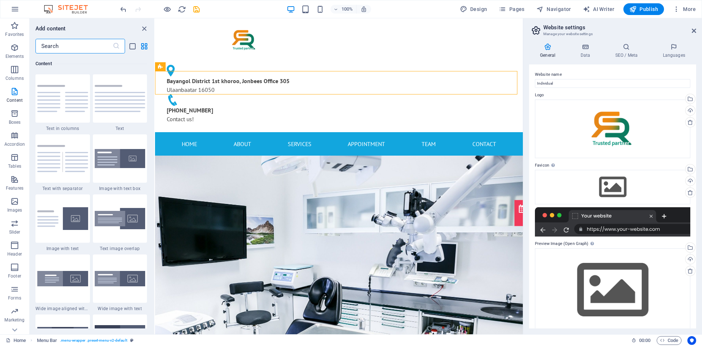
scroll to position [10, 0]
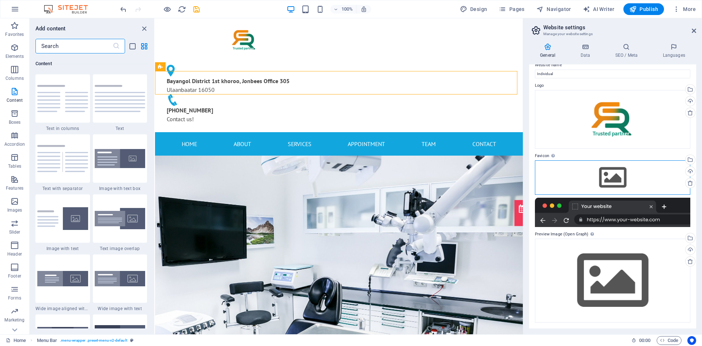
click at [611, 168] on div "Drag files here, click to choose files or select files from Files or our free s…" at bounding box center [612, 177] width 155 height 34
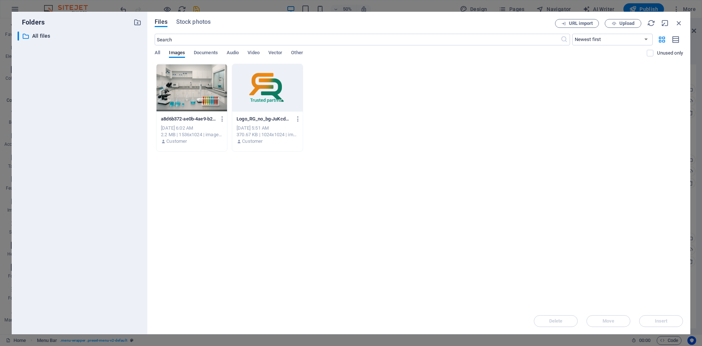
click at [200, 82] on div at bounding box center [191, 88] width 71 height 48
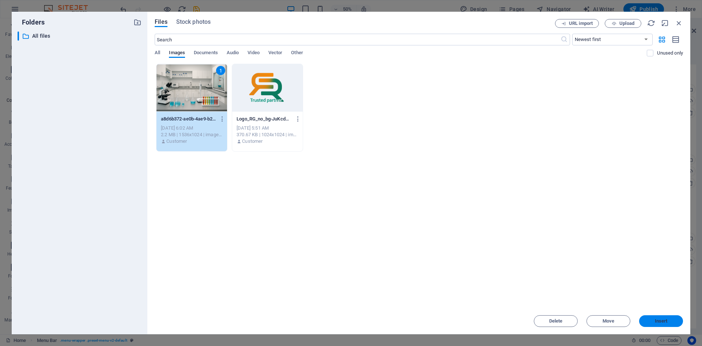
click at [662, 323] on button "Insert" at bounding box center [661, 321] width 44 height 12
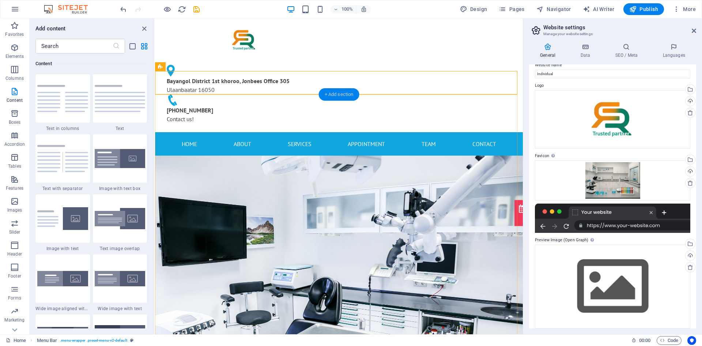
click at [336, 93] on div "+ Add section" at bounding box center [339, 94] width 41 height 12
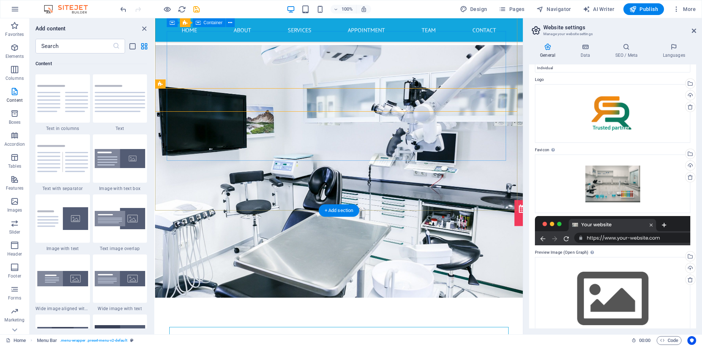
scroll to position [110, 0]
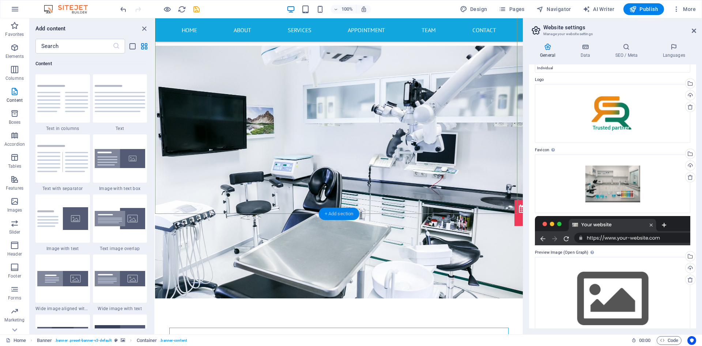
click at [342, 214] on div "+ Add section" at bounding box center [339, 213] width 41 height 12
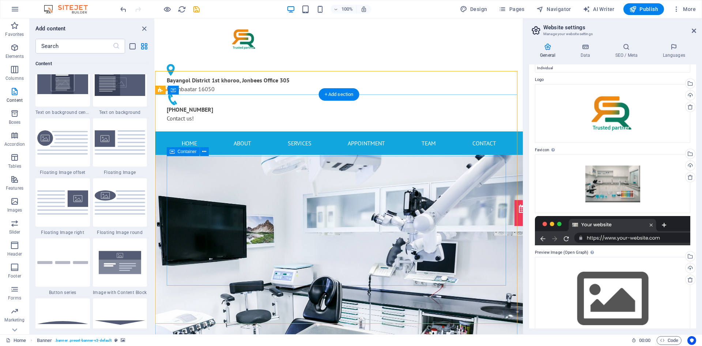
scroll to position [0, 0]
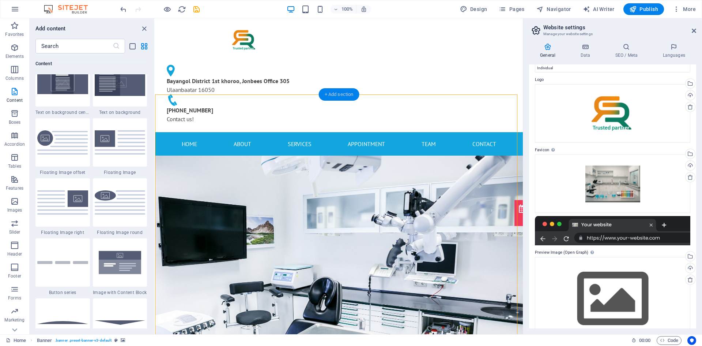
click at [343, 92] on div "+ Add section" at bounding box center [339, 94] width 41 height 12
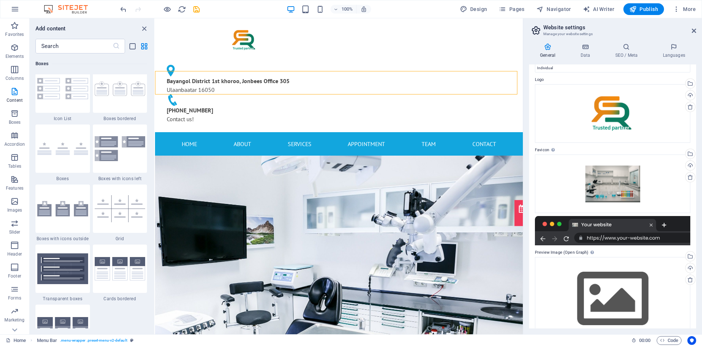
scroll to position [2047, 0]
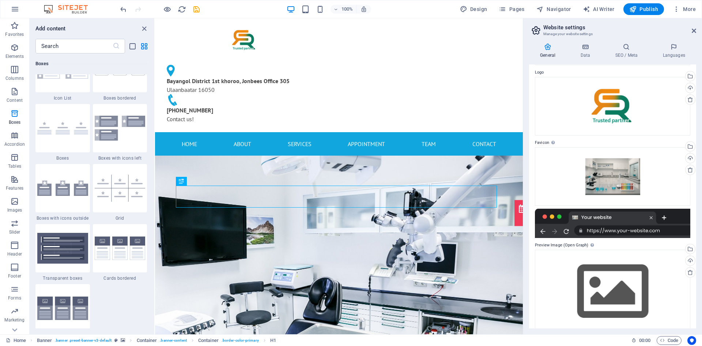
scroll to position [34, 0]
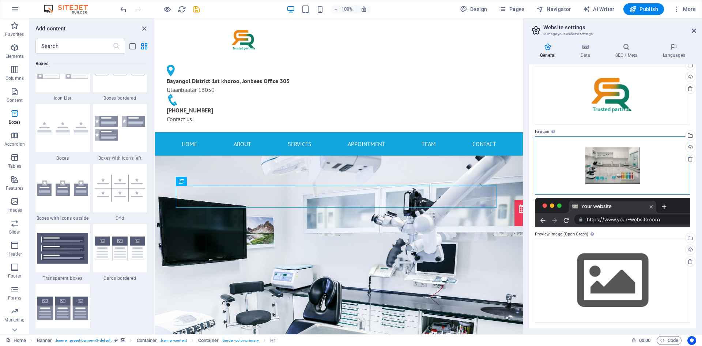
click at [605, 171] on div "Drag files here, click to choose files or select files from Files or our free s…" at bounding box center [612, 165] width 155 height 59
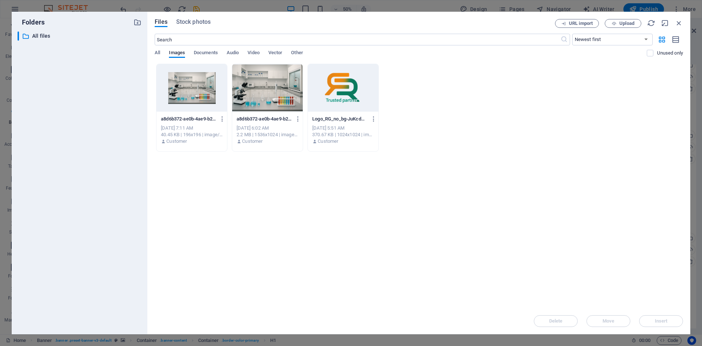
click at [196, 89] on div at bounding box center [191, 88] width 71 height 48
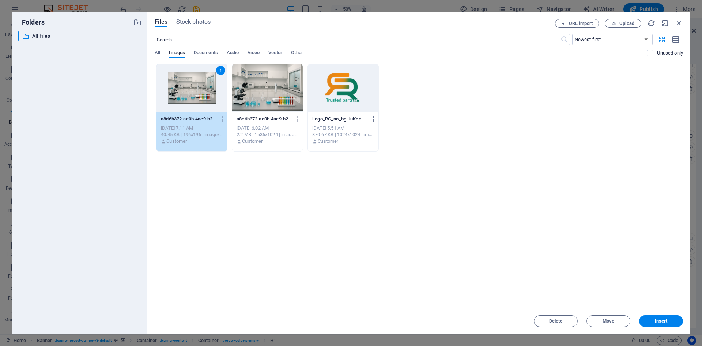
click at [219, 71] on div "1" at bounding box center [220, 70] width 9 height 9
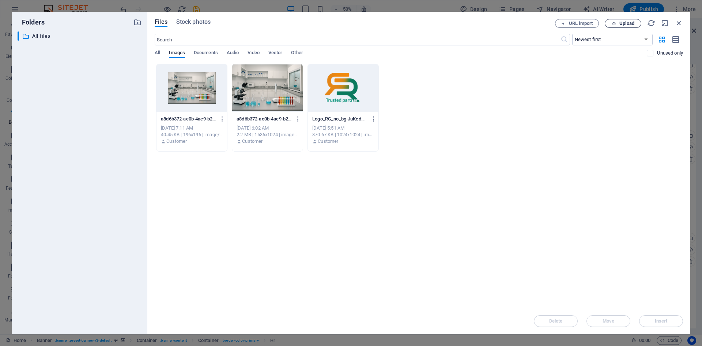
click at [625, 22] on span "Upload" at bounding box center [626, 23] width 15 height 4
click at [679, 24] on icon "button" at bounding box center [679, 23] width 8 height 8
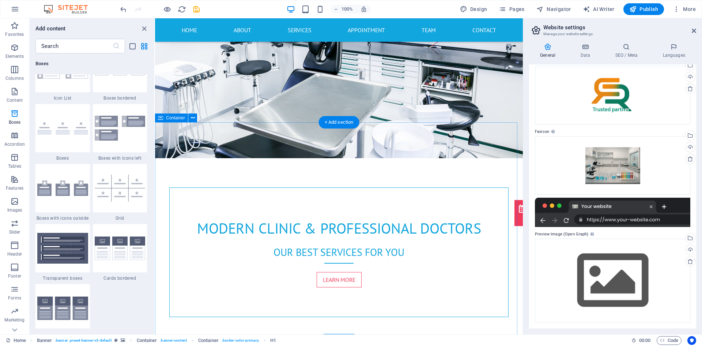
scroll to position [256, 0]
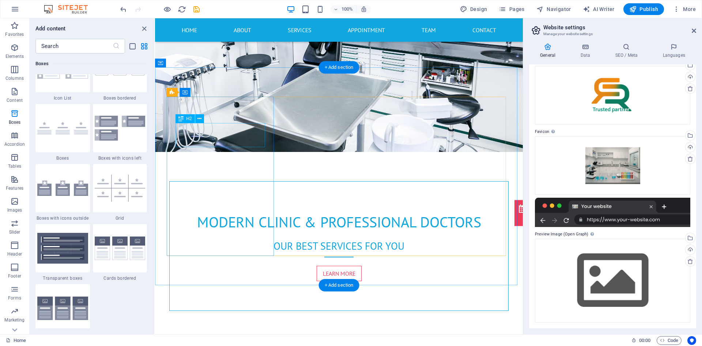
click at [200, 117] on icon at bounding box center [199, 119] width 4 height 8
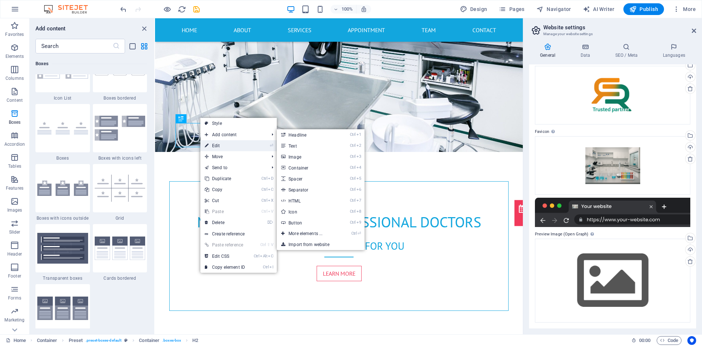
click at [232, 143] on link "⏎ Edit" at bounding box center [224, 145] width 49 height 11
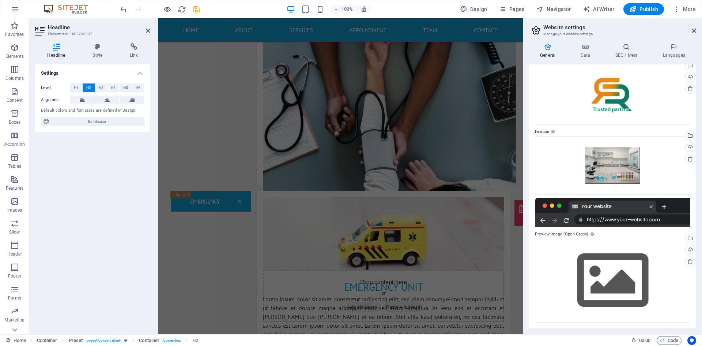
scroll to position [1134, 0]
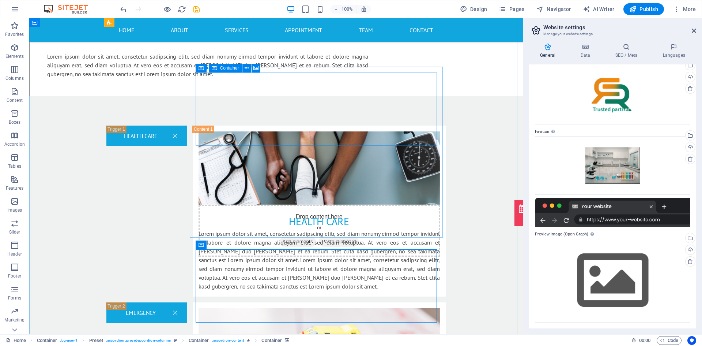
scroll to position [969, 0]
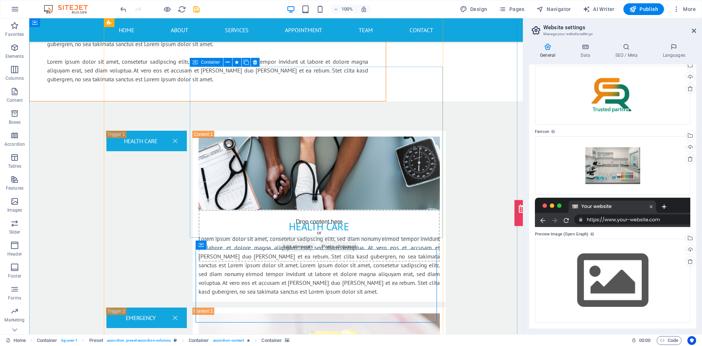
click at [195, 62] on icon at bounding box center [195, 62] width 5 height 9
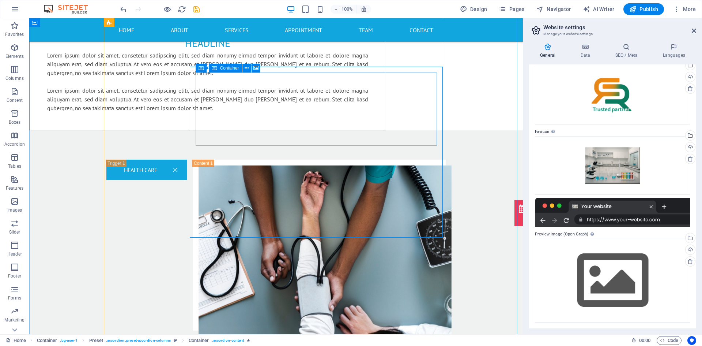
scroll to position [933, 0]
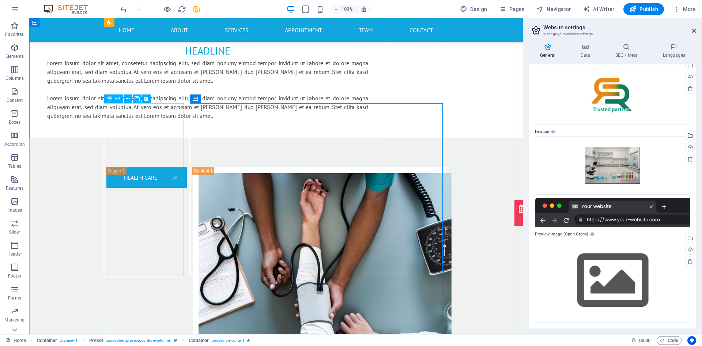
click at [144, 99] on button at bounding box center [146, 98] width 9 height 9
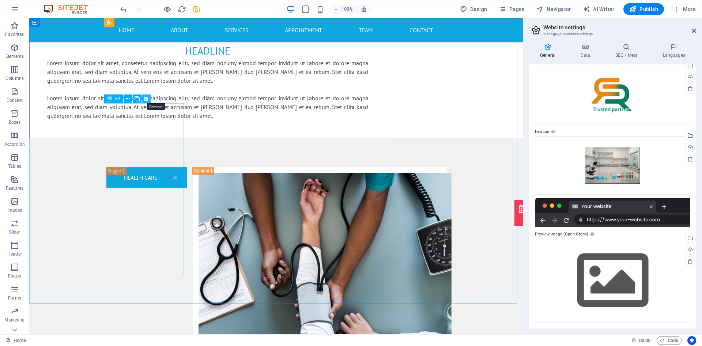
click at [148, 101] on icon at bounding box center [146, 99] width 4 height 8
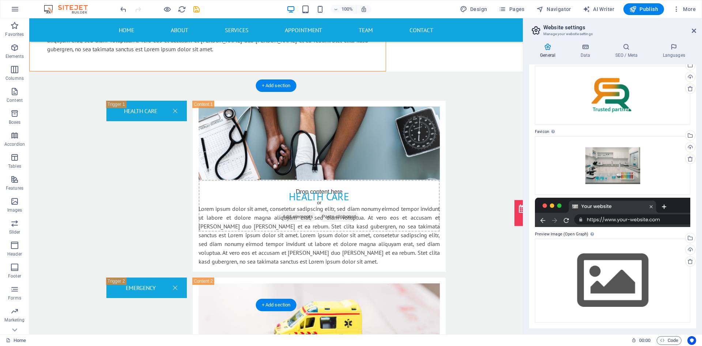
scroll to position [896, 0]
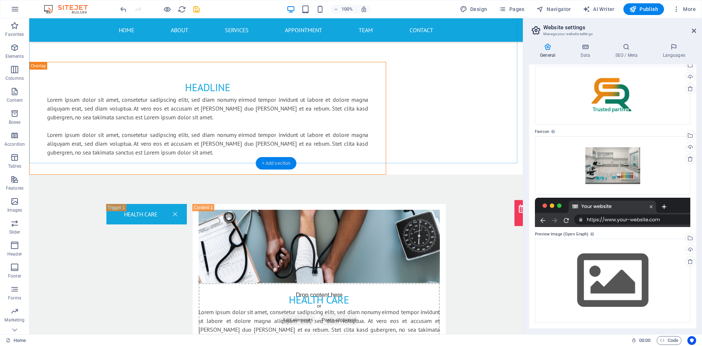
click at [275, 160] on div "+ Add section" at bounding box center [276, 163] width 41 height 12
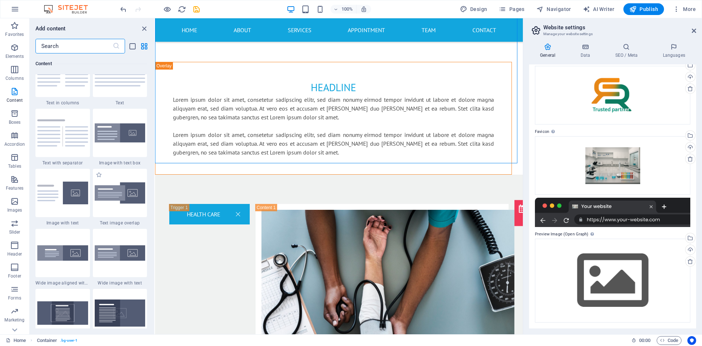
scroll to position [1316, 0]
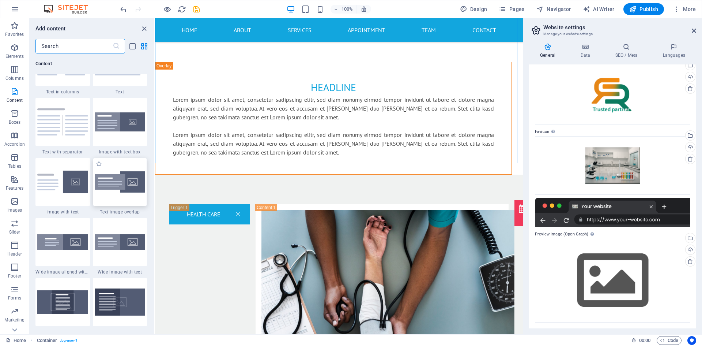
click at [129, 184] on img at bounding box center [120, 182] width 51 height 22
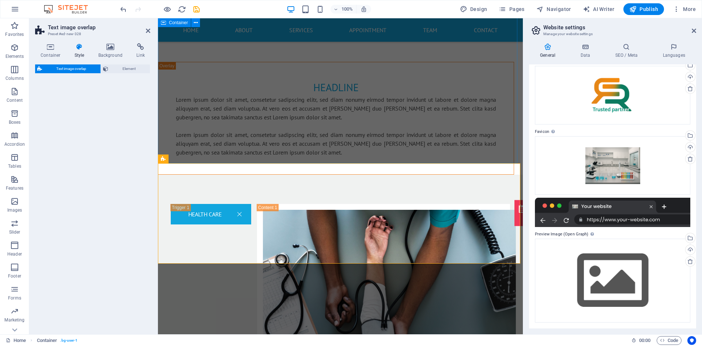
select select "rem"
select select "px"
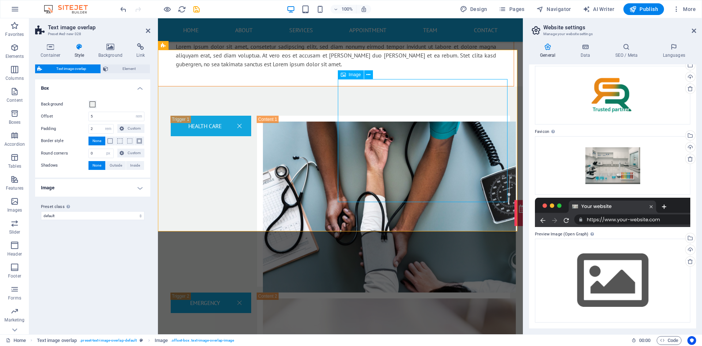
scroll to position [973, 0]
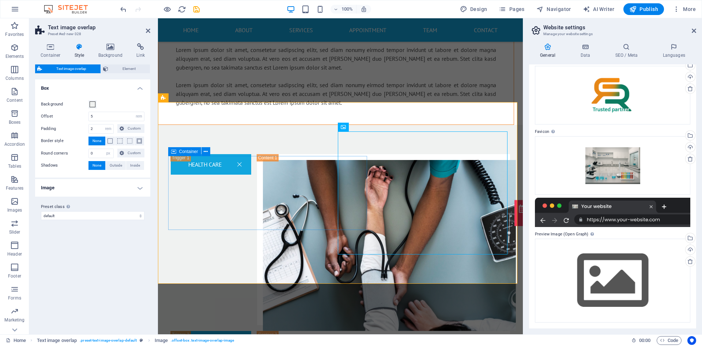
scroll to position [936, 0]
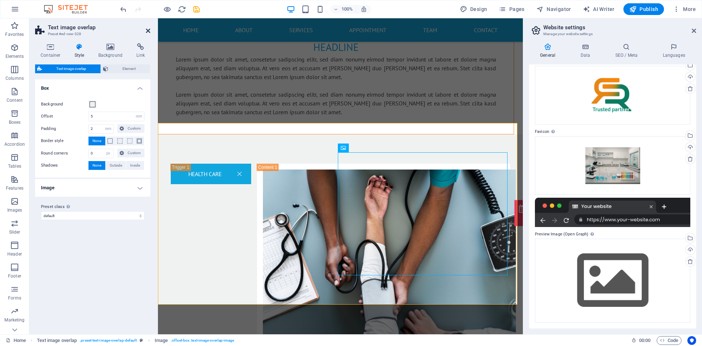
click at [150, 28] on icon at bounding box center [148, 31] width 4 height 6
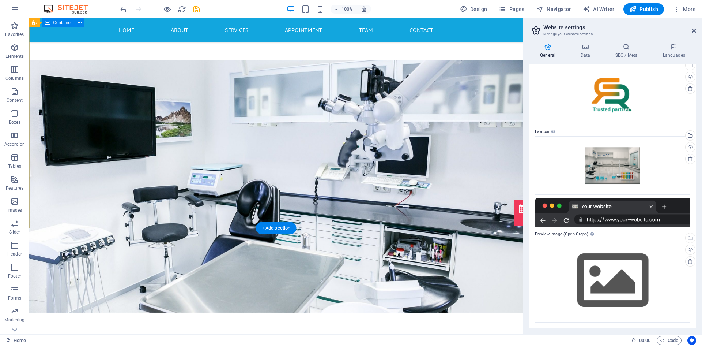
scroll to position [0, 0]
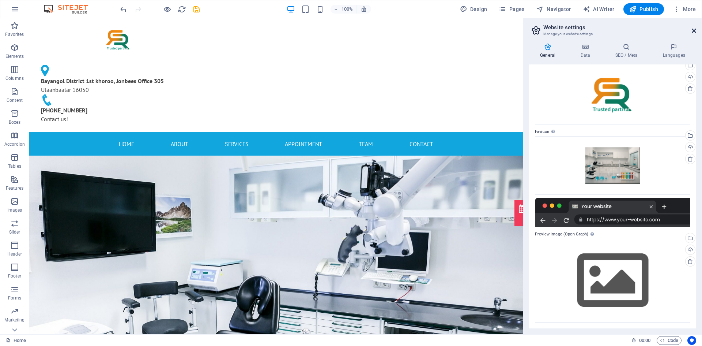
click at [693, 29] on icon at bounding box center [694, 31] width 4 height 6
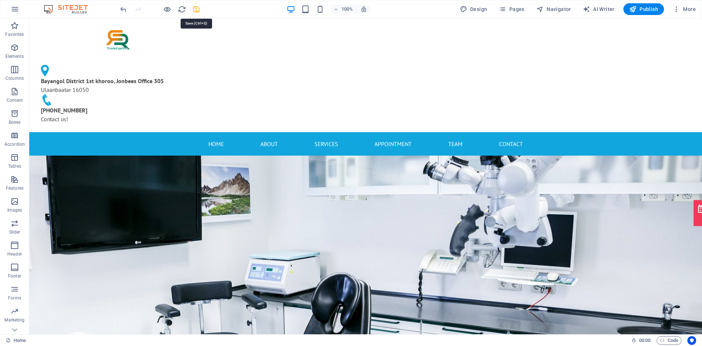
click at [198, 7] on icon "save" at bounding box center [196, 9] width 8 height 8
checkbox input "false"
